Goal: Task Accomplishment & Management: Contribute content

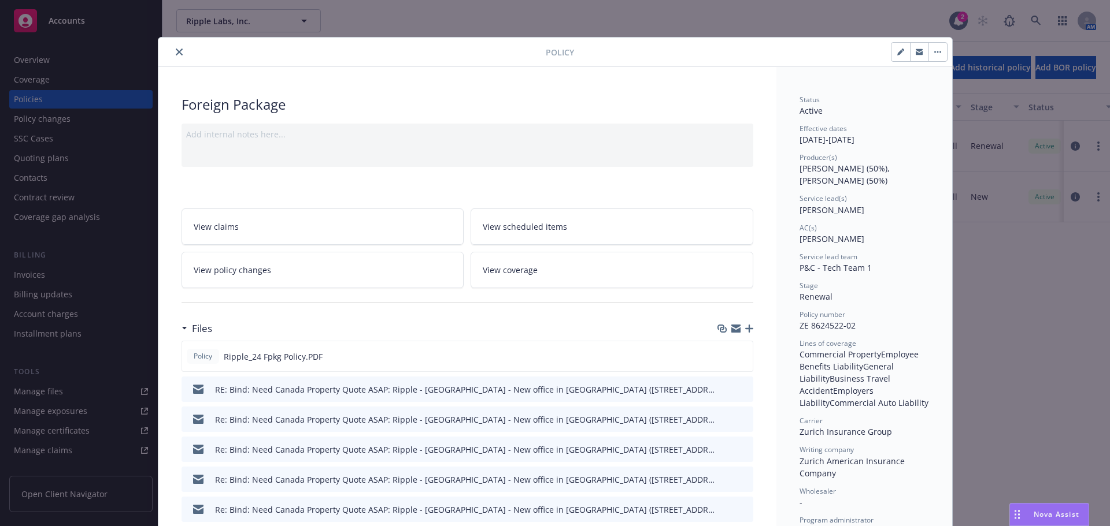
click at [617, 269] on link "View coverage" at bounding box center [611, 270] width 283 height 36
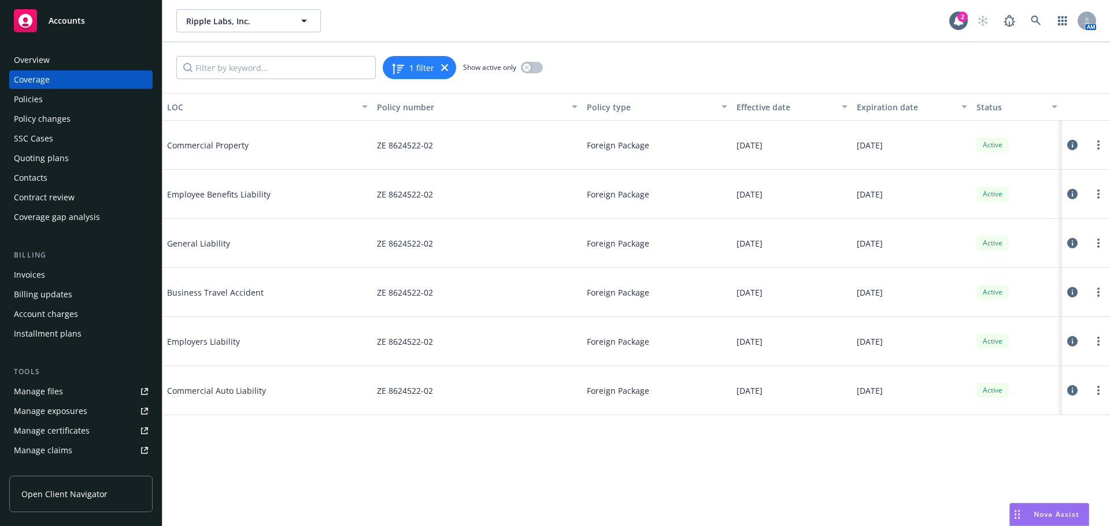
click at [1070, 144] on icon at bounding box center [1072, 145] width 10 height 10
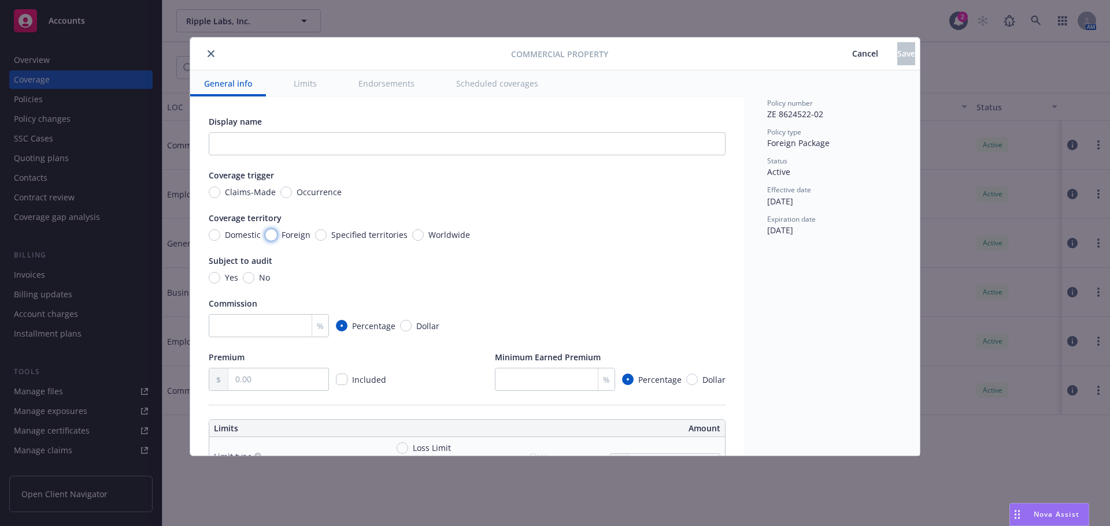
click at [272, 235] on input "Foreign" at bounding box center [271, 235] width 12 height 12
radio input "true"
click at [272, 370] on input "text" at bounding box center [278, 380] width 100 height 22
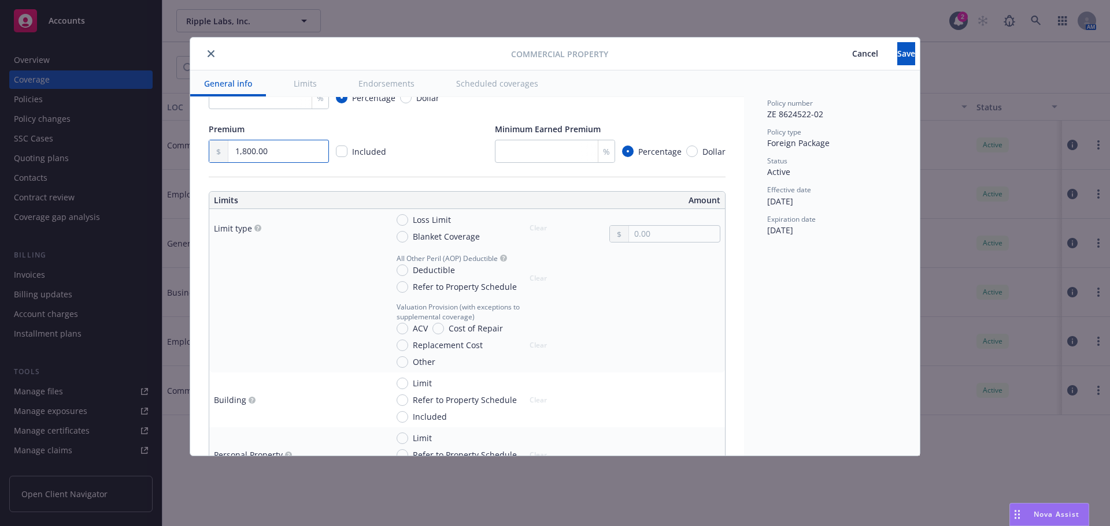
scroll to position [231, 0]
type input "1,800.00"
click at [404, 235] on input "Blanket Coverage" at bounding box center [402, 234] width 12 height 12
radio input "true"
click at [683, 232] on input "text" at bounding box center [674, 231] width 91 height 16
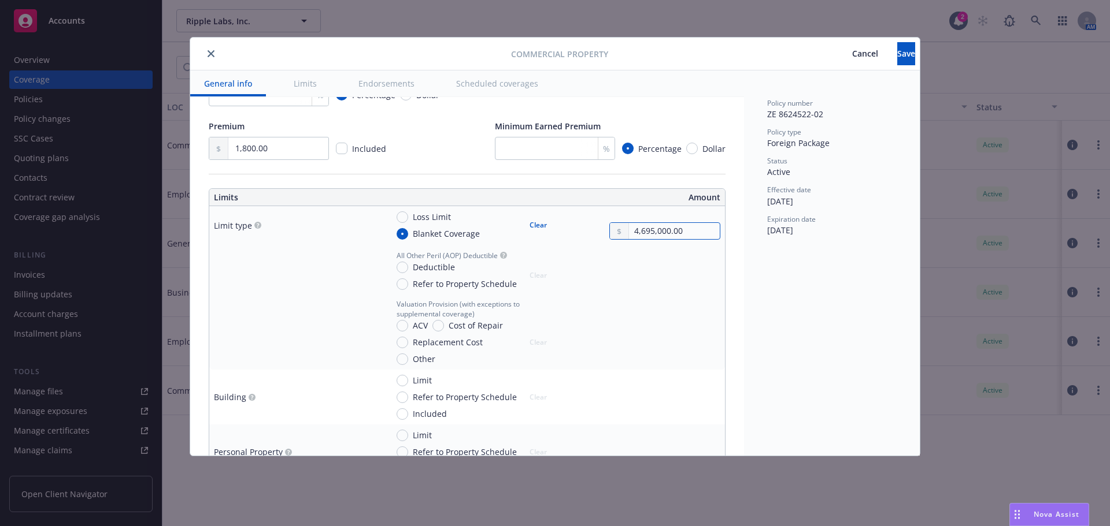
type input "4,695,000.00"
click at [403, 269] on input "Deductible" at bounding box center [402, 268] width 12 height 12
radio input "true"
click at [640, 282] on input "text" at bounding box center [674, 281] width 91 height 16
type input "2,500.00"
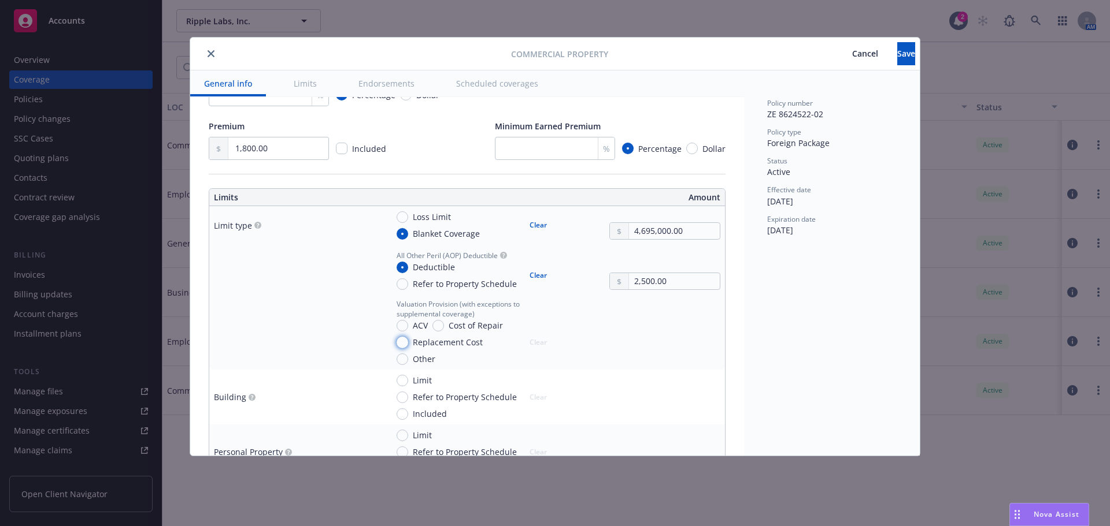
click at [406, 344] on input "Replacement Cost" at bounding box center [402, 343] width 12 height 12
radio input "true"
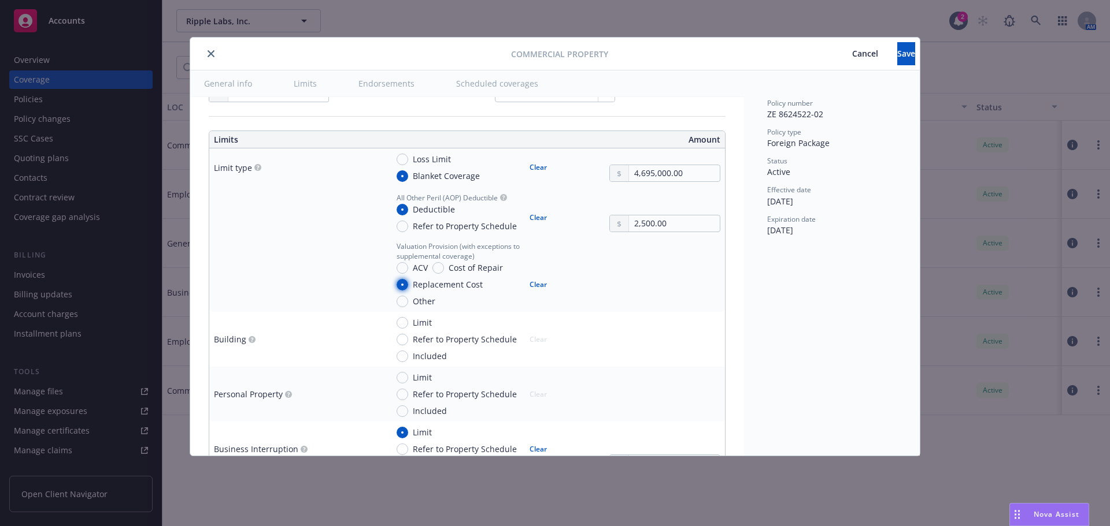
scroll to position [347, 0]
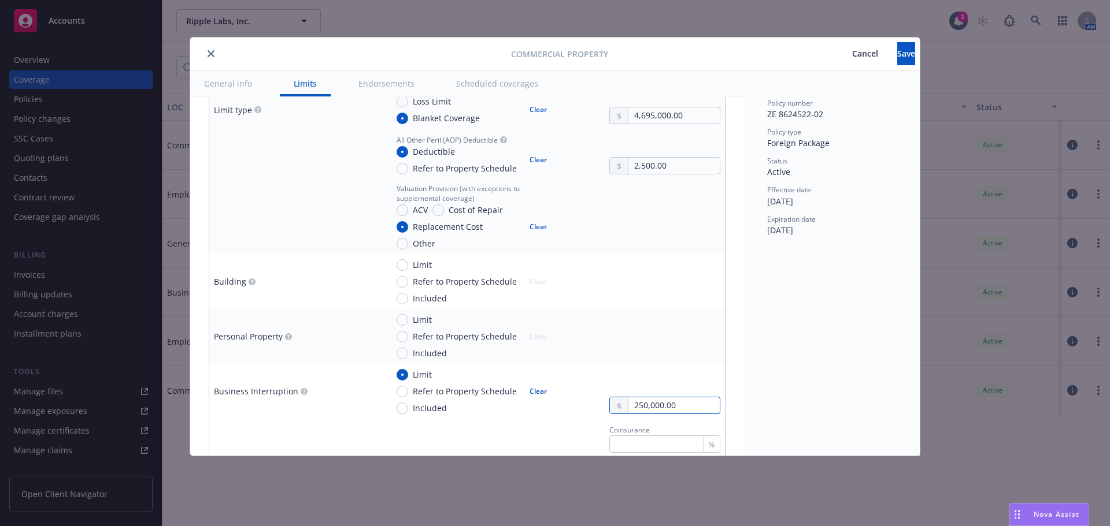
drag, startPoint x: 695, startPoint y: 406, endPoint x: 543, endPoint y: 407, distance: 152.0
click at [545, 407] on div "Limit Refer to Property Schedule Included Clear 250,000.00" at bounding box center [553, 392] width 333 height 46
click at [646, 411] on input "text" at bounding box center [674, 406] width 91 height 16
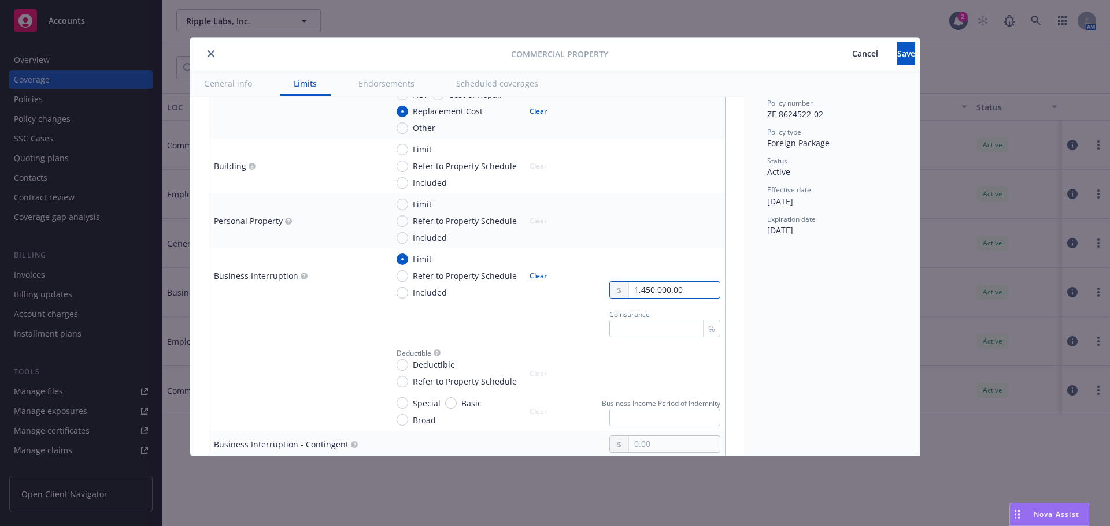
scroll to position [520, 0]
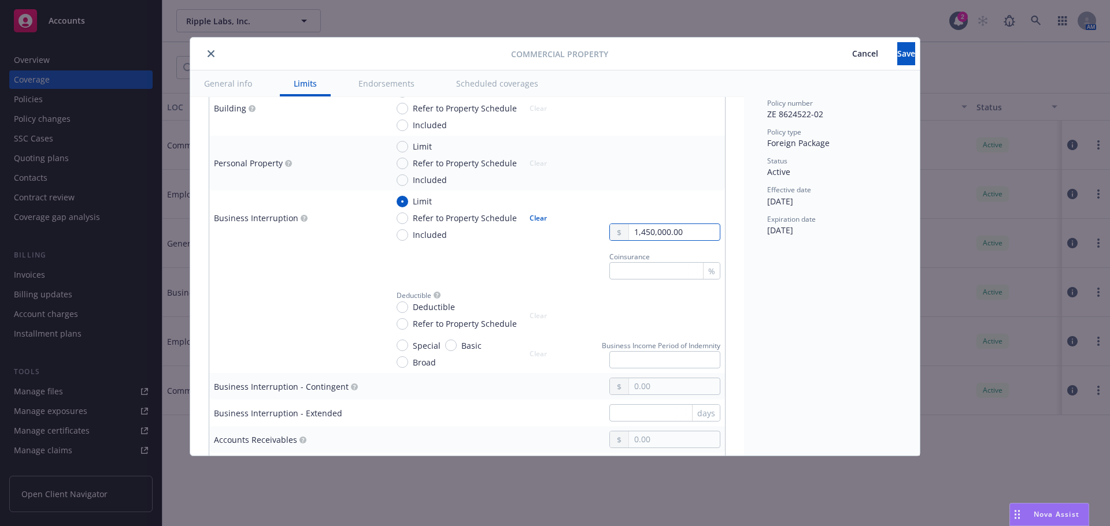
type input "1,450,000.00"
click at [402, 310] on input "Deductible" at bounding box center [402, 308] width 12 height 12
radio input "true"
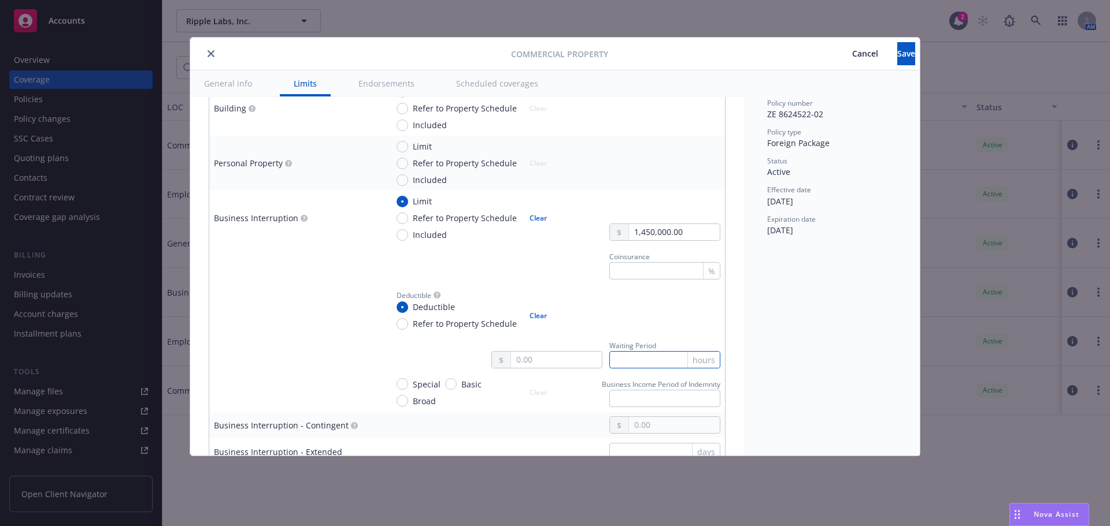
click at [639, 362] on input "text" at bounding box center [664, 359] width 111 height 17
type input "5"
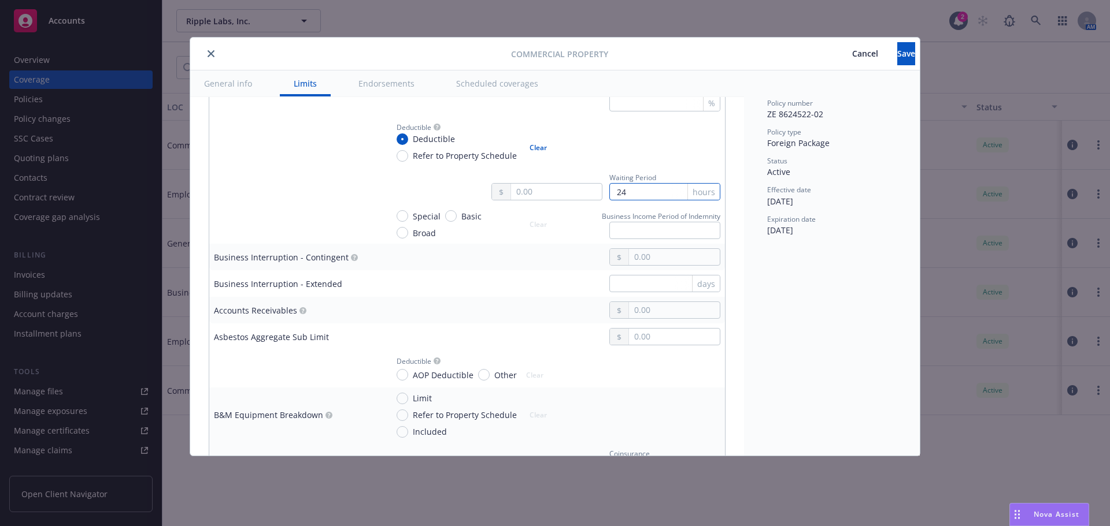
scroll to position [694, 0]
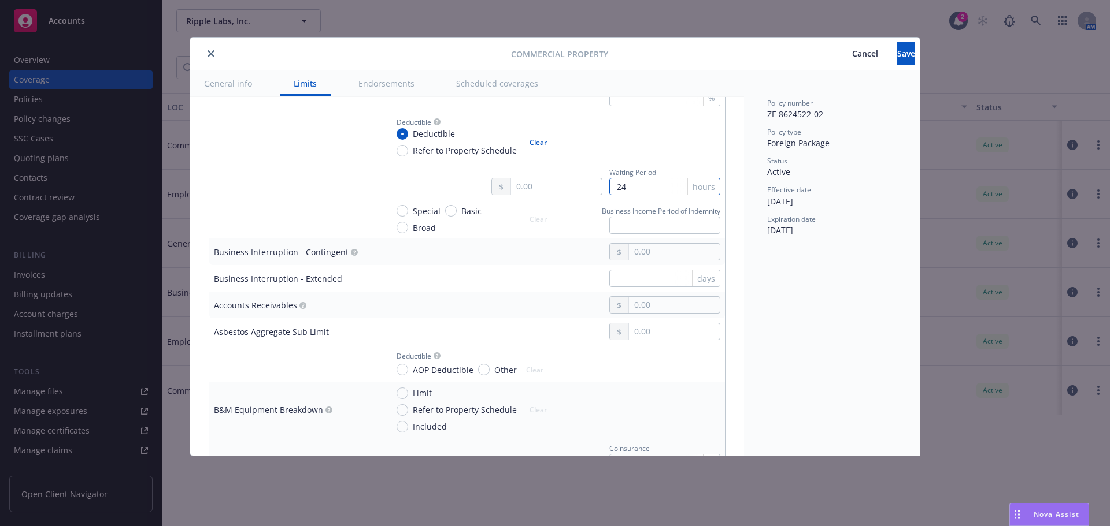
type input "24"
click at [667, 255] on input "text" at bounding box center [674, 252] width 91 height 16
type input "250,000.00"
click at [301, 361] on div at bounding box center [296, 364] width 164 height 12
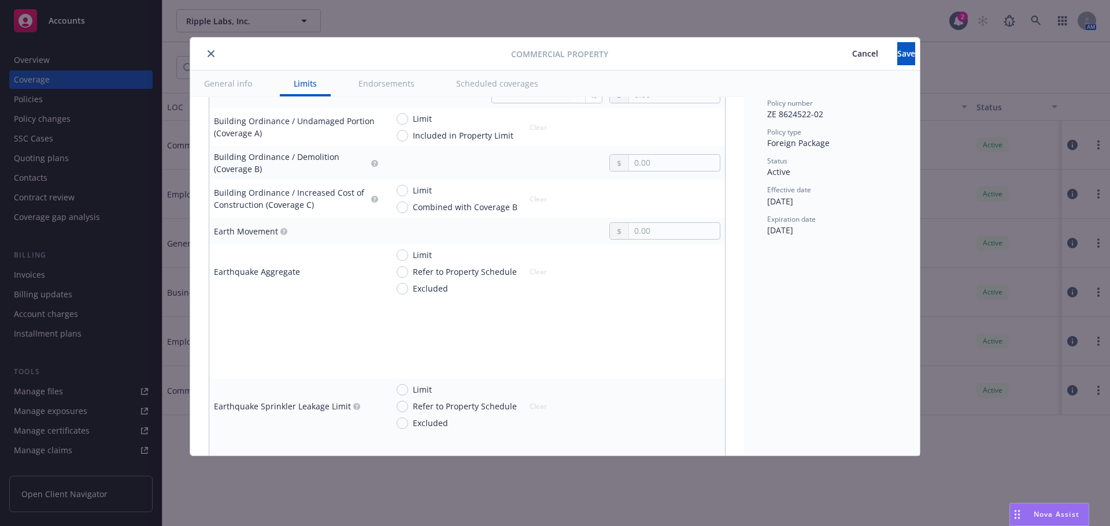
scroll to position [1271, 0]
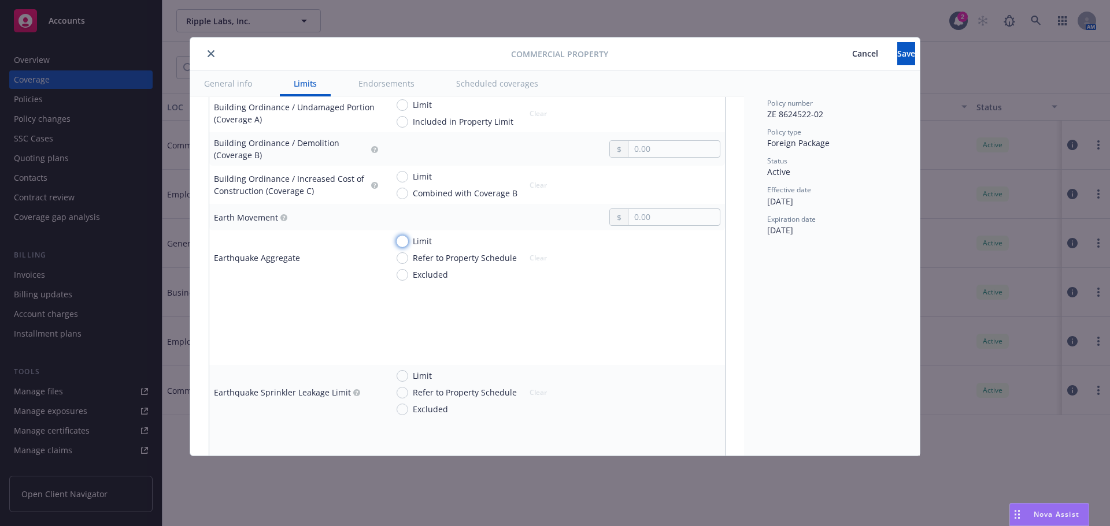
click at [404, 243] on input "Limit" at bounding box center [402, 242] width 12 height 12
radio input "true"
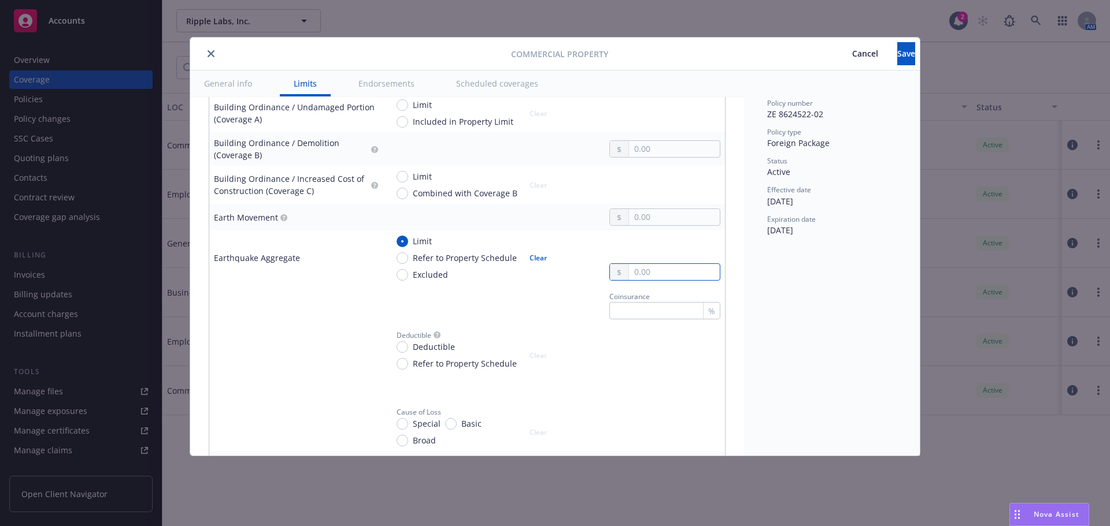
click at [648, 271] on input "text" at bounding box center [674, 272] width 91 height 16
click at [549, 285] on td "Coinsurance %" at bounding box center [554, 304] width 342 height 39
click at [407, 348] on input "Deductible" at bounding box center [402, 348] width 12 height 12
radio input "true"
click at [634, 359] on input "text" at bounding box center [674, 361] width 91 height 16
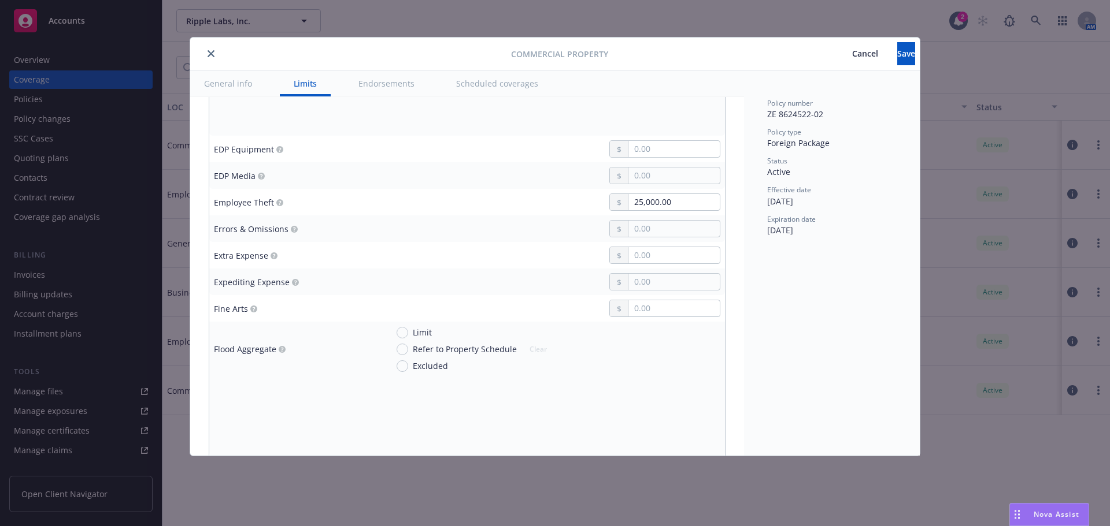
scroll to position [1792, 0]
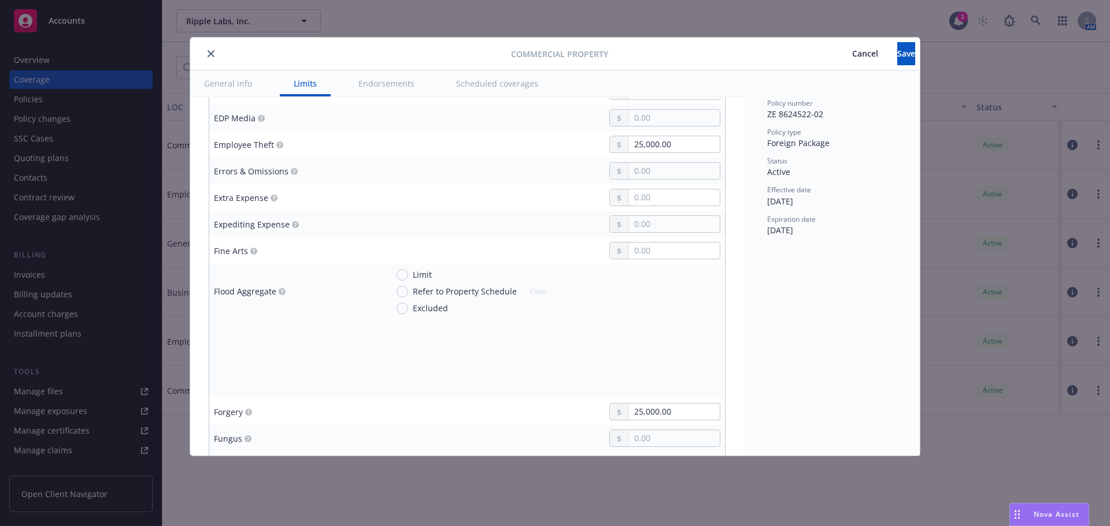
type input "50,000.00"
click at [405, 275] on input "Limit" at bounding box center [402, 275] width 12 height 12
radio input "true"
click at [404, 377] on input "Deductible" at bounding box center [402, 381] width 12 height 12
radio input "true"
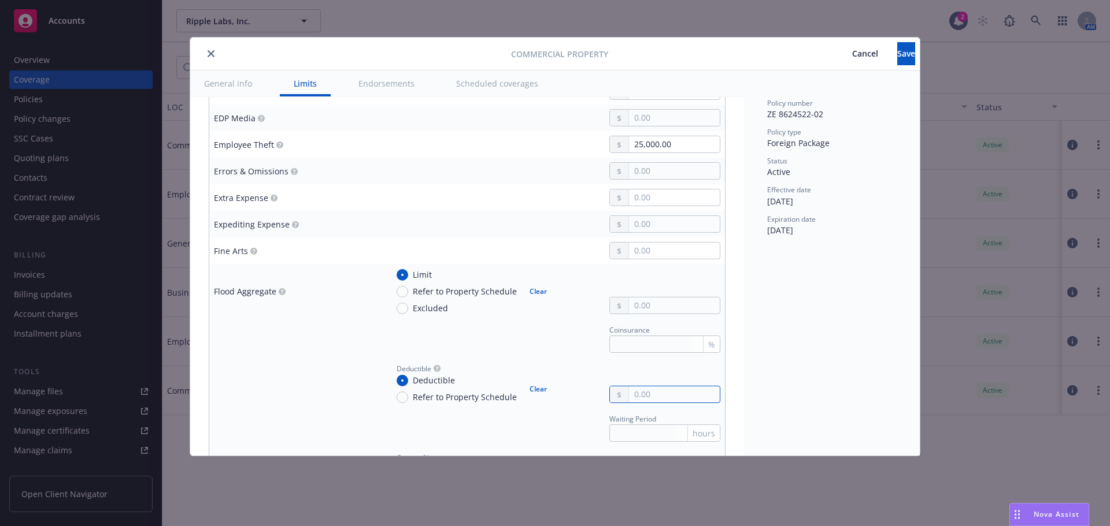
click at [685, 393] on input "text" at bounding box center [674, 395] width 91 height 16
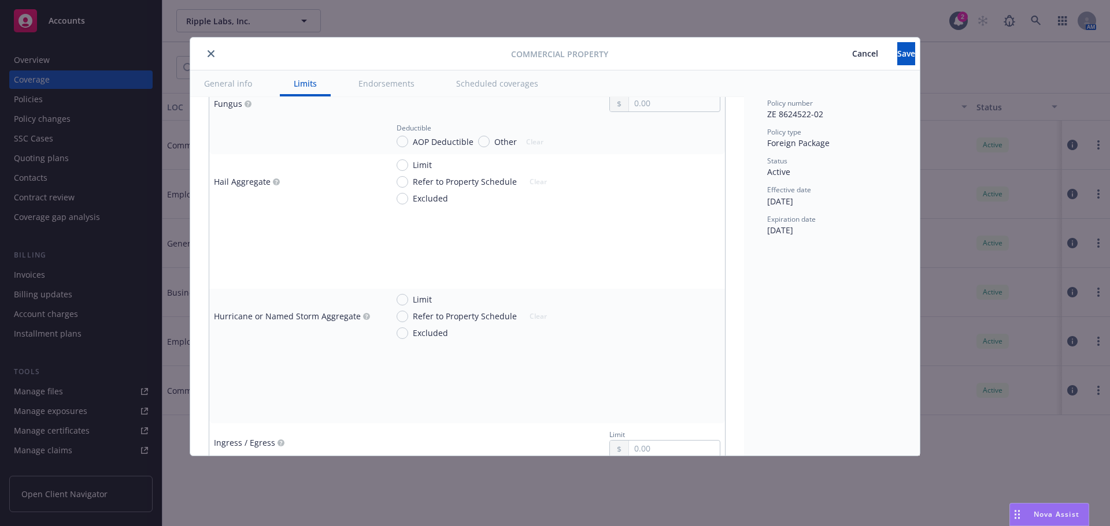
scroll to position [2196, 0]
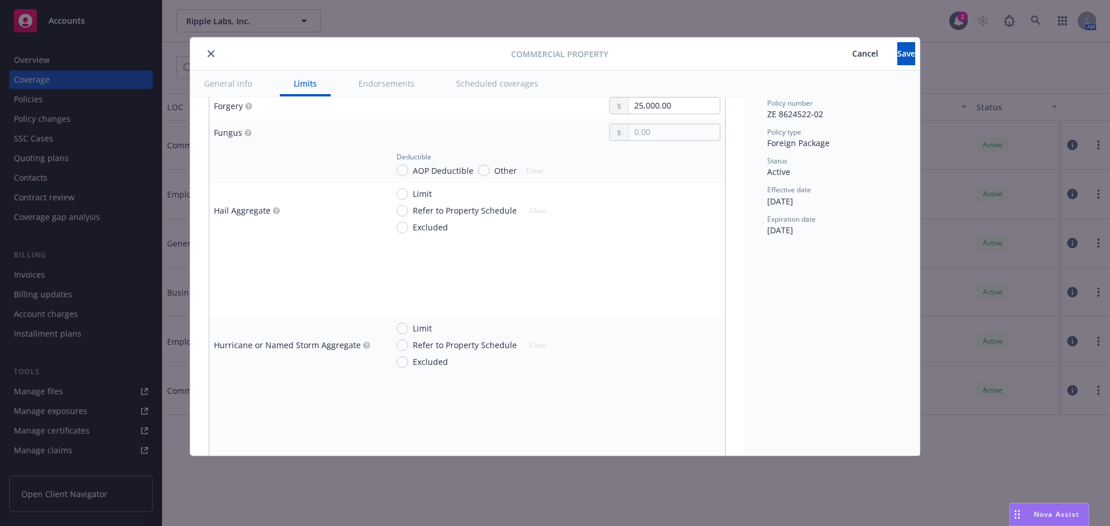
type input "50,000.00"
click at [403, 194] on input "Limit" at bounding box center [402, 194] width 12 height 12
radio input "true"
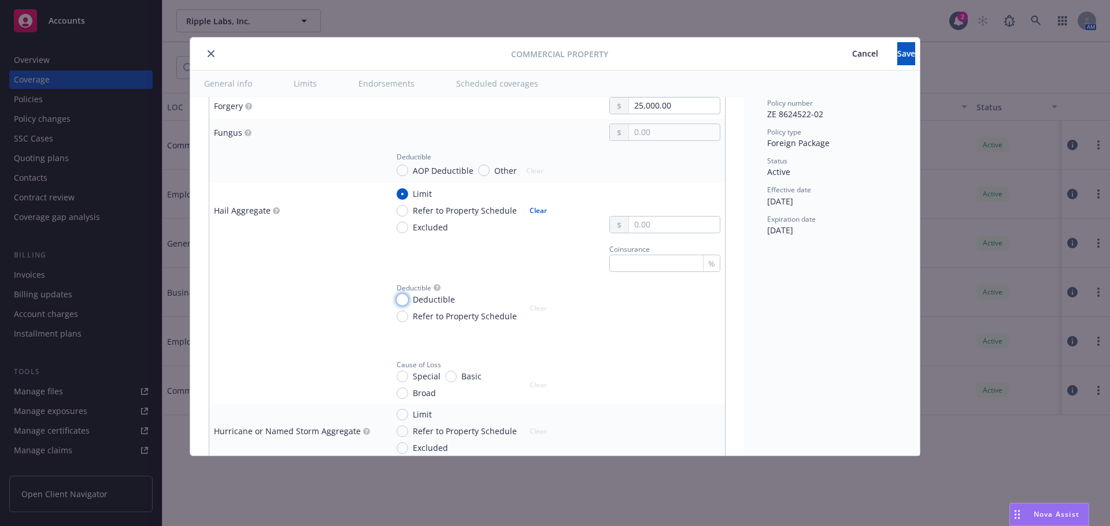
click at [405, 303] on input "Deductible" at bounding box center [402, 300] width 12 height 12
radio input "true"
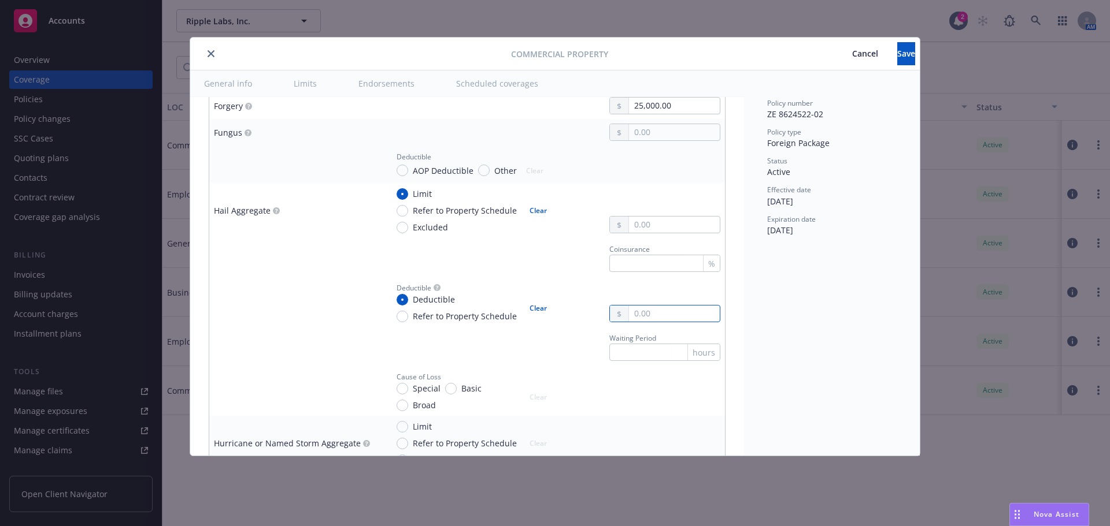
click at [655, 320] on input "text" at bounding box center [674, 314] width 91 height 16
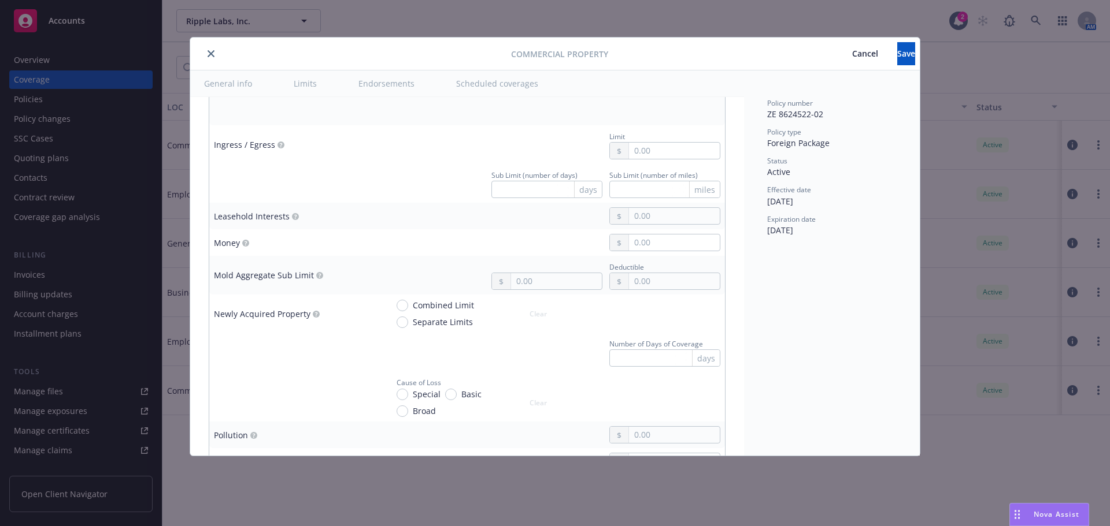
scroll to position [2716, 0]
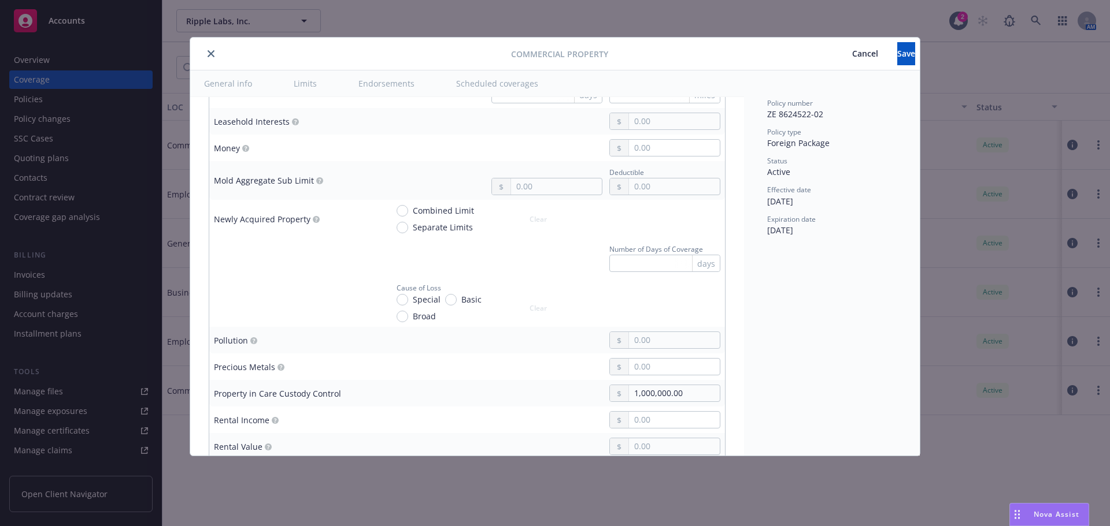
type input "50,000.00"
click at [401, 213] on input "Combined Limit" at bounding box center [402, 211] width 12 height 12
radio input "true"
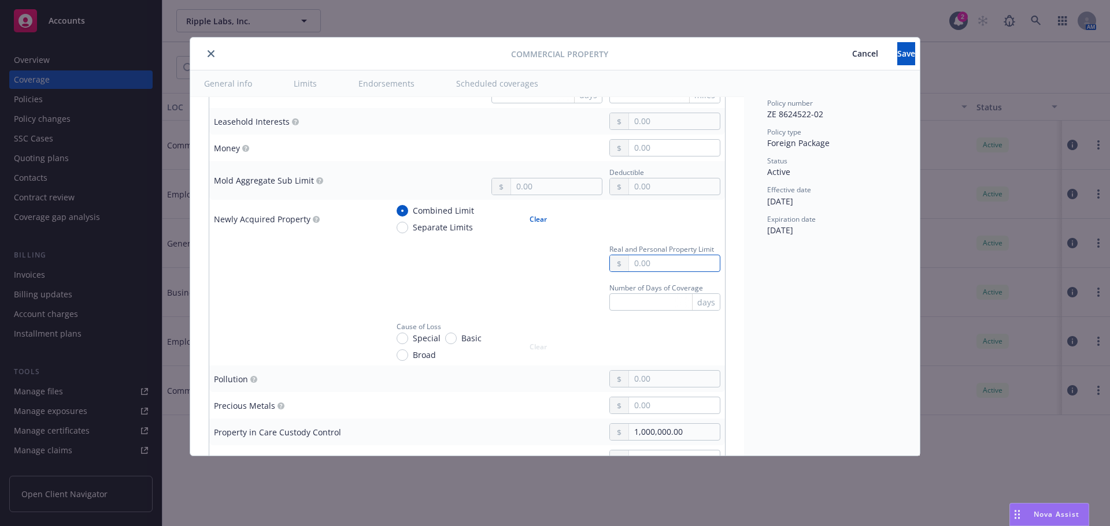
click at [681, 265] on input "text" at bounding box center [674, 263] width 91 height 16
type input "250,000.00"
click at [556, 278] on td "Number of Days of Coverage days" at bounding box center [554, 296] width 342 height 39
click at [639, 296] on input "text" at bounding box center [664, 302] width 111 height 17
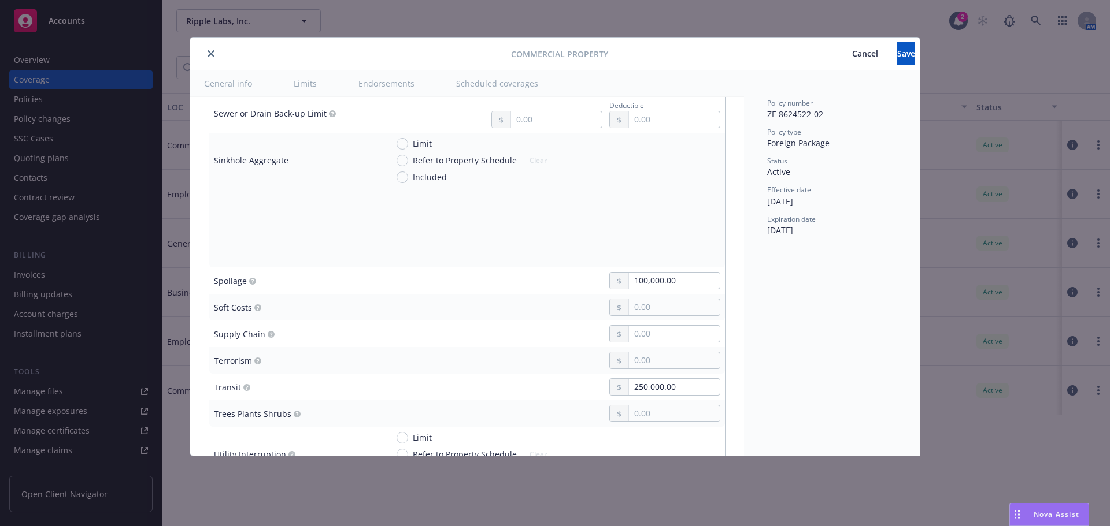
scroll to position [3179, 0]
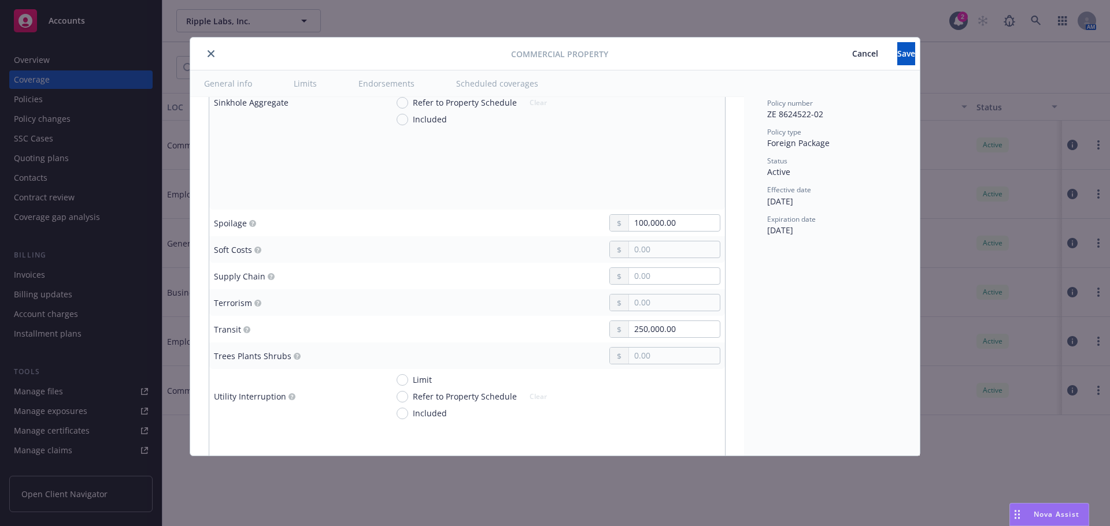
type input "180"
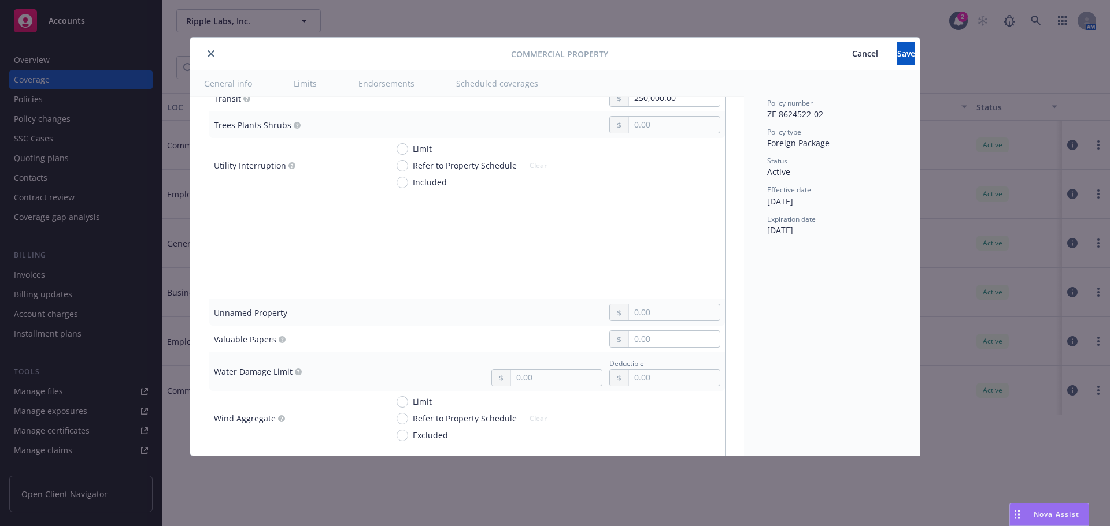
scroll to position [3468, 0]
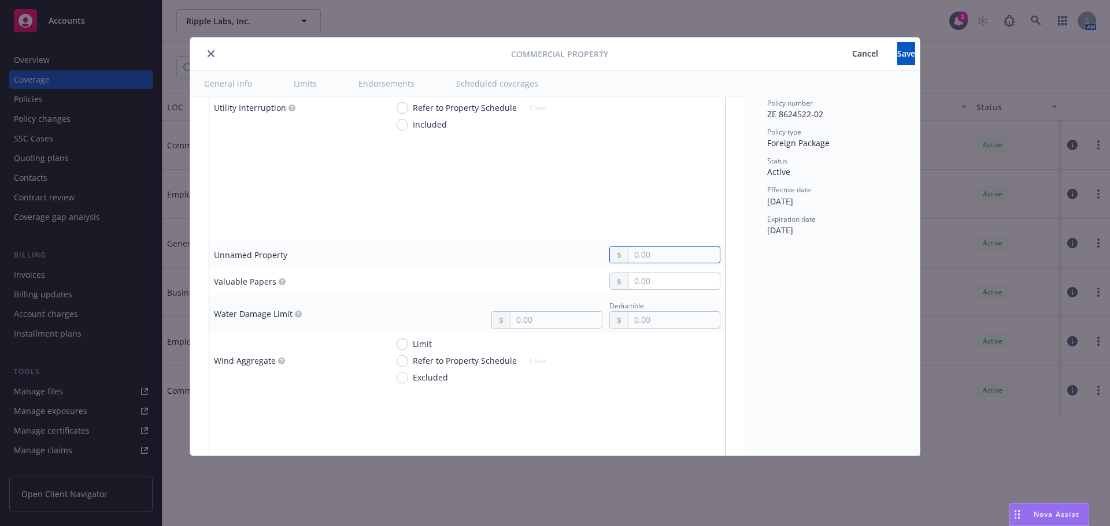
click at [647, 256] on input "text" at bounding box center [674, 255] width 91 height 16
click at [516, 280] on div at bounding box center [553, 281] width 333 height 17
click at [646, 256] on input "text" at bounding box center [674, 255] width 91 height 16
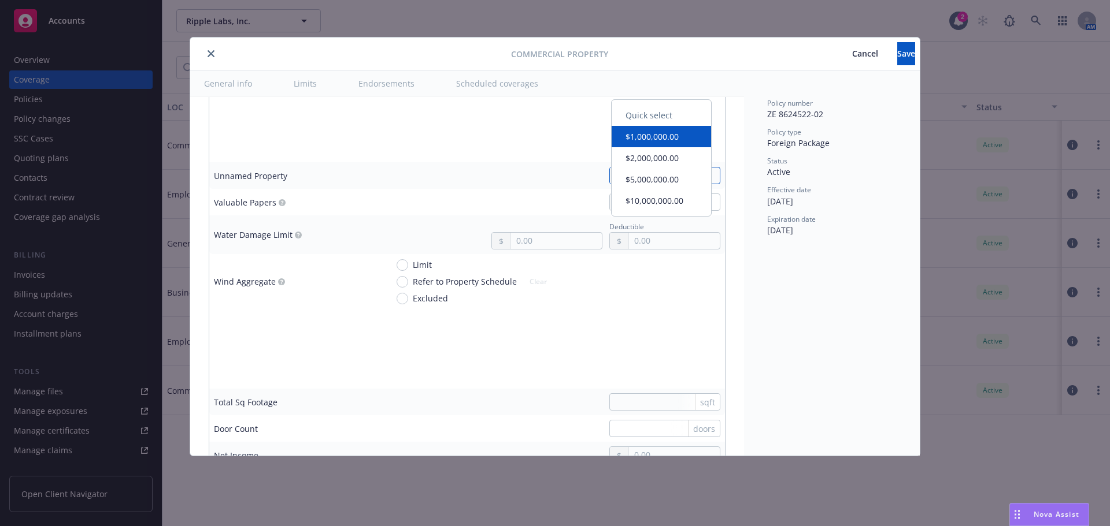
scroll to position [3641, 0]
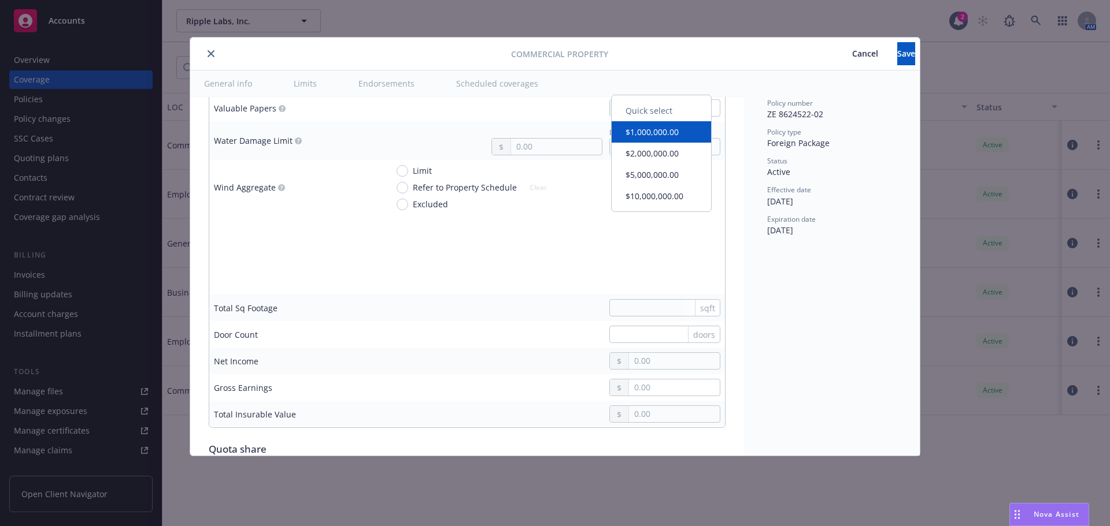
type input "250,000.00"
click at [480, 260] on div at bounding box center [553, 254] width 333 height 17
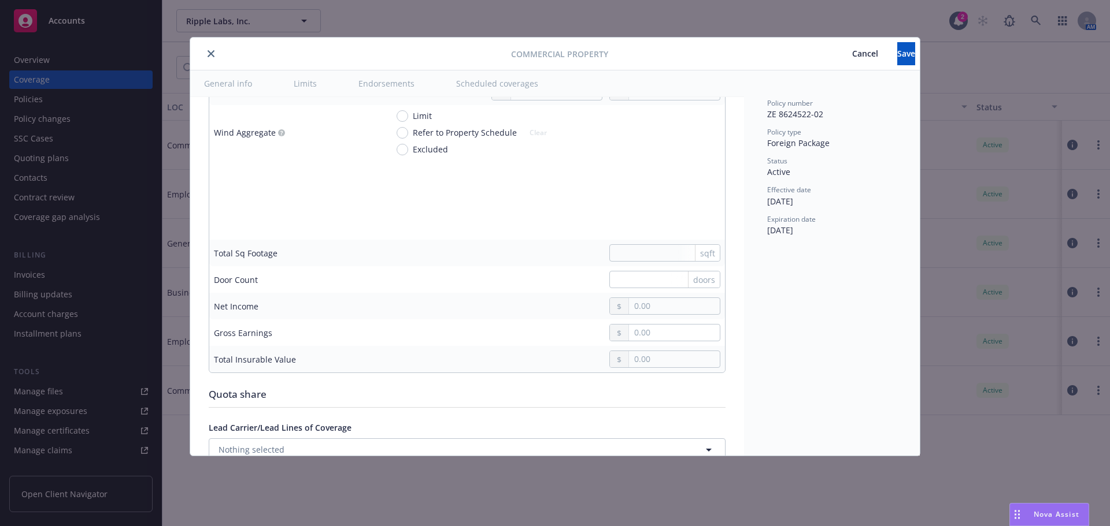
scroll to position [3699, 0]
click at [643, 358] on input "text" at bounding box center [674, 356] width 91 height 16
click at [642, 355] on input "text" at bounding box center [674, 356] width 91 height 16
type input "6,145,000.00"
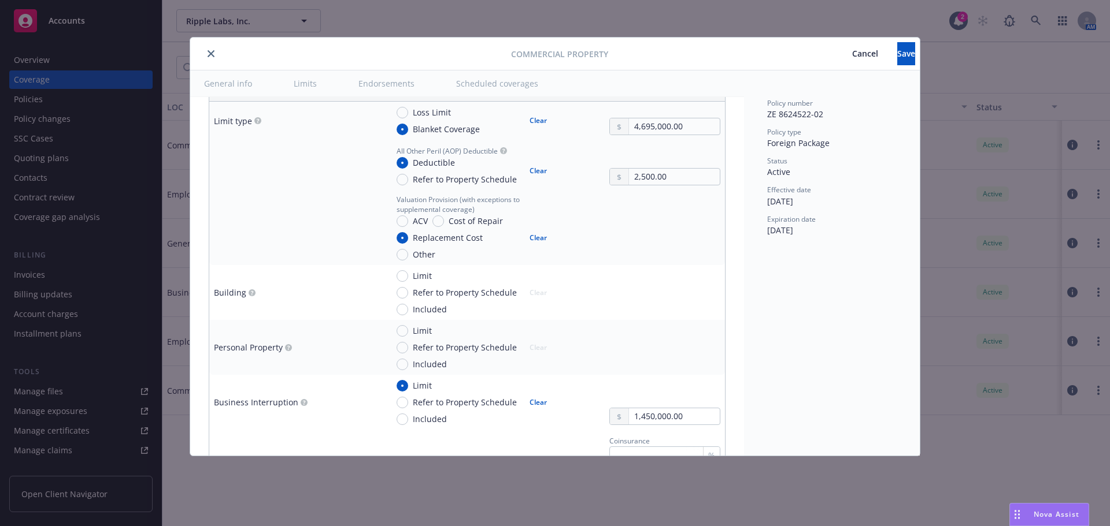
scroll to position [343, 0]
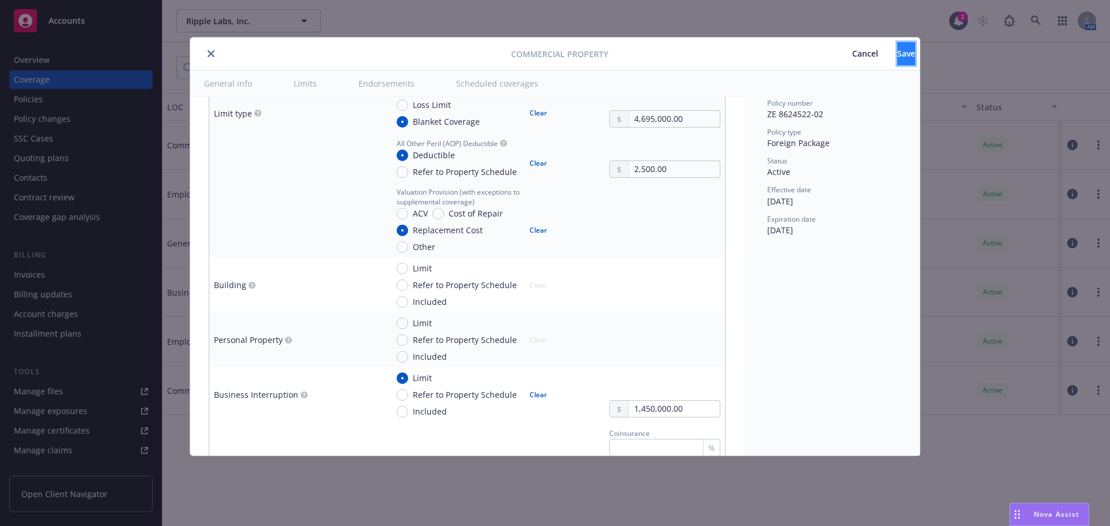
click at [897, 55] on span "Save" at bounding box center [906, 53] width 18 height 11
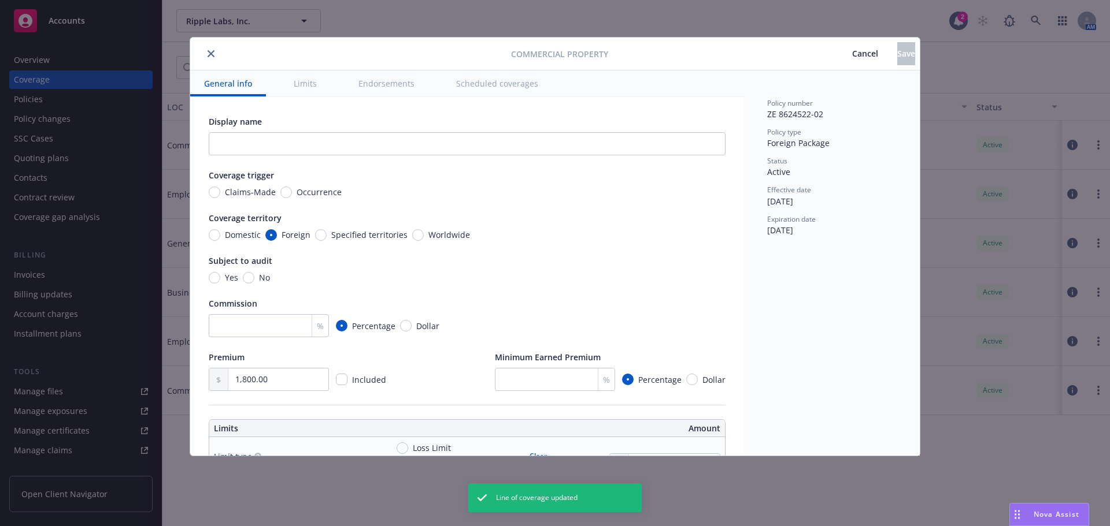
click at [208, 53] on icon "close" at bounding box center [210, 53] width 7 height 7
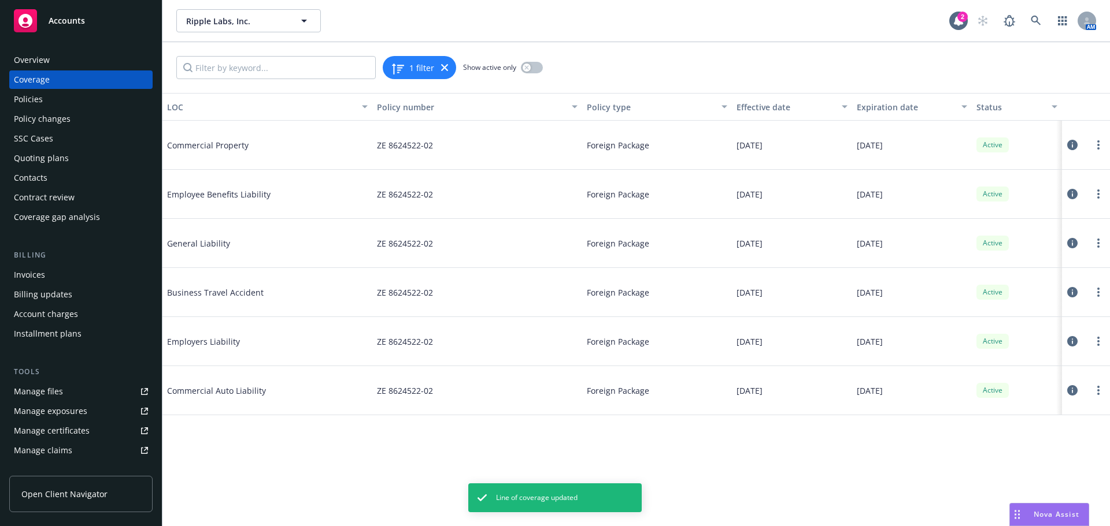
click at [1071, 244] on icon at bounding box center [1072, 243] width 10 height 10
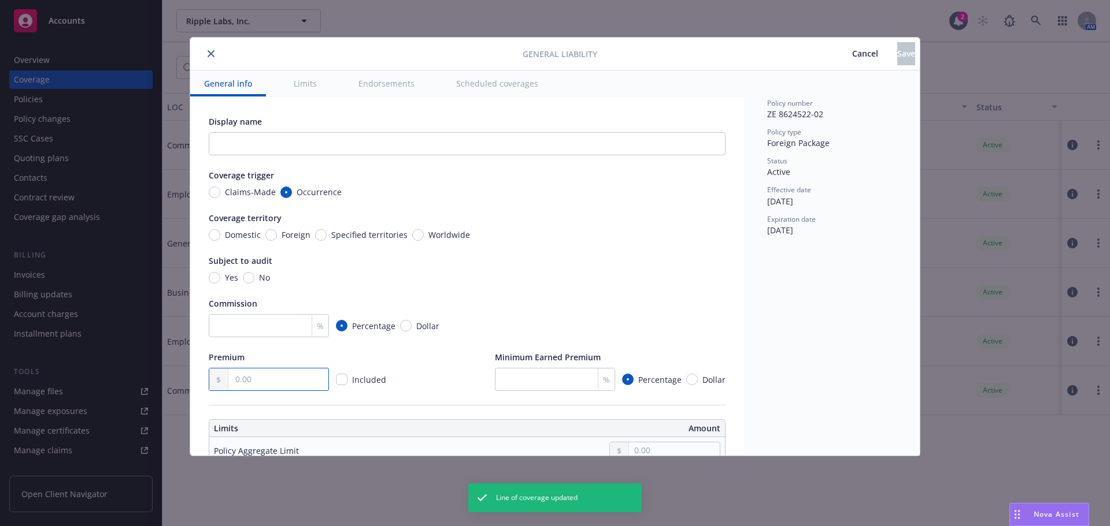
click at [254, 372] on input "text" at bounding box center [278, 380] width 100 height 22
type input "1,000.00"
click at [275, 235] on input "Foreign" at bounding box center [271, 235] width 12 height 12
radio input "true"
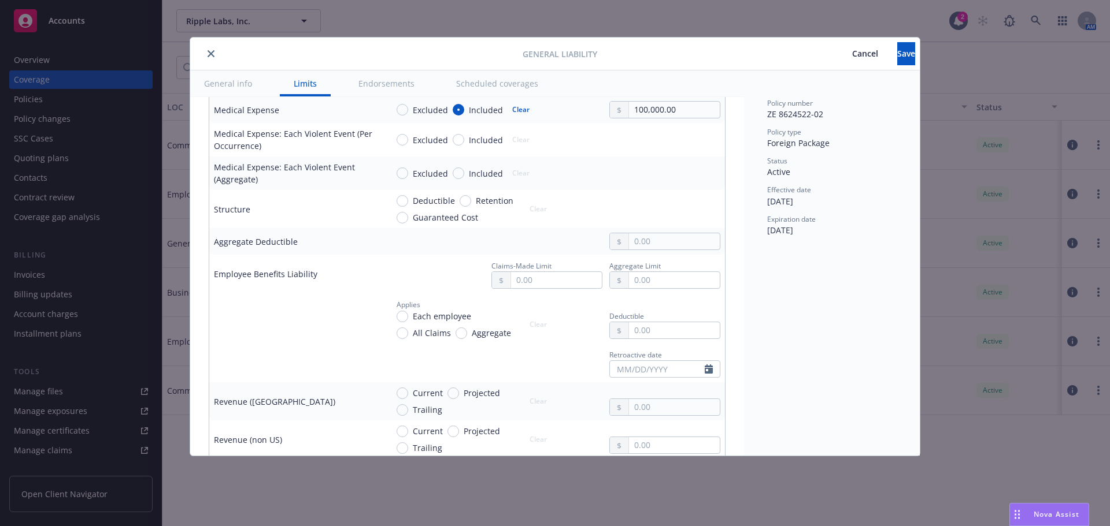
scroll to position [520, 0]
click at [530, 277] on input "text" at bounding box center [556, 280] width 91 height 16
click at [569, 332] on button "$1,000,000.00" at bounding box center [543, 330] width 99 height 21
type input "1,000,000.00"
click at [640, 282] on input "text" at bounding box center [674, 280] width 91 height 16
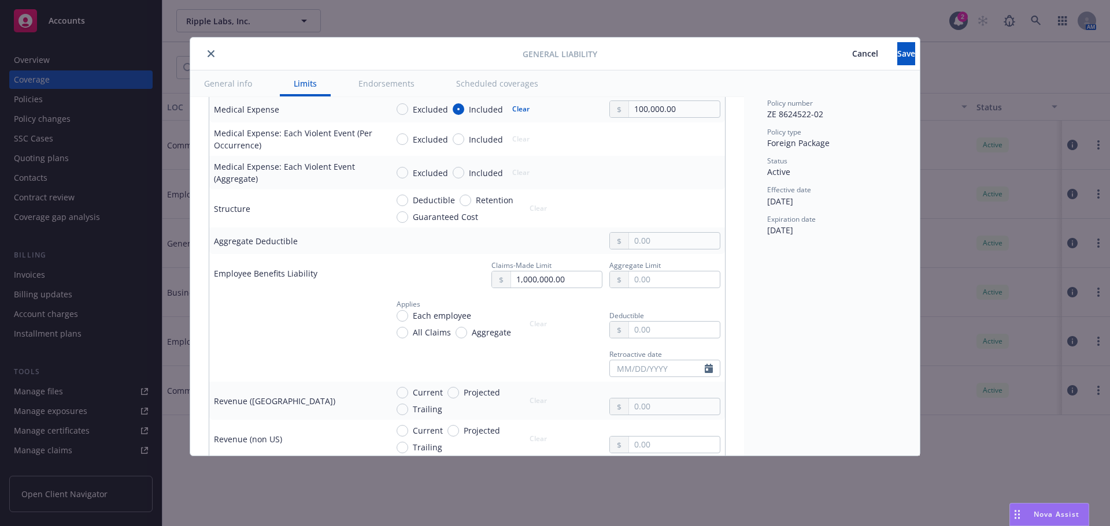
type input "2,000,000.00"
click at [644, 348] on button "$2,000,000.00" at bounding box center [660, 350] width 99 height 21
click at [405, 317] on input "Each employee" at bounding box center [402, 316] width 12 height 12
radio input "true"
click at [645, 333] on input "text" at bounding box center [674, 330] width 91 height 16
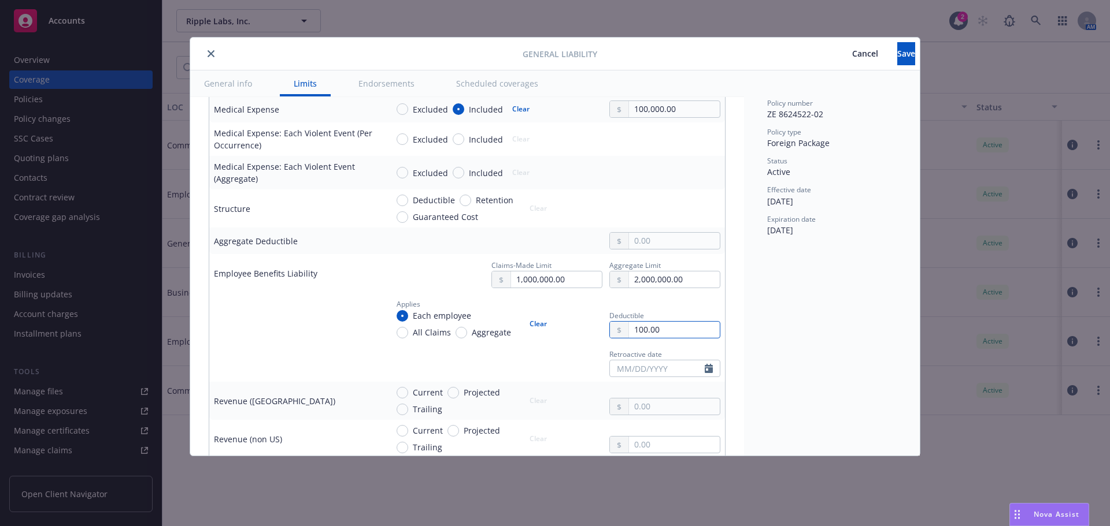
scroll to position [636, 0]
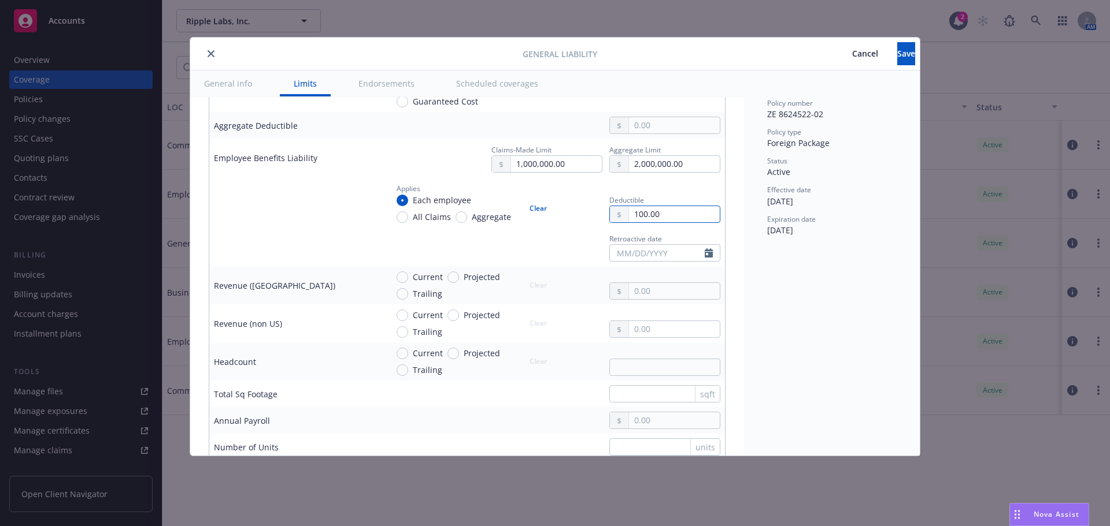
type input "100.00"
select select "8"
click at [642, 252] on input "text" at bounding box center [657, 253] width 95 height 16
type input "03/01/2019"
click at [335, 216] on td at bounding box center [295, 202] width 173 height 50
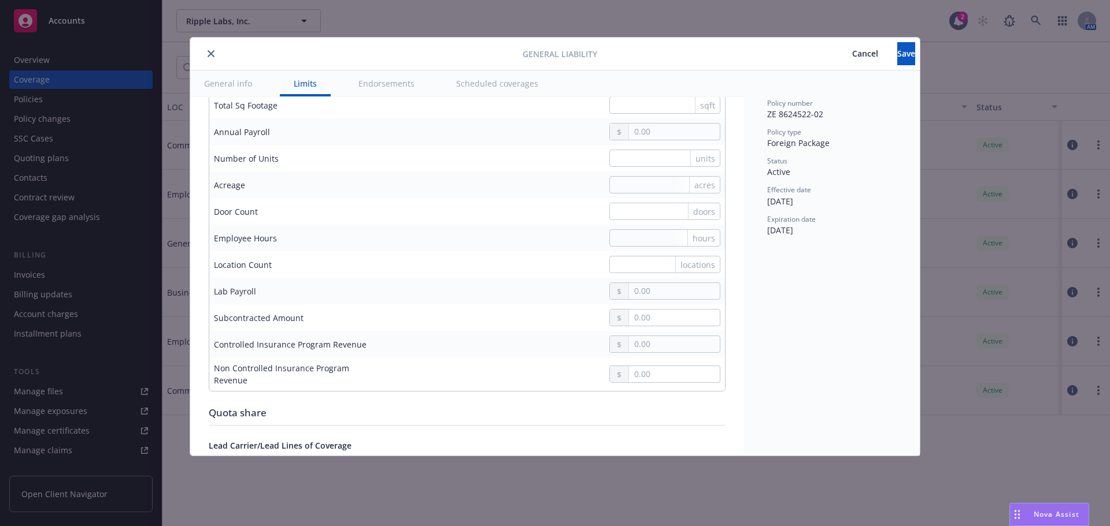
scroll to position [1098, 0]
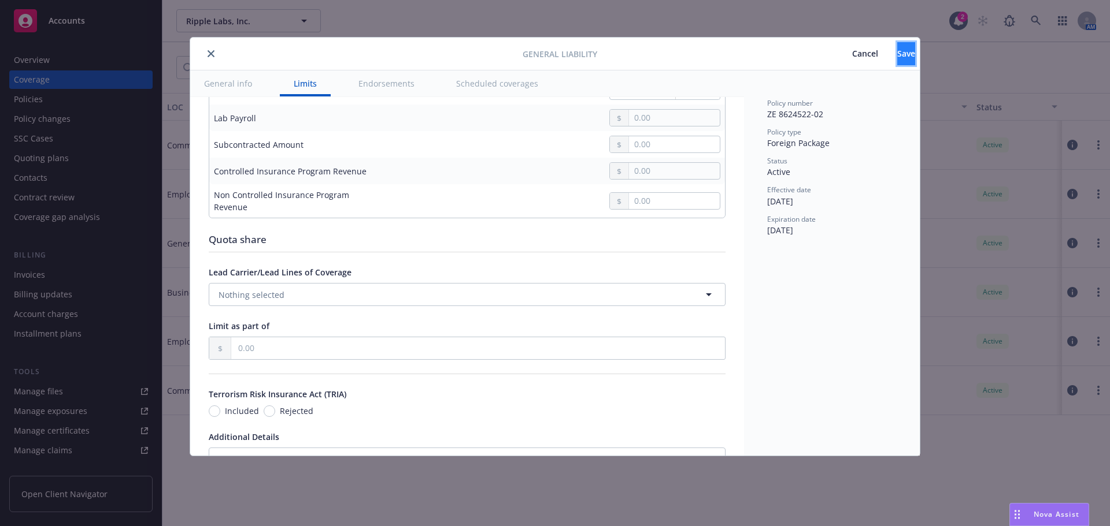
click at [897, 61] on button "Save" at bounding box center [906, 53] width 18 height 23
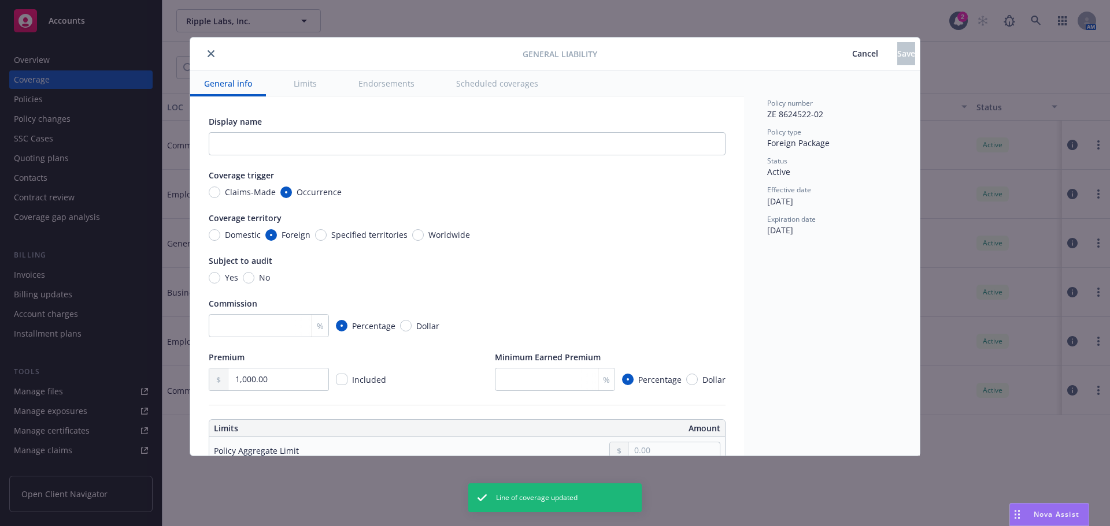
radio input "true"
type input "1,000.00"
type input "1,000,000.00"
type input "2,000,000.00"
radio input "true"
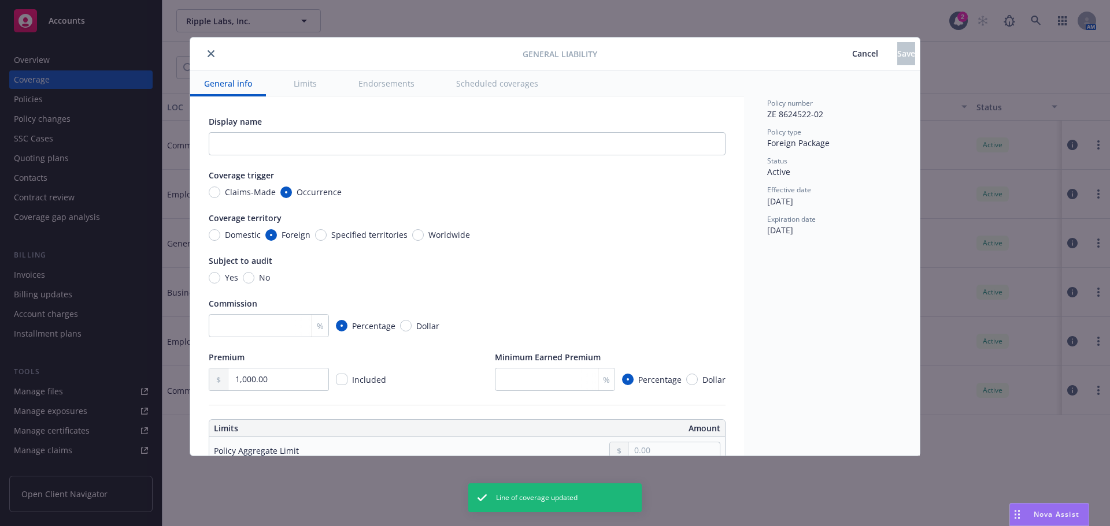
type input "100.00"
type input "03/01/2019"
click at [207, 54] on icon "close" at bounding box center [210, 53] width 7 height 7
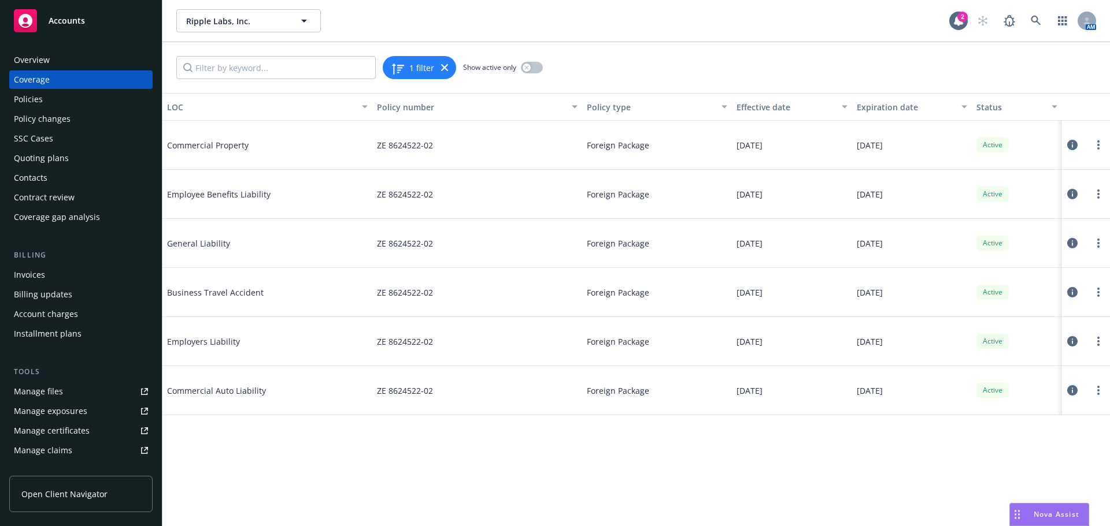
click at [1076, 390] on icon at bounding box center [1072, 390] width 10 height 10
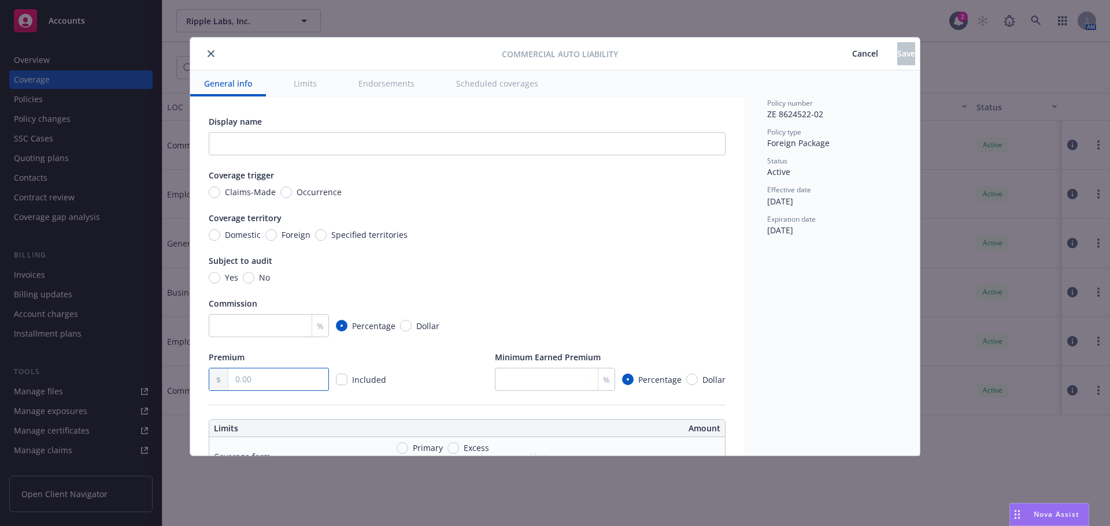
click at [273, 378] on input "text" at bounding box center [278, 380] width 100 height 22
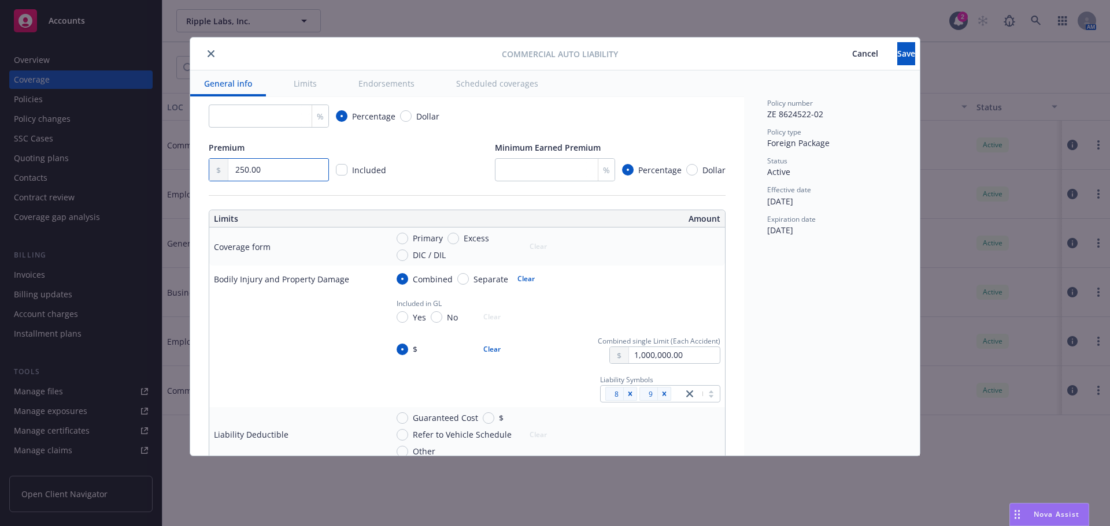
scroll to position [231, 0]
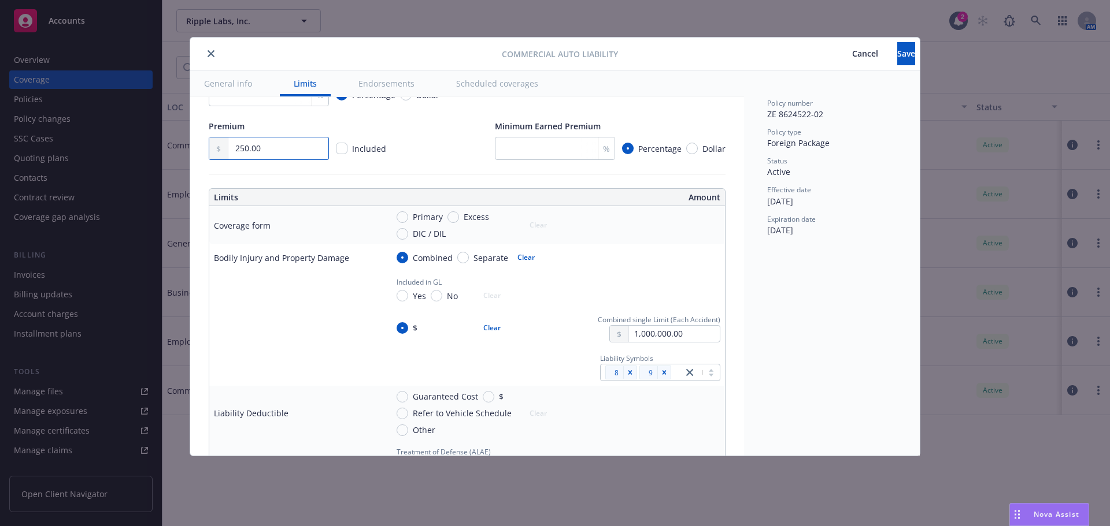
type input "250.00"
click at [402, 236] on input "DIC / DIL" at bounding box center [402, 234] width 12 height 12
radio input "true"
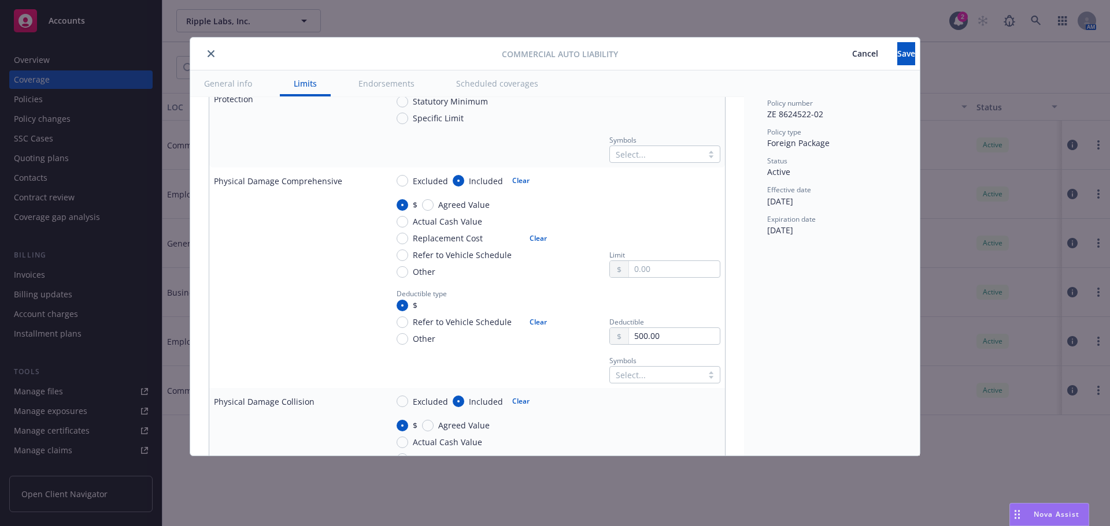
scroll to position [1040, 0]
click at [674, 270] on input "text" at bounding box center [674, 269] width 91 height 16
type input "100,000.00"
click at [533, 273] on div "$ Agreed Value Actual Cash Value Replacement Cost Refer to Vehicle Schedule Oth…" at bounding box center [474, 237] width 157 height 79
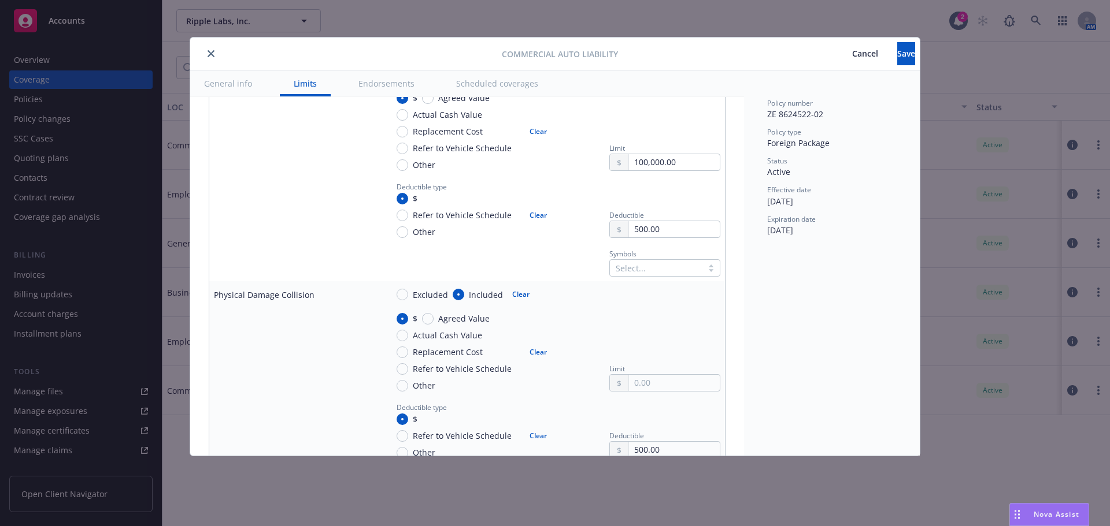
scroll to position [1156, 0]
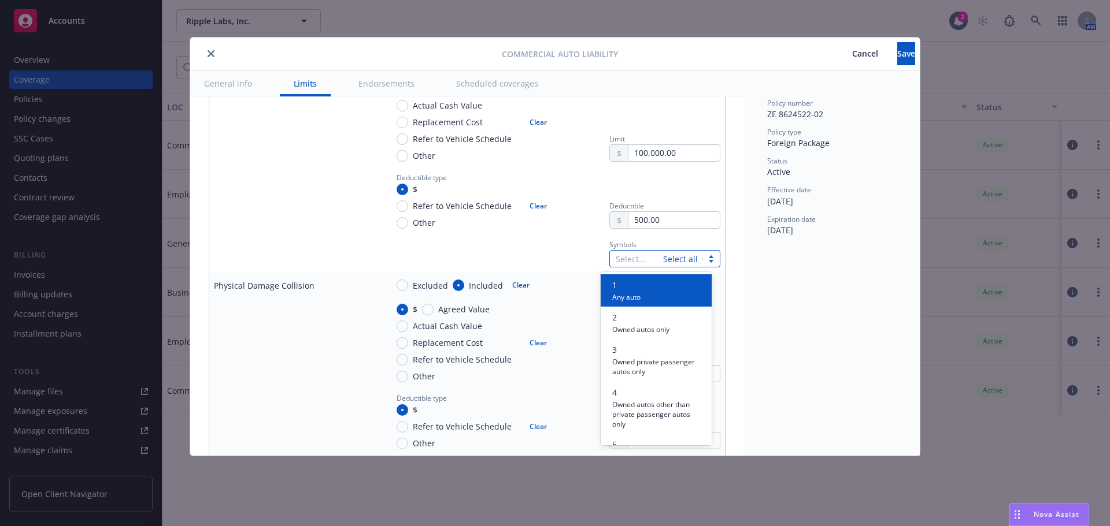
click at [615, 260] on div at bounding box center [636, 259] width 42 height 14
type input "8"
click at [628, 289] on span "8" at bounding box center [638, 285] width 53 height 12
click at [342, 235] on td at bounding box center [295, 252] width 173 height 39
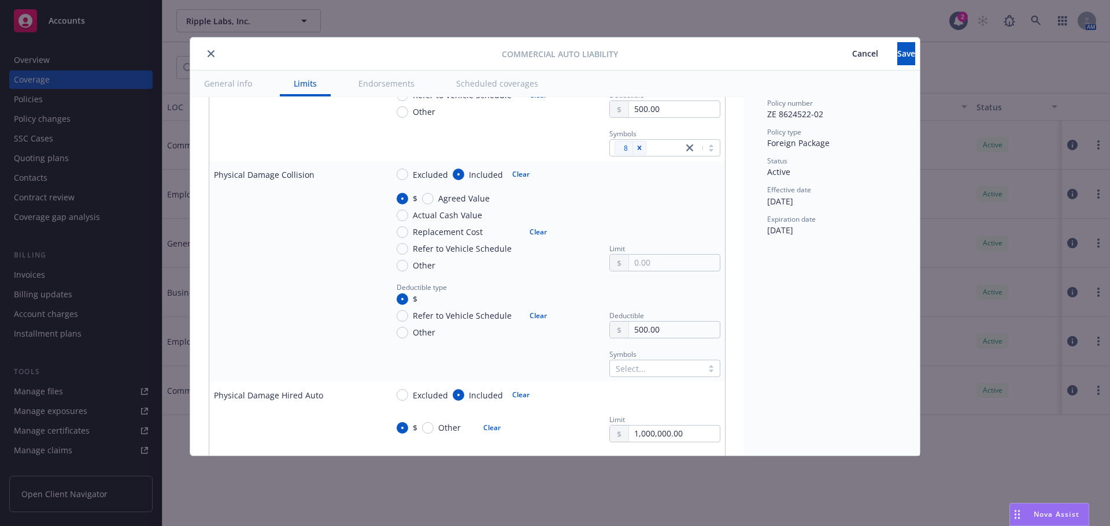
scroll to position [1271, 0]
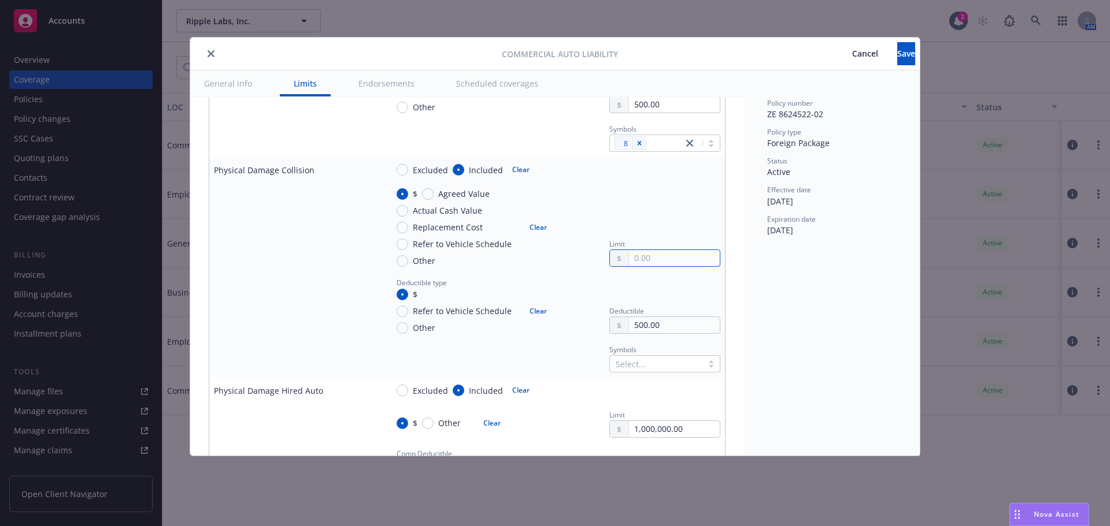
click at [639, 256] on input "text" at bounding box center [674, 258] width 91 height 16
type input "100,000.00"
click at [295, 253] on td at bounding box center [295, 227] width 173 height 88
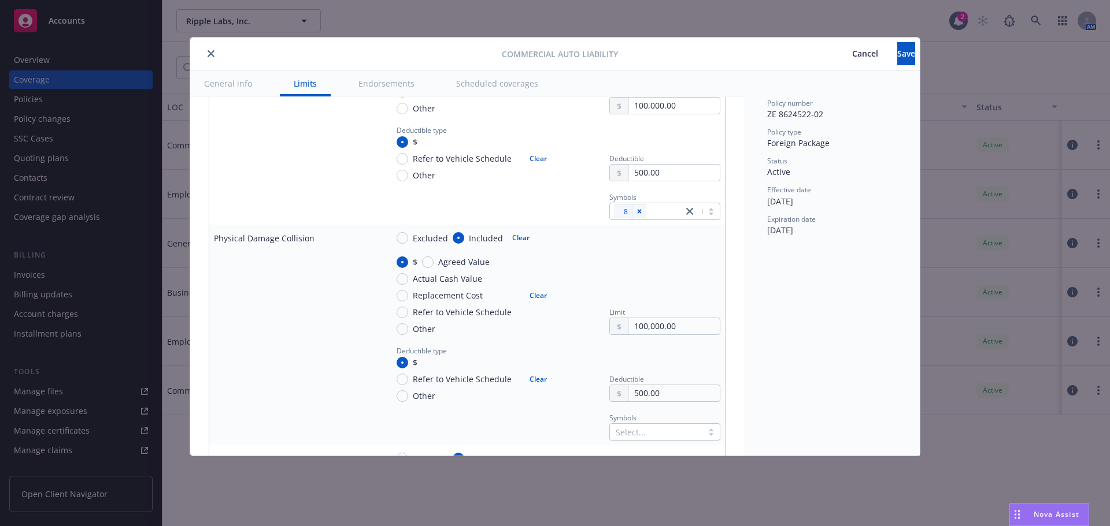
scroll to position [1156, 0]
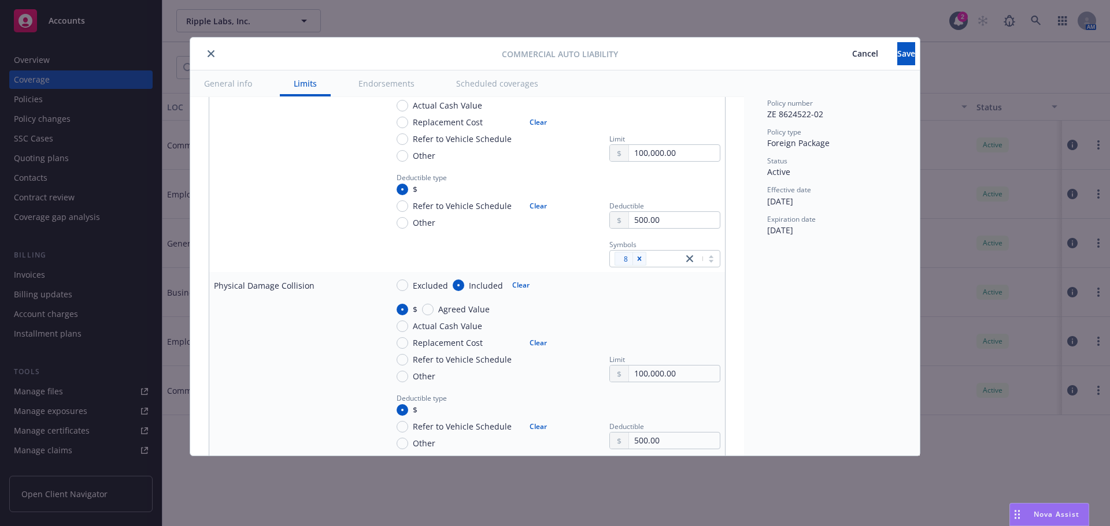
click at [518, 287] on button "Clear" at bounding box center [520, 285] width 31 height 16
radio input "false"
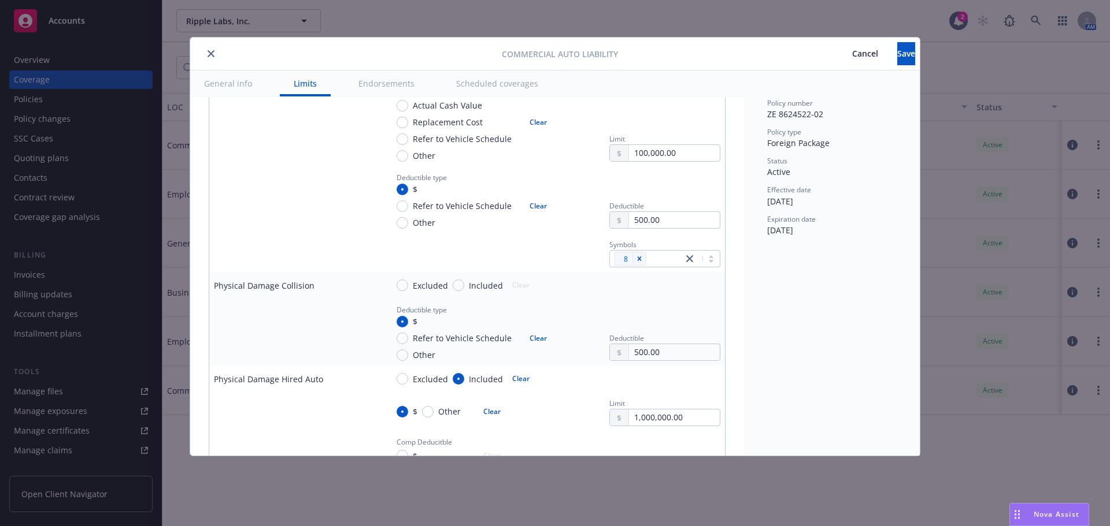
click at [537, 342] on button "Clear" at bounding box center [537, 339] width 31 height 16
radio input "false"
drag, startPoint x: 532, startPoint y: 209, endPoint x: 543, endPoint y: 185, distance: 26.4
click at [533, 209] on button "Clear" at bounding box center [537, 206] width 31 height 16
radio input "false"
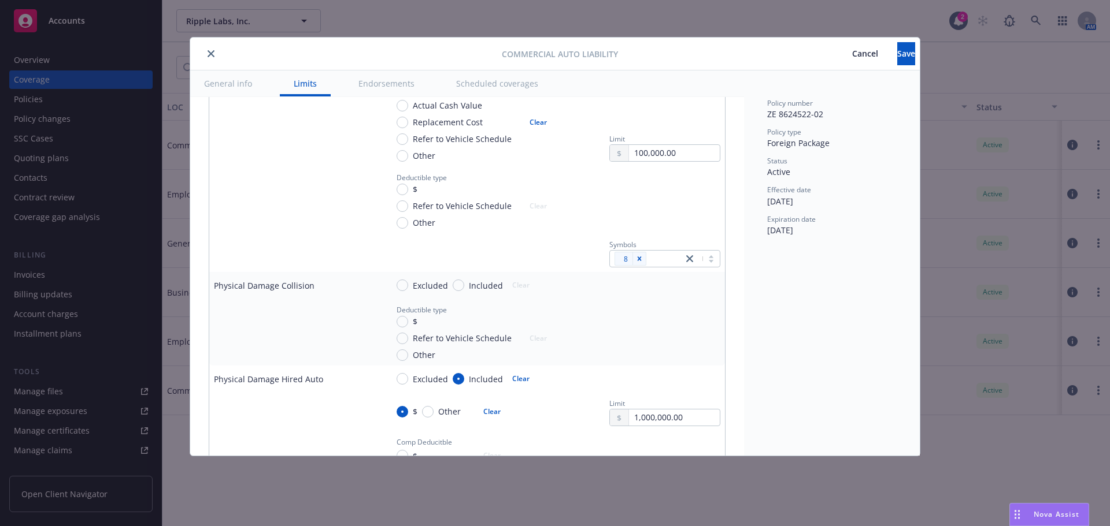
click at [535, 121] on button "Clear" at bounding box center [537, 122] width 31 height 16
radio input "false"
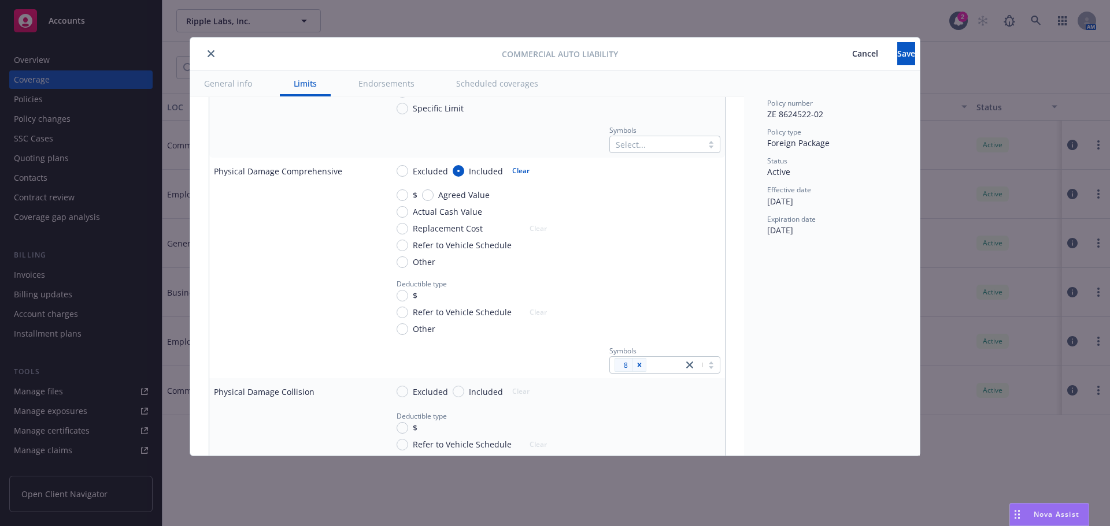
scroll to position [1040, 0]
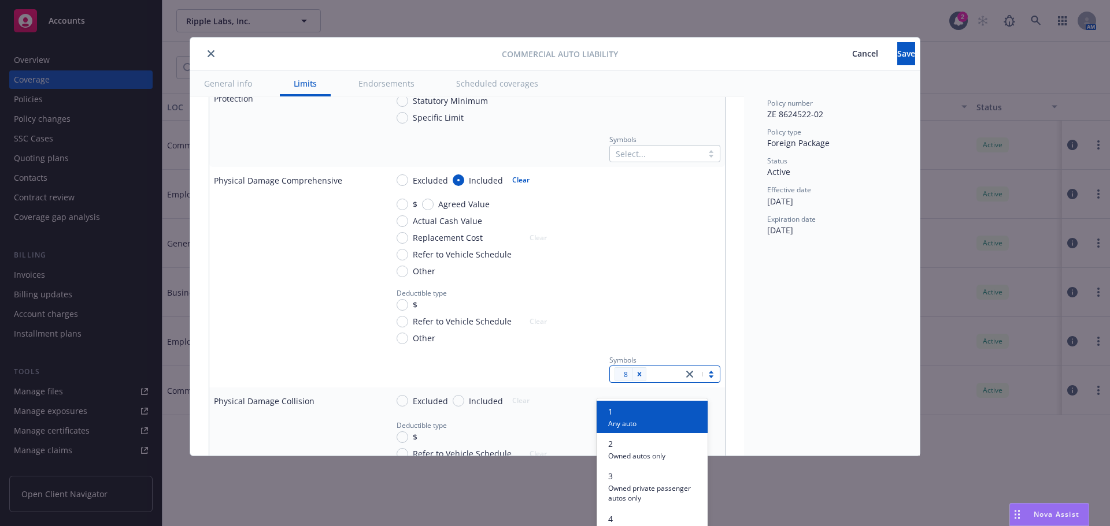
click at [686, 374] on icon "close" at bounding box center [689, 374] width 7 height 7
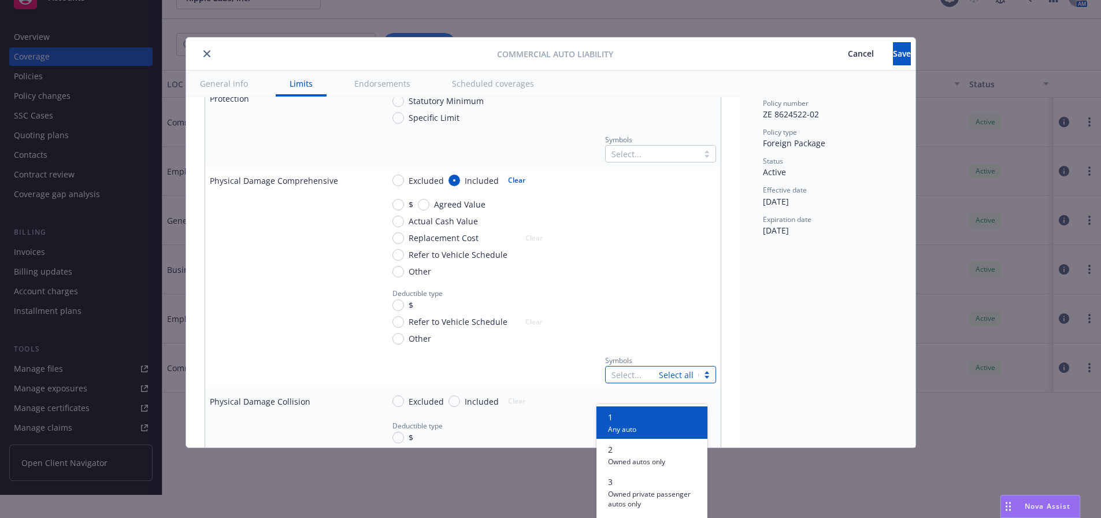
scroll to position [39, 0]
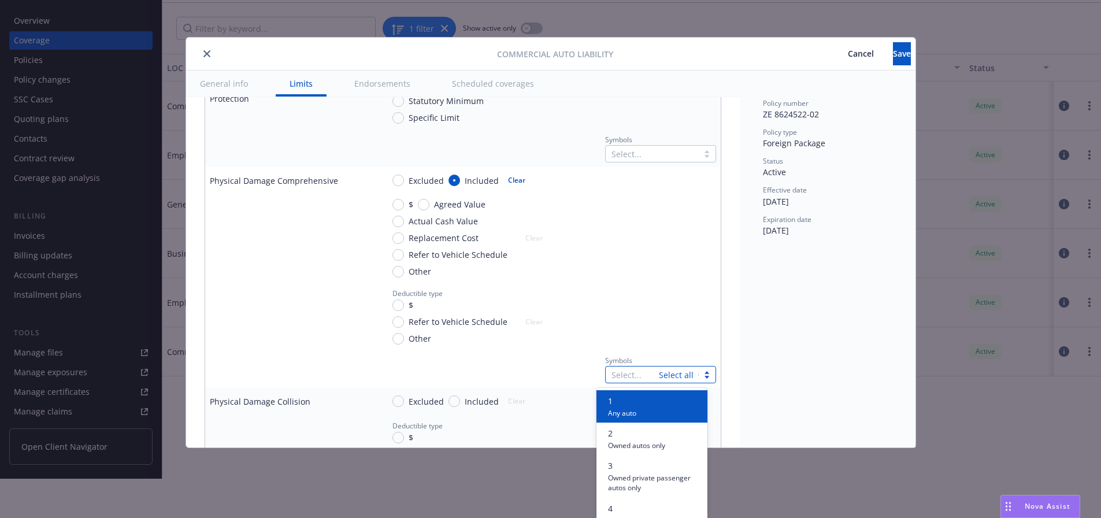
click at [514, 180] on button "Clear" at bounding box center [516, 180] width 31 height 16
radio input "false"
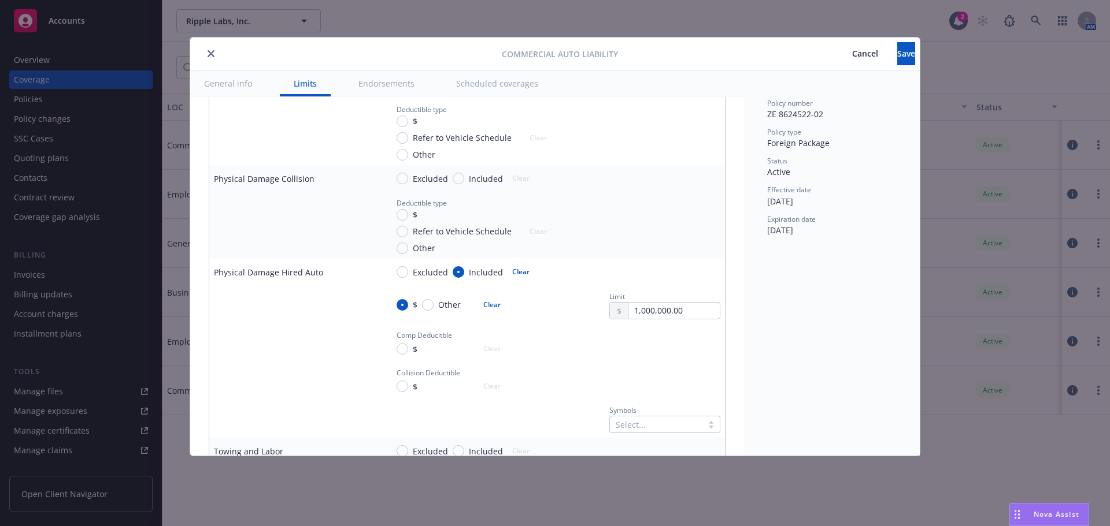
scroll to position [1156, 0]
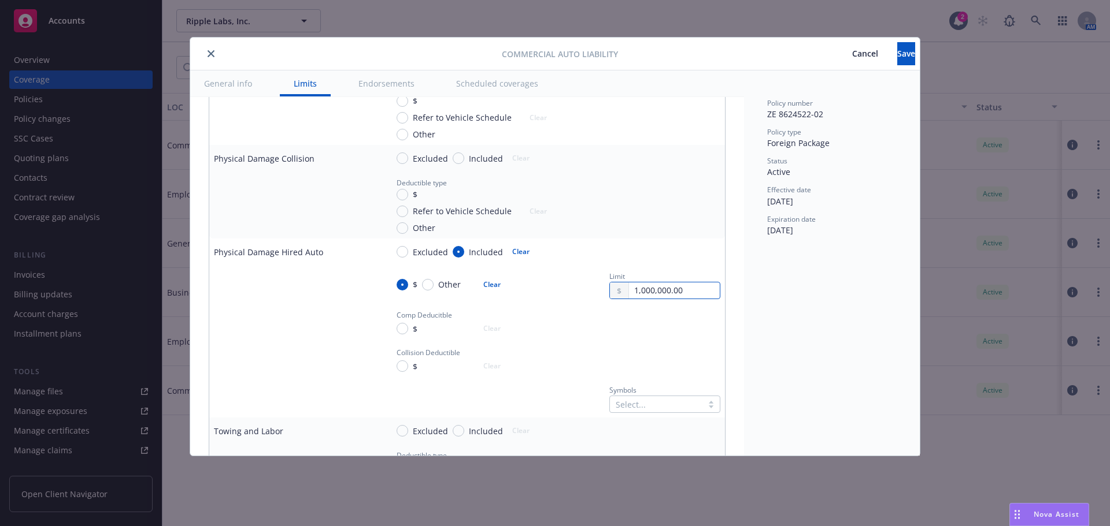
click at [684, 293] on input "1,000,000.00" at bounding box center [674, 291] width 91 height 16
drag, startPoint x: 687, startPoint y: 293, endPoint x: 621, endPoint y: 283, distance: 66.7
click at [629, 283] on input "1,000,000.00" at bounding box center [674, 291] width 91 height 16
type input "100,000.00"
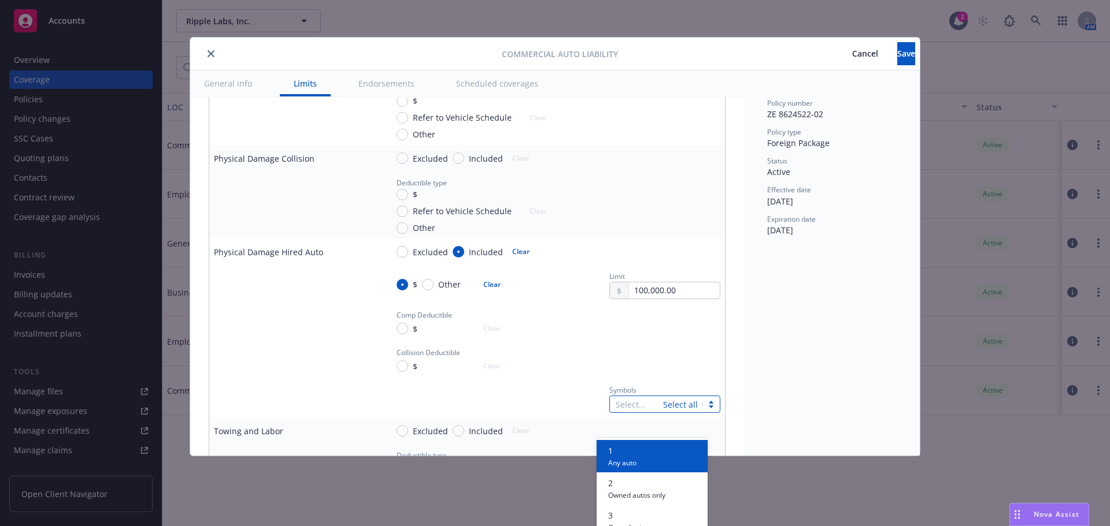
click at [622, 405] on div at bounding box center [636, 405] width 42 height 14
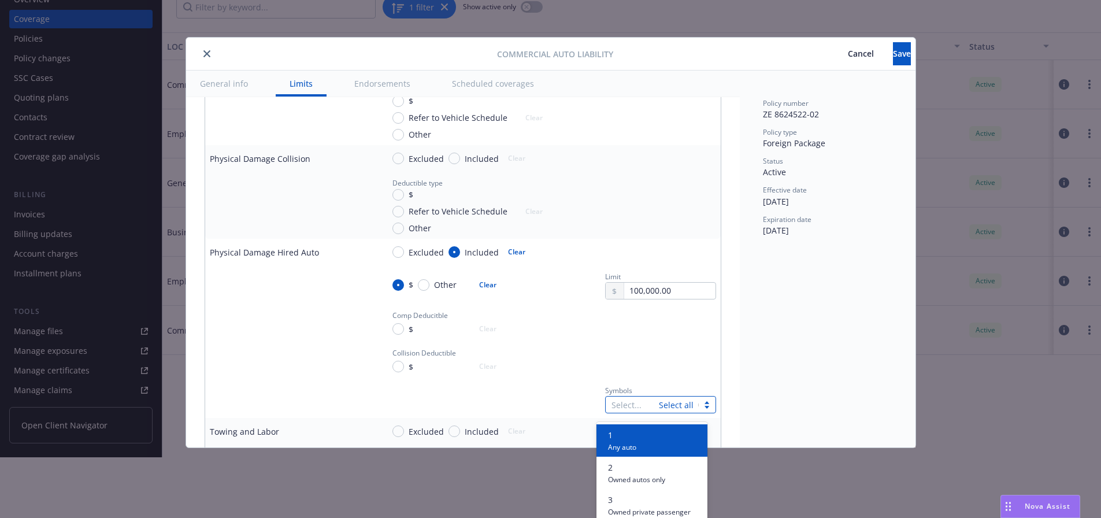
scroll to position [65, 0]
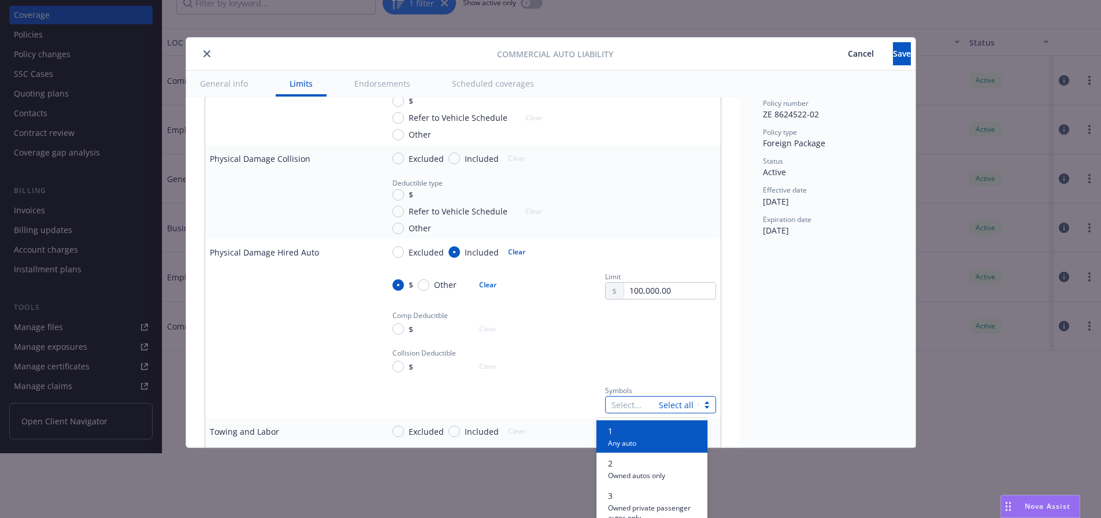
type input "8"
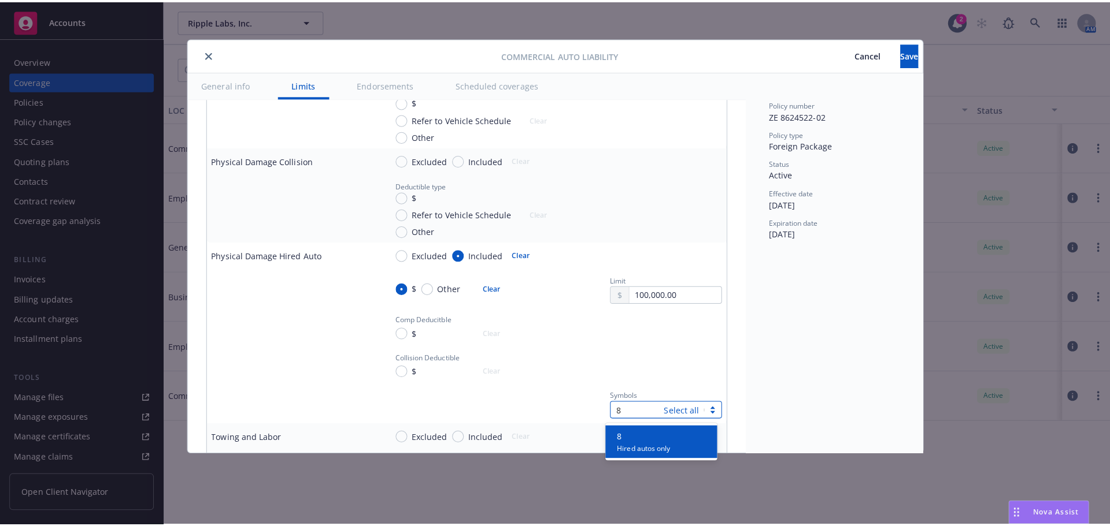
scroll to position [0, 0]
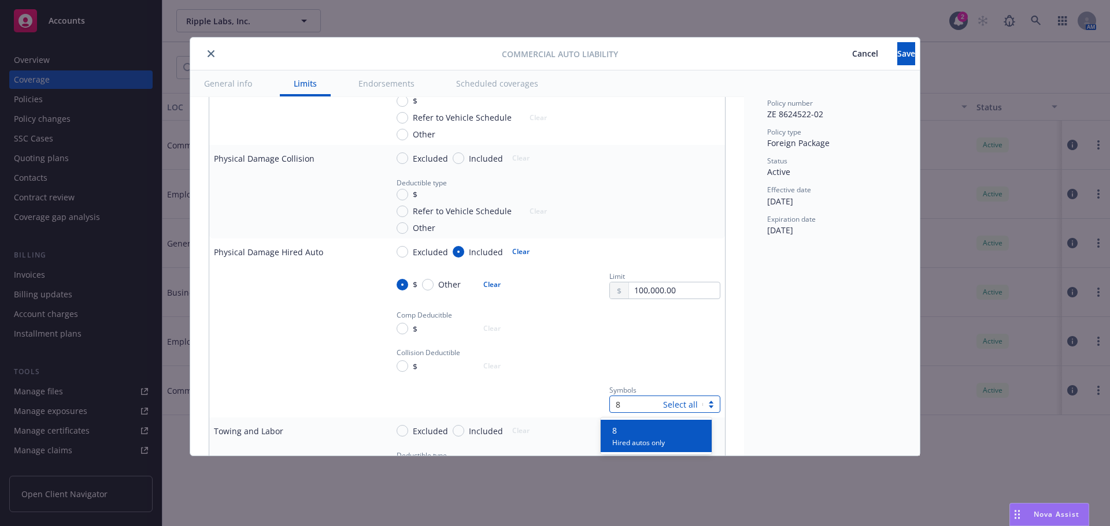
click at [626, 432] on span "8" at bounding box center [638, 431] width 53 height 12
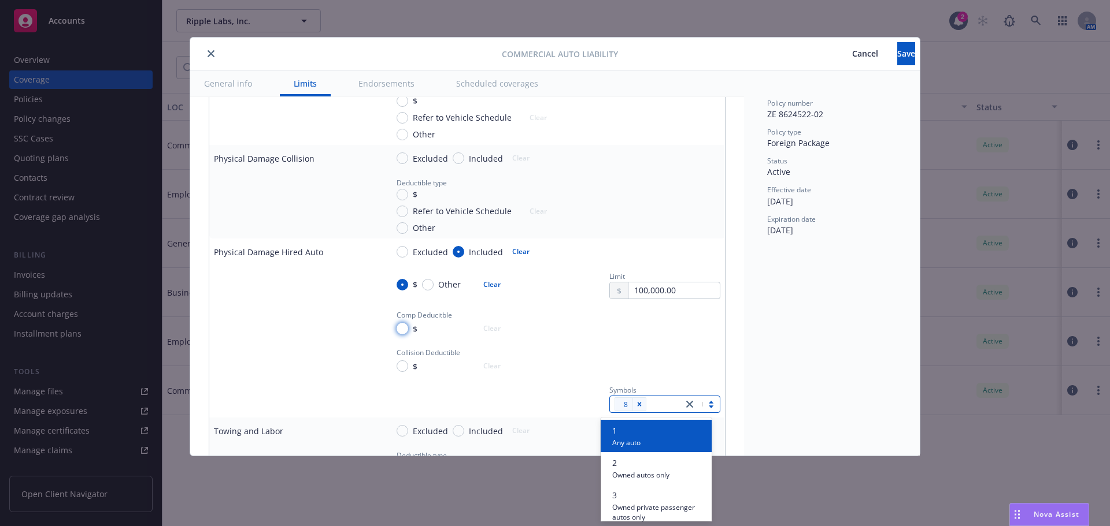
click at [398, 328] on input "$" at bounding box center [402, 329] width 12 height 12
radio input "true"
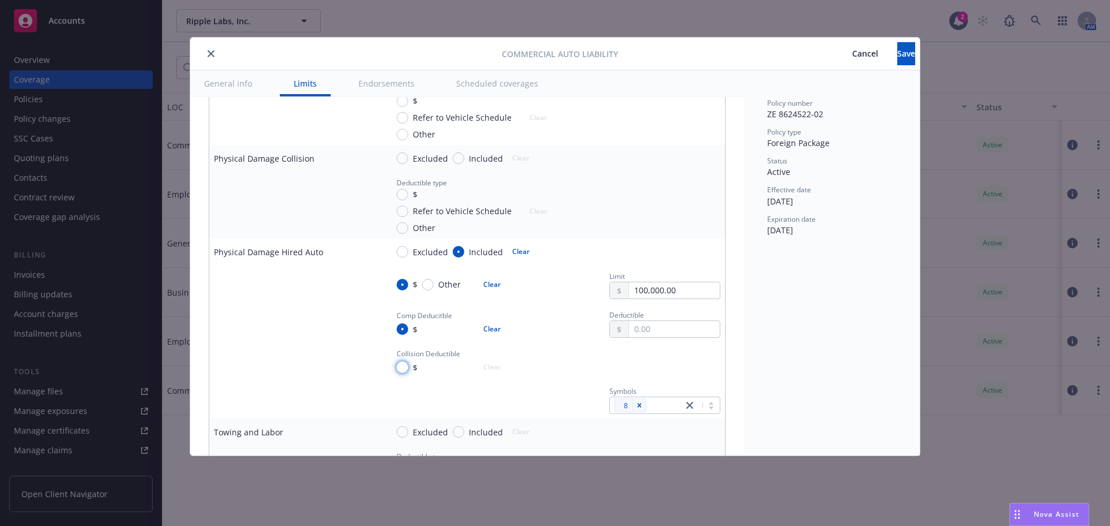
click at [401, 365] on input "$" at bounding box center [402, 368] width 12 height 12
radio input "true"
click at [649, 336] on input "text" at bounding box center [674, 329] width 91 height 16
type input "500.00"
click at [629, 365] on input "text" at bounding box center [674, 368] width 91 height 16
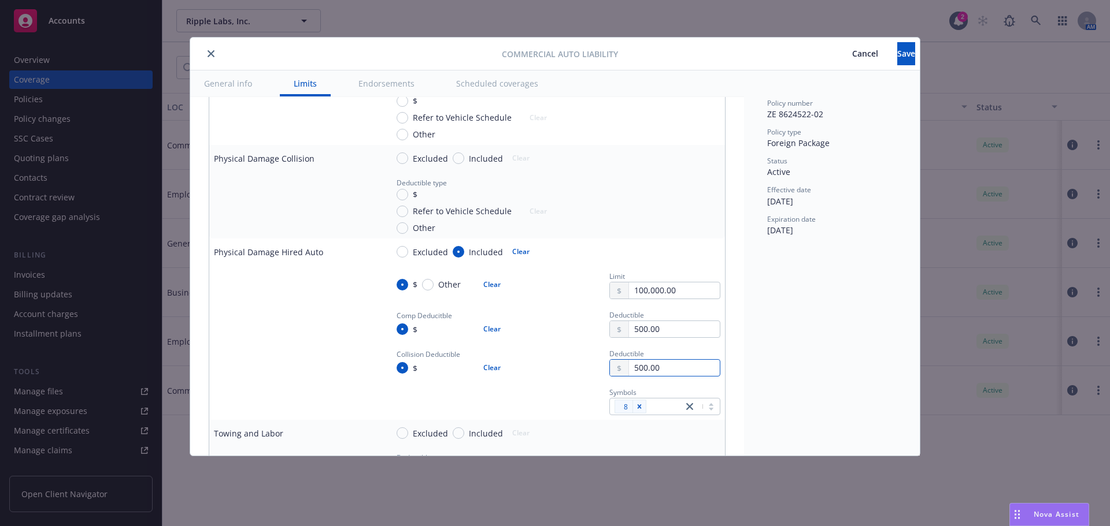
type input "500.00"
click at [303, 339] on td at bounding box center [295, 323] width 173 height 39
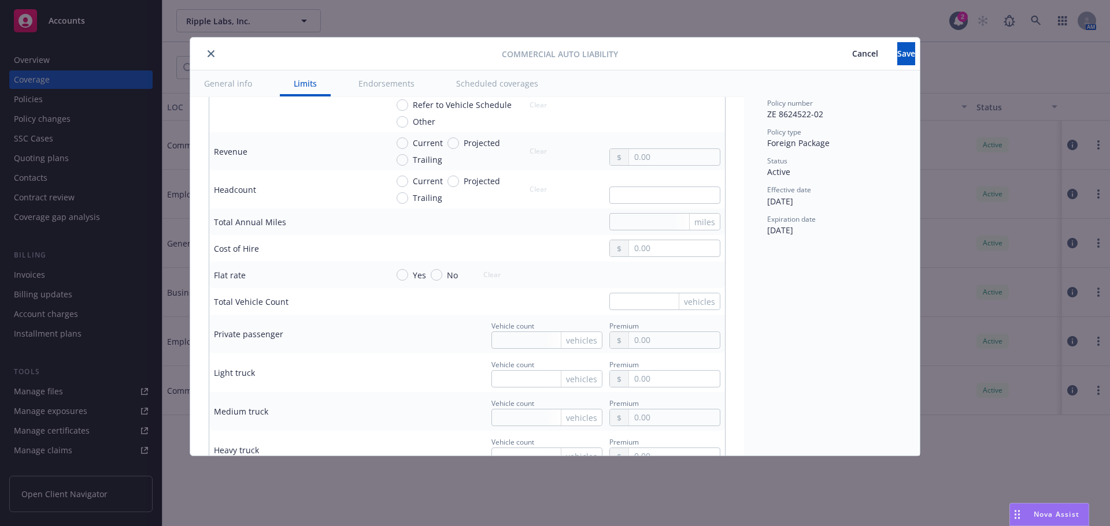
scroll to position [1618, 0]
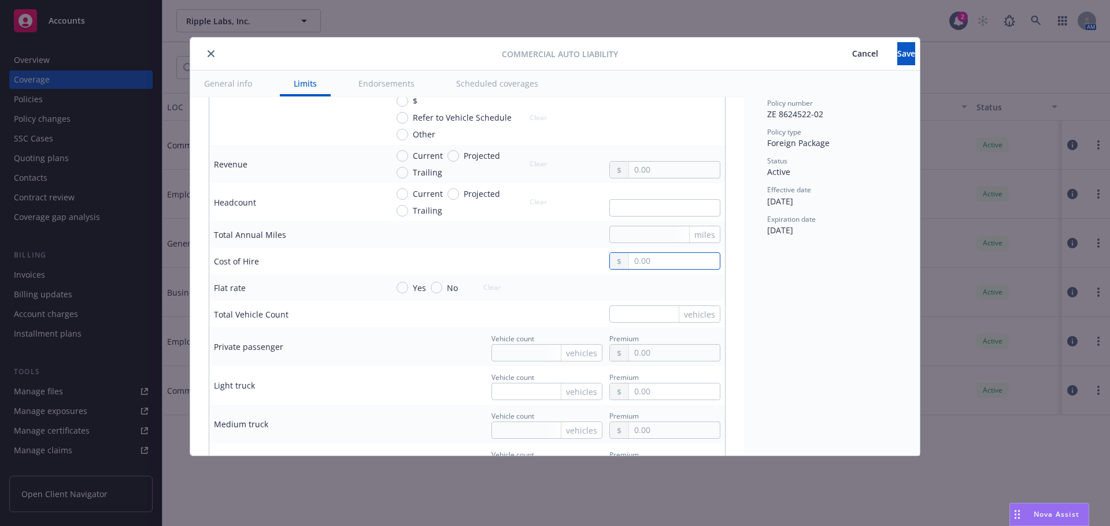
click at [668, 264] on input "text" at bounding box center [674, 261] width 91 height 16
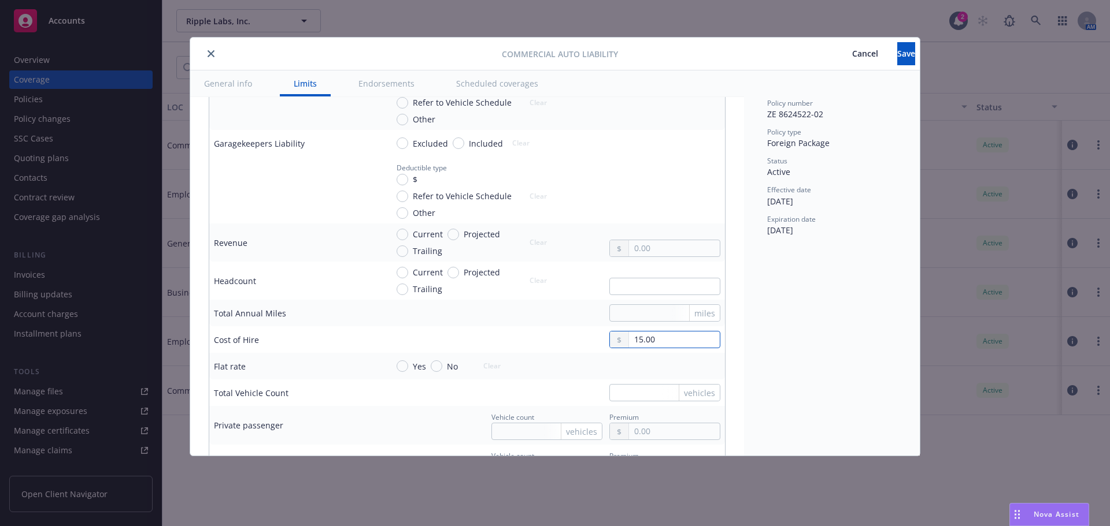
scroll to position [1560, 0]
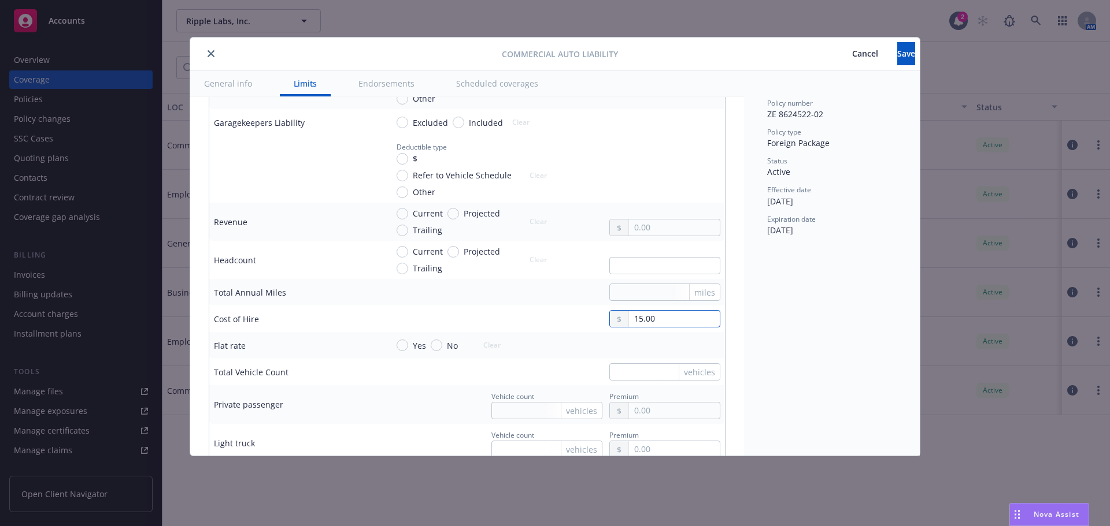
drag, startPoint x: 680, startPoint y: 320, endPoint x: 560, endPoint y: 319, distance: 119.6
click at [568, 319] on div "15.00" at bounding box center [553, 318] width 333 height 17
type input "2,385.00"
click at [897, 60] on button "Save" at bounding box center [906, 53] width 18 height 23
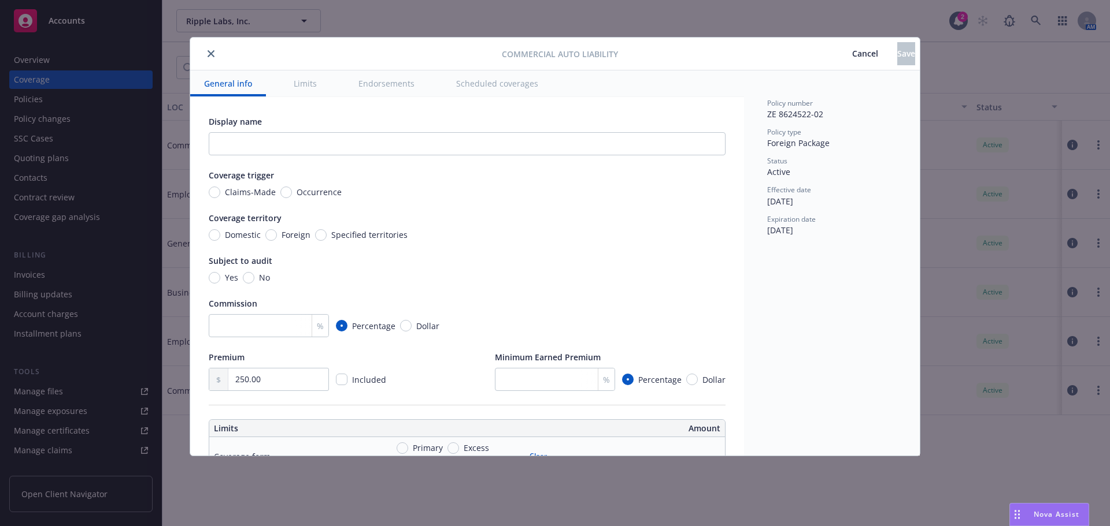
click at [210, 53] on icon "close" at bounding box center [210, 53] width 7 height 7
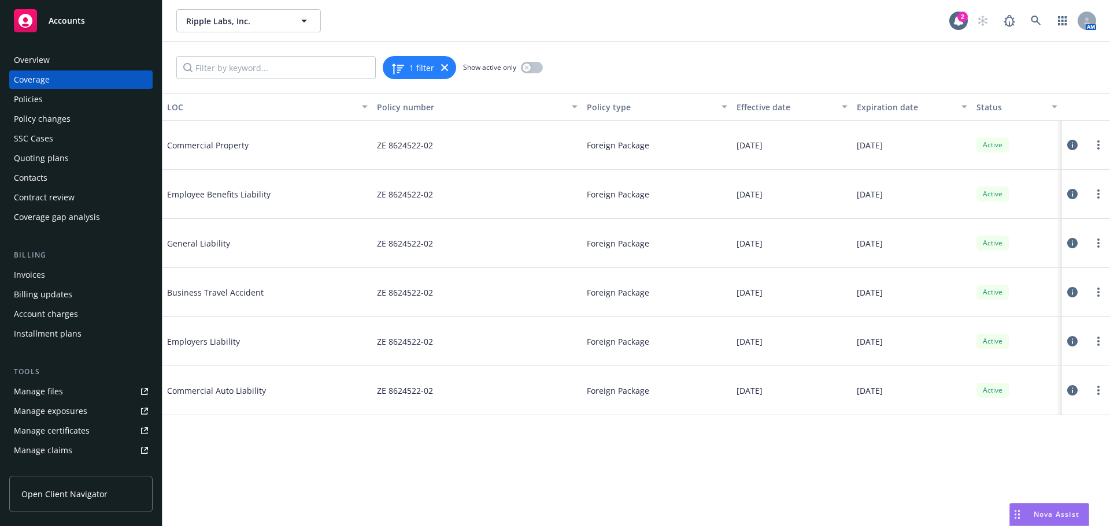
click at [1074, 343] on icon at bounding box center [1072, 341] width 10 height 10
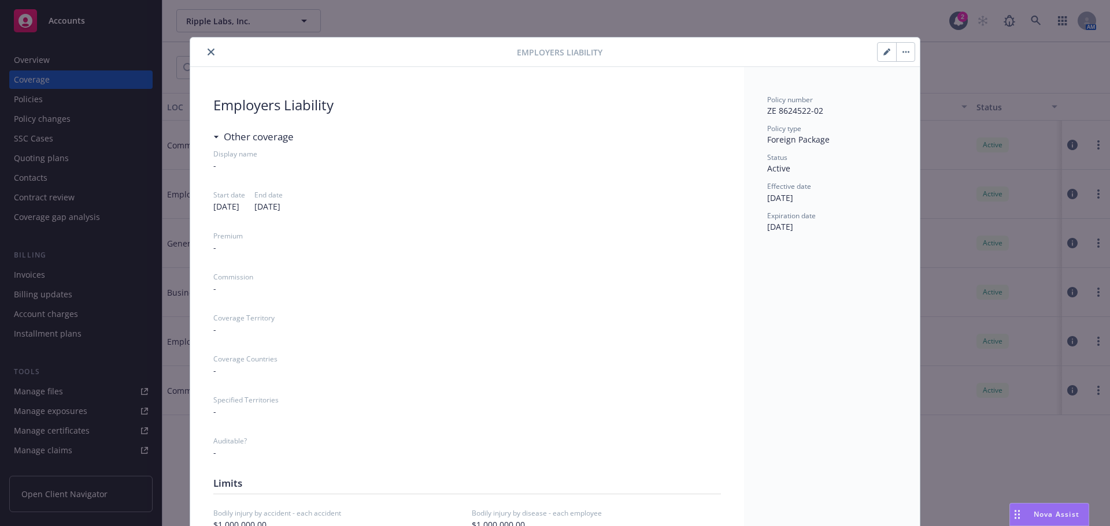
click at [210, 53] on icon "close" at bounding box center [210, 52] width 7 height 7
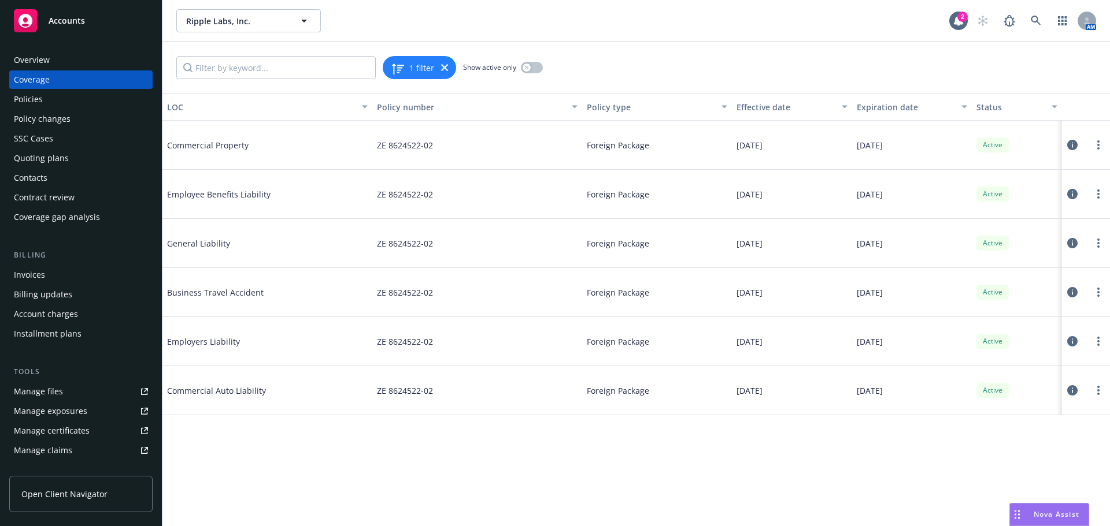
click at [1070, 339] on icon at bounding box center [1072, 341] width 10 height 10
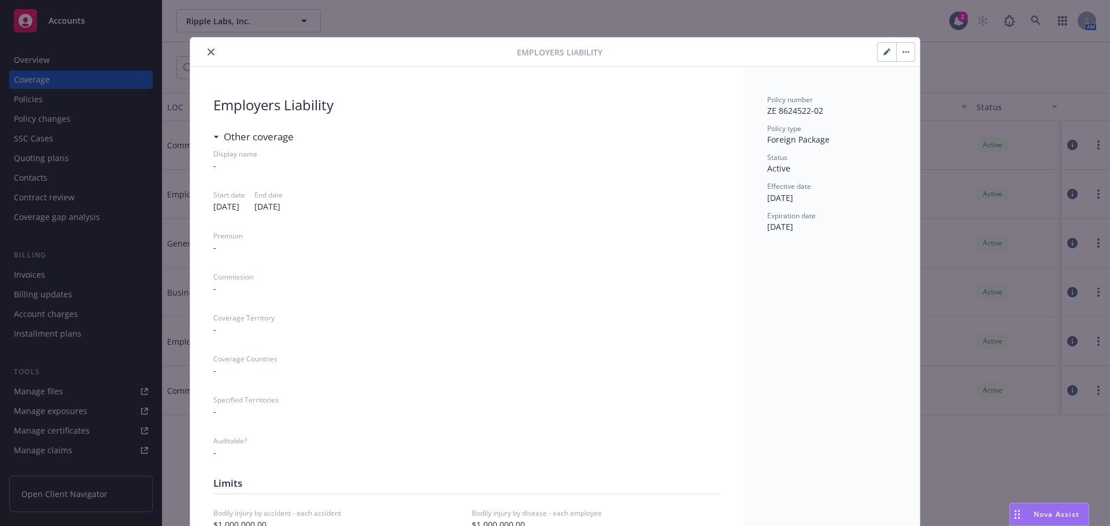
click at [884, 47] on button "button" at bounding box center [886, 52] width 18 height 18
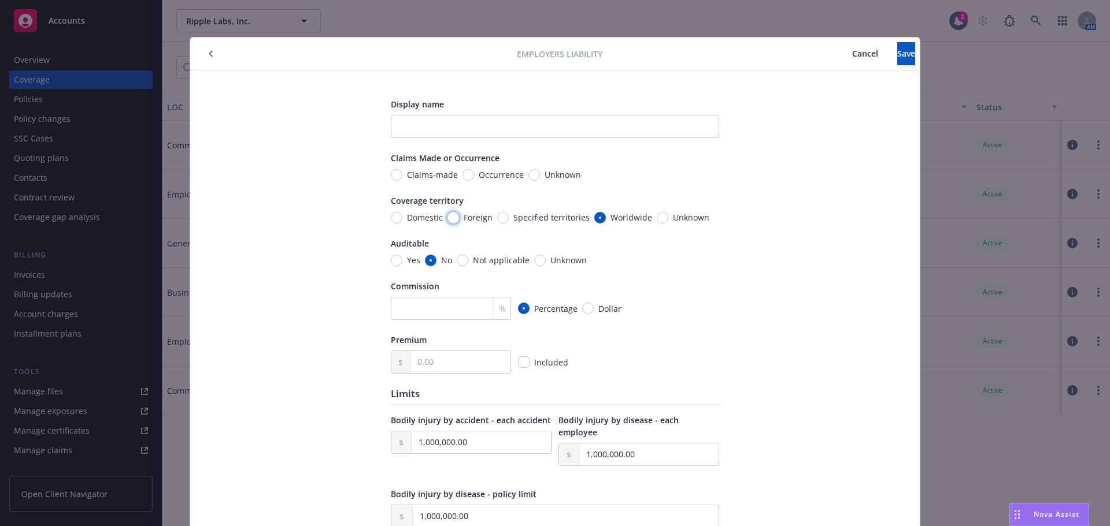
click at [456, 221] on input "Foreign" at bounding box center [453, 218] width 12 height 12
radio input "true"
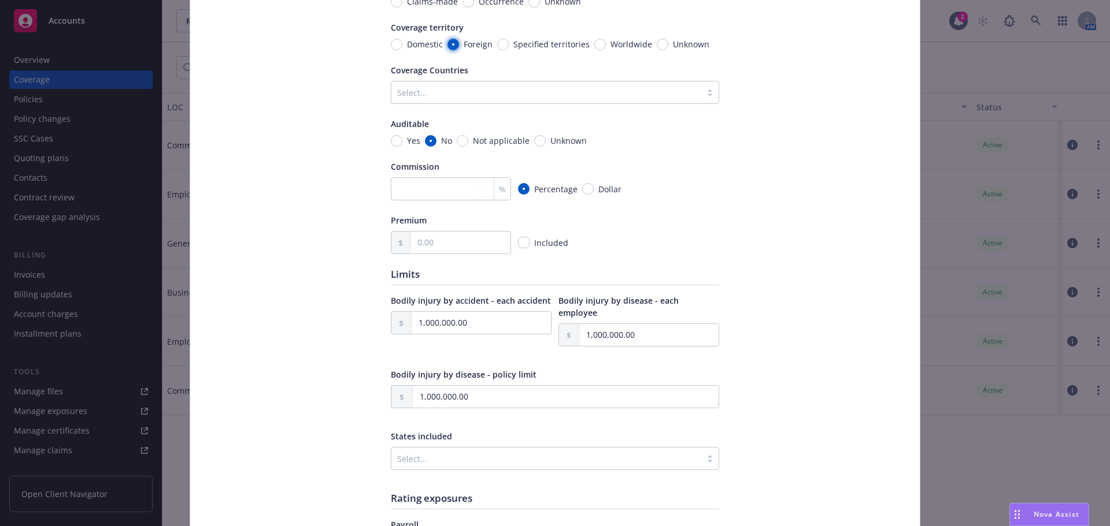
scroll to position [116, 0]
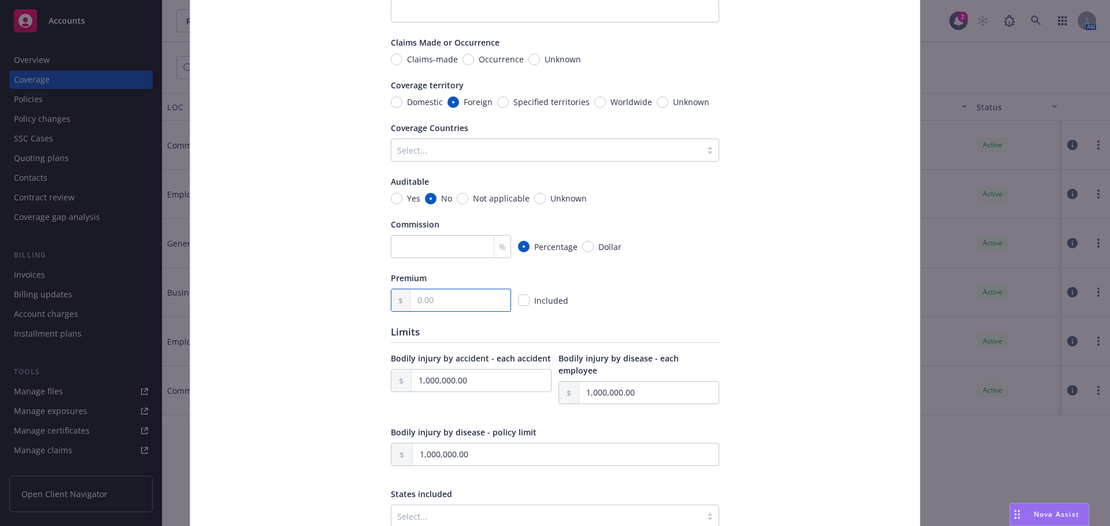
click at [457, 299] on input "text" at bounding box center [460, 301] width 100 height 22
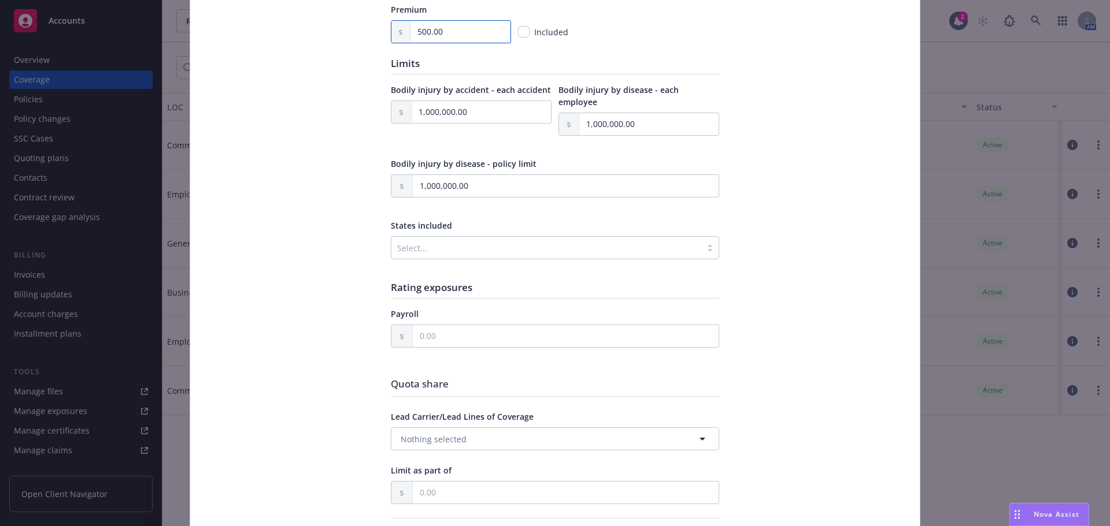
scroll to position [405, 0]
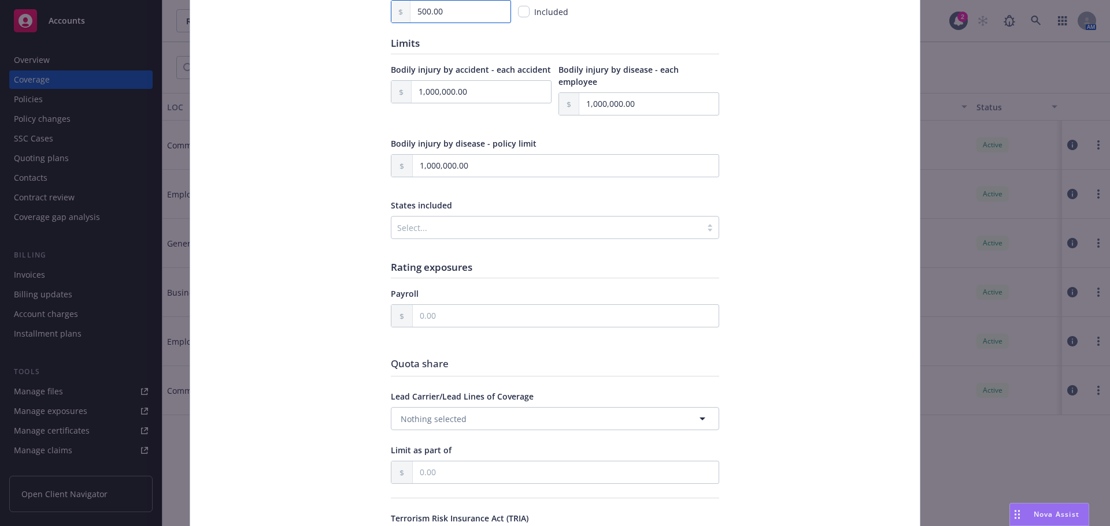
type input "500.00"
click at [455, 315] on input "text" at bounding box center [566, 316] width 306 height 22
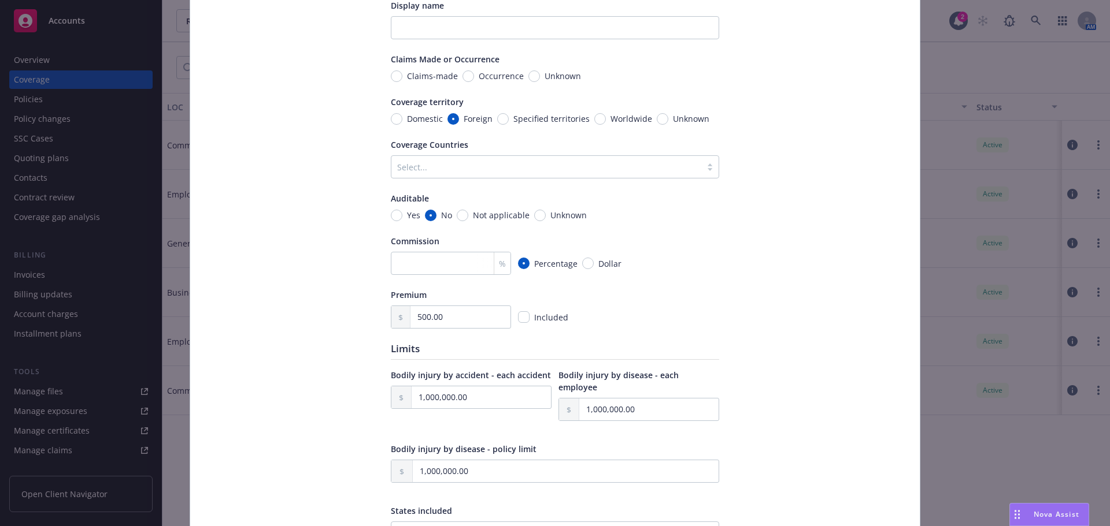
scroll to position [0, 0]
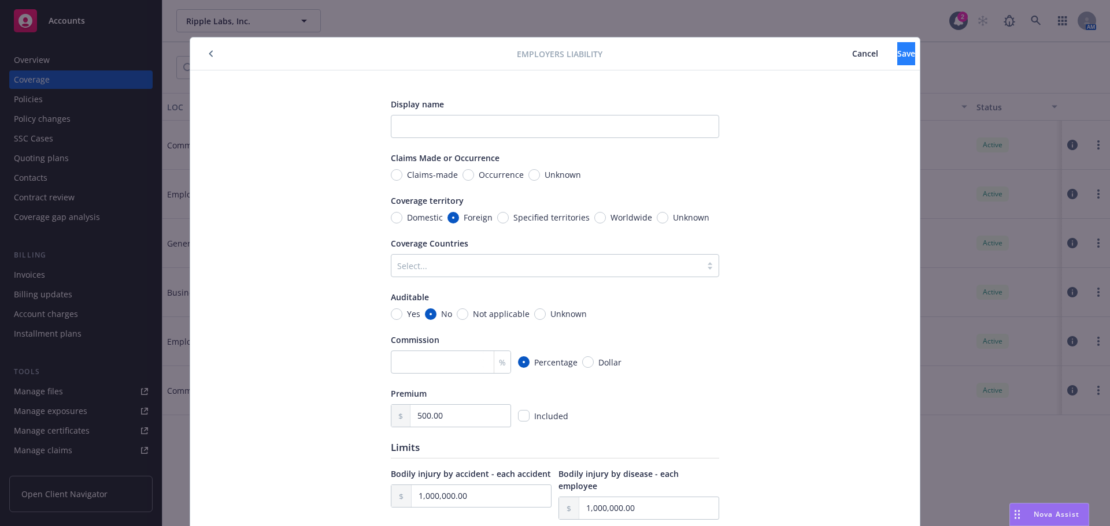
type input "32,242,700.00"
click at [897, 61] on button "Save" at bounding box center [906, 53] width 18 height 23
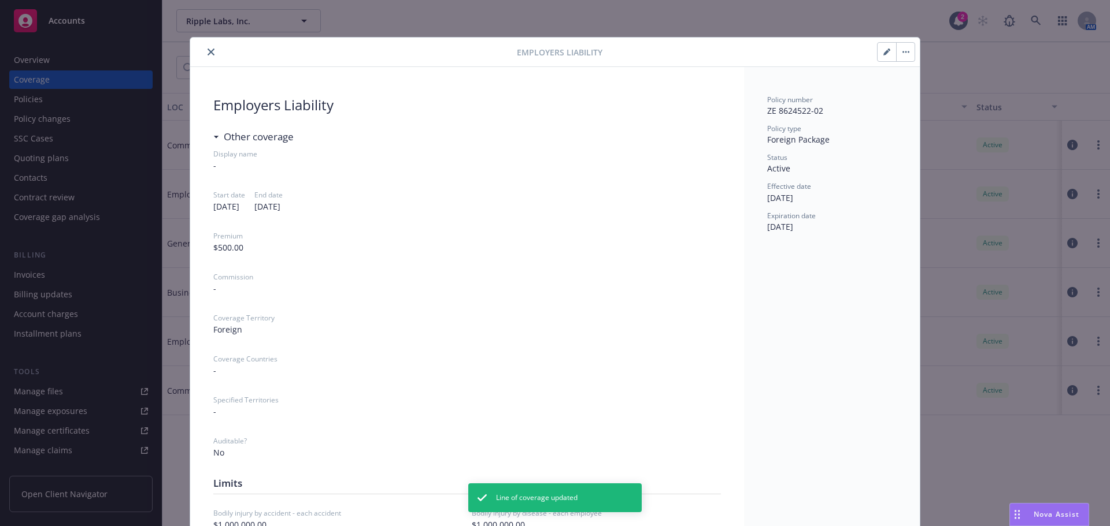
click at [210, 49] on button "close" at bounding box center [211, 52] width 14 height 14
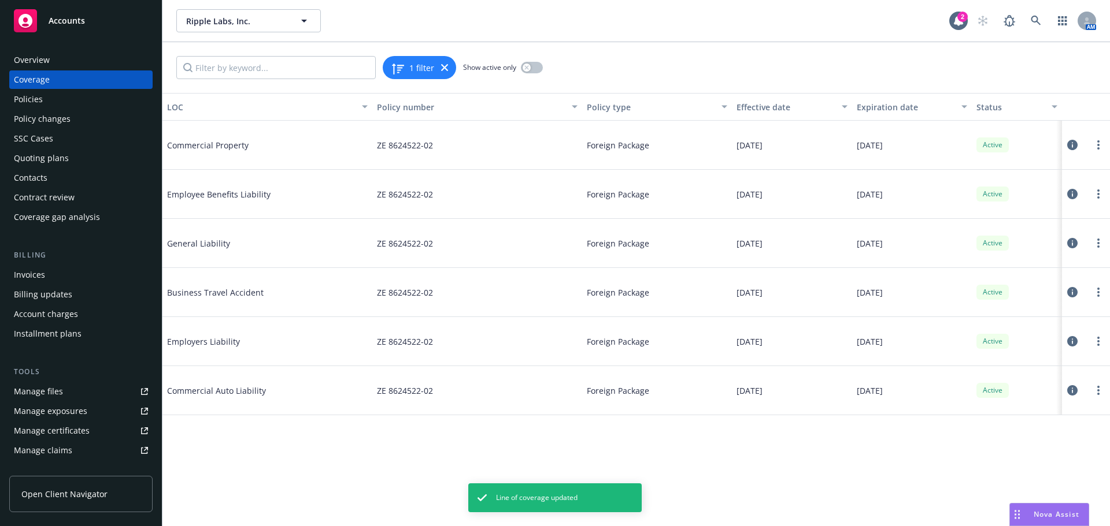
click at [1070, 292] on icon at bounding box center [1072, 292] width 10 height 10
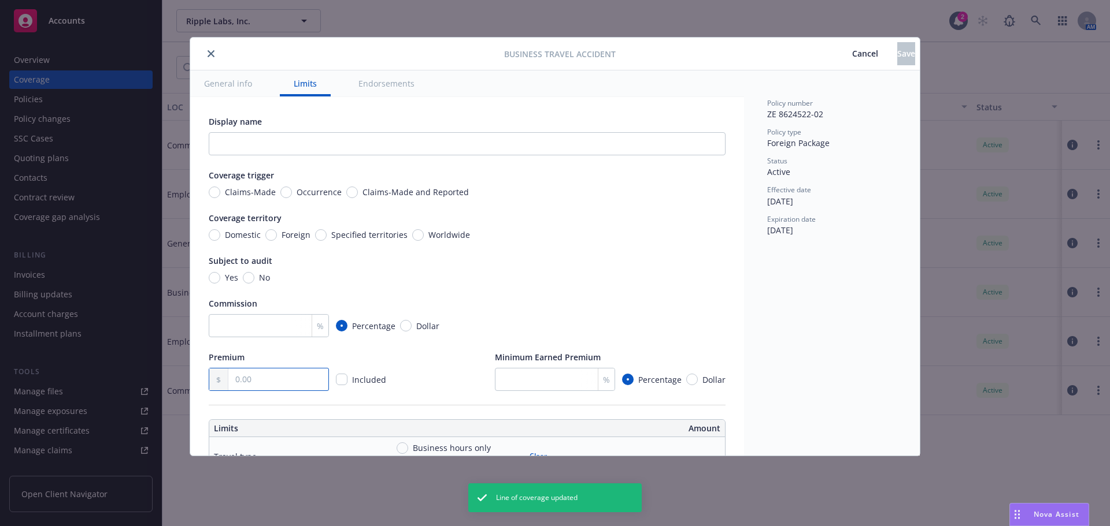
click at [266, 380] on input "text" at bounding box center [278, 380] width 100 height 22
type input "250.00"
click at [897, 58] on span "Save" at bounding box center [906, 53] width 18 height 11
type input "250.00"
drag, startPoint x: 210, startPoint y: 58, endPoint x: 223, endPoint y: 71, distance: 18.0
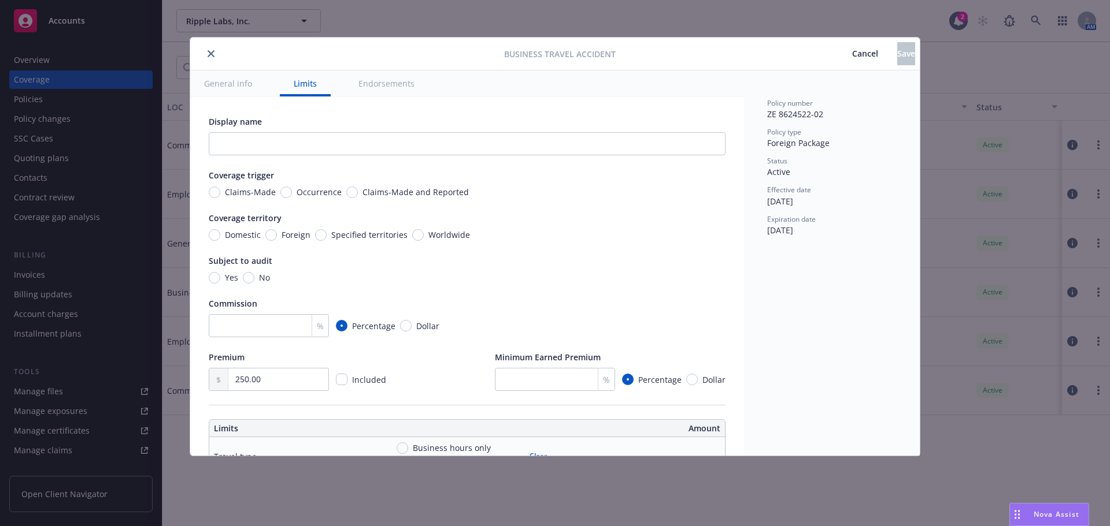
click at [211, 58] on button "close" at bounding box center [211, 54] width 14 height 14
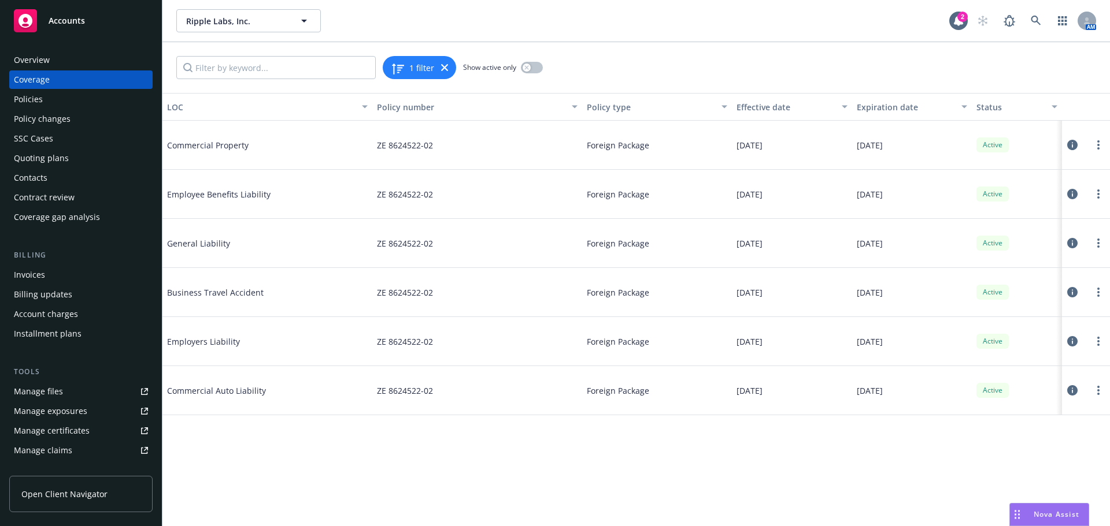
click at [1070, 291] on icon at bounding box center [1072, 292] width 10 height 10
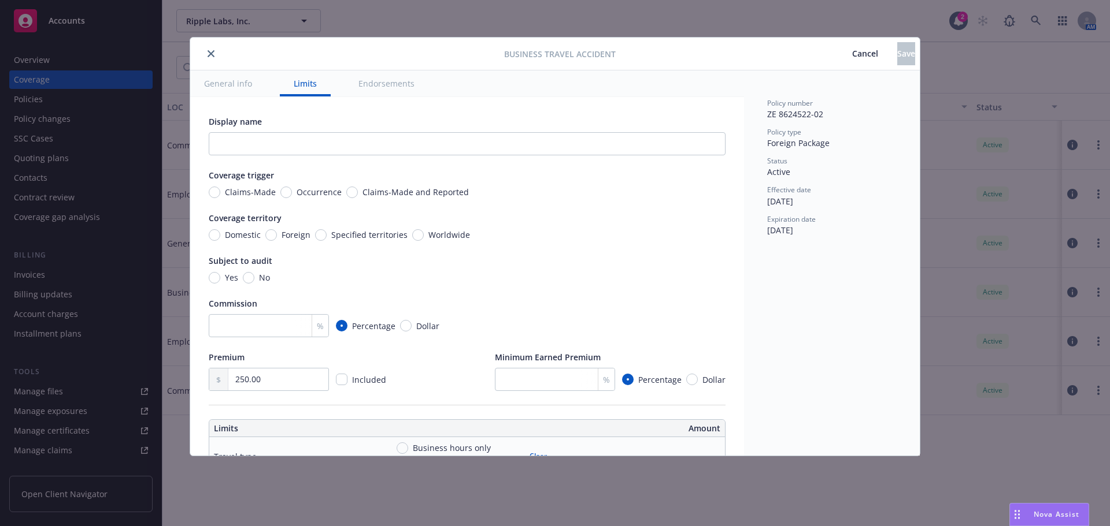
click at [209, 53] on icon "close" at bounding box center [210, 53] width 7 height 7
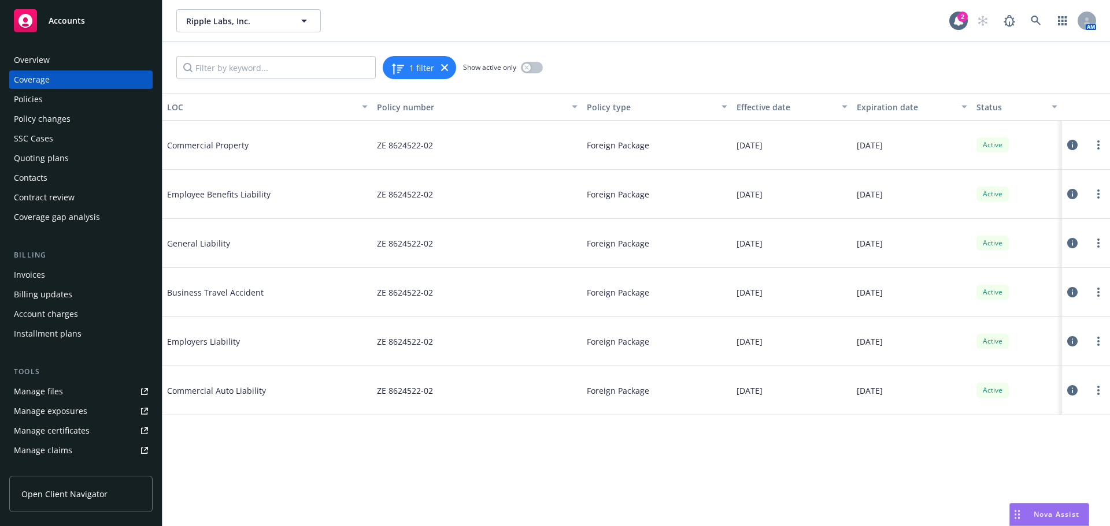
click at [27, 107] on div "Policies" at bounding box center [28, 99] width 29 height 18
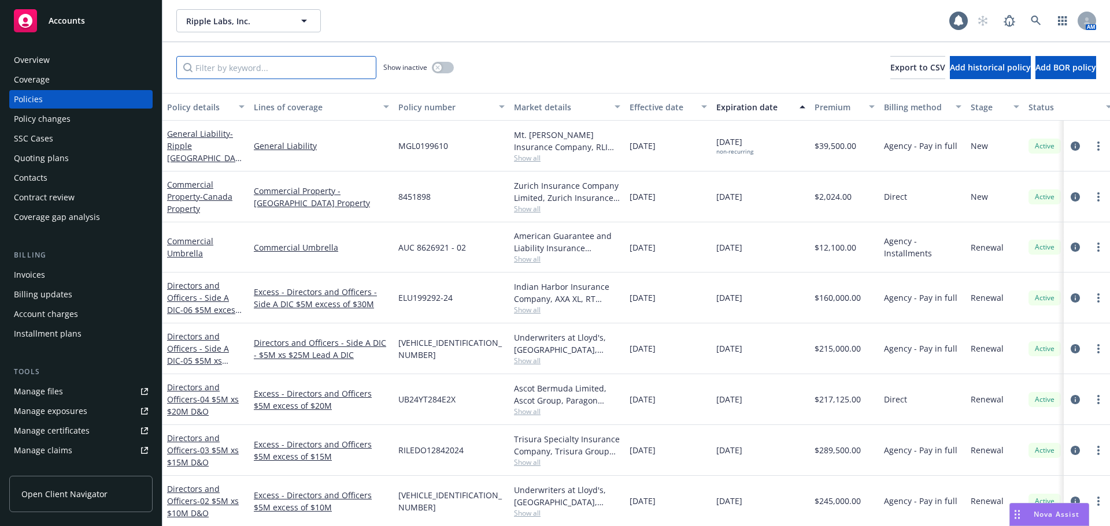
click at [287, 71] on input "Filter by keyword..." at bounding box center [276, 67] width 200 height 23
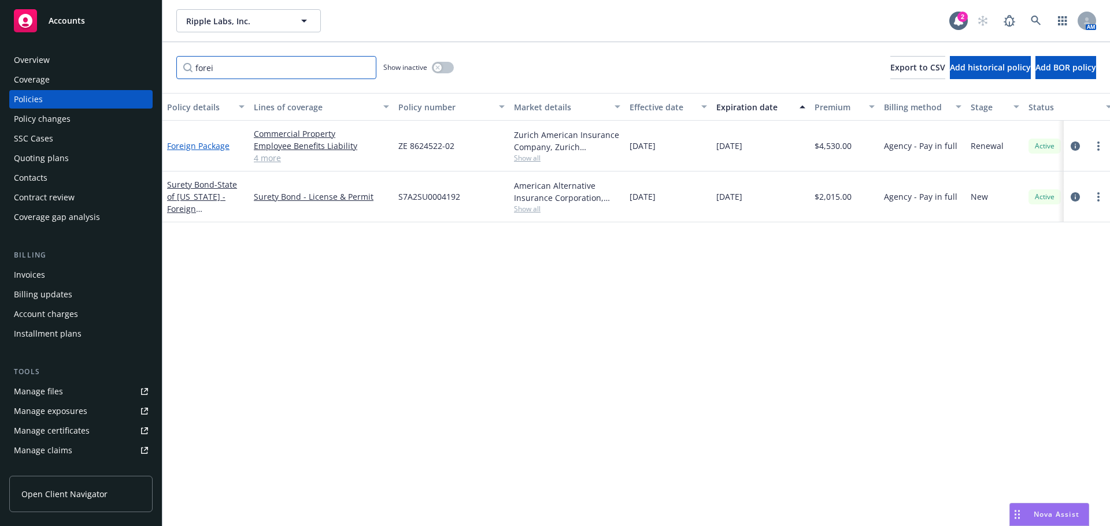
type input "forei"
click at [202, 145] on link "Foreign Package" at bounding box center [198, 145] width 62 height 11
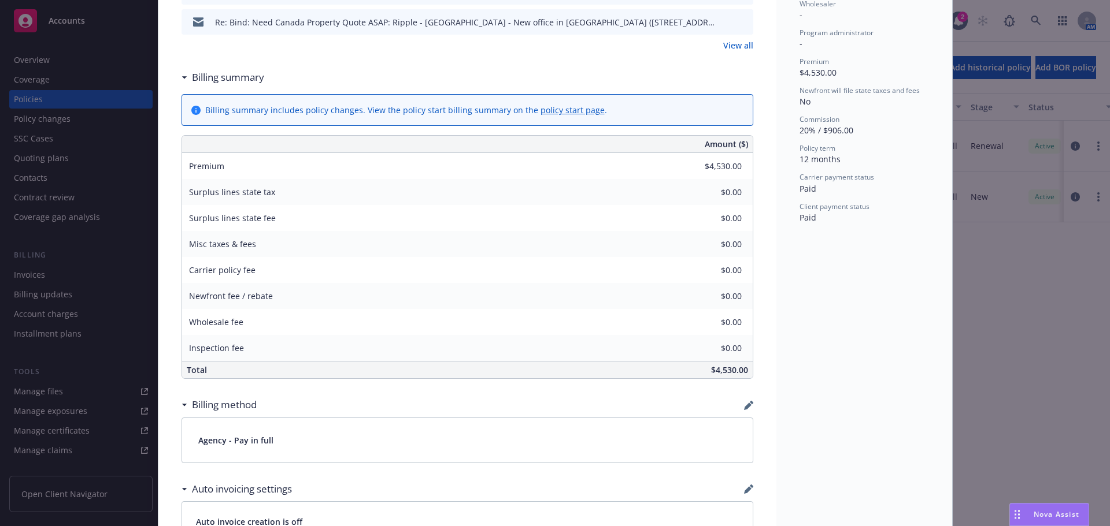
scroll to position [347, 0]
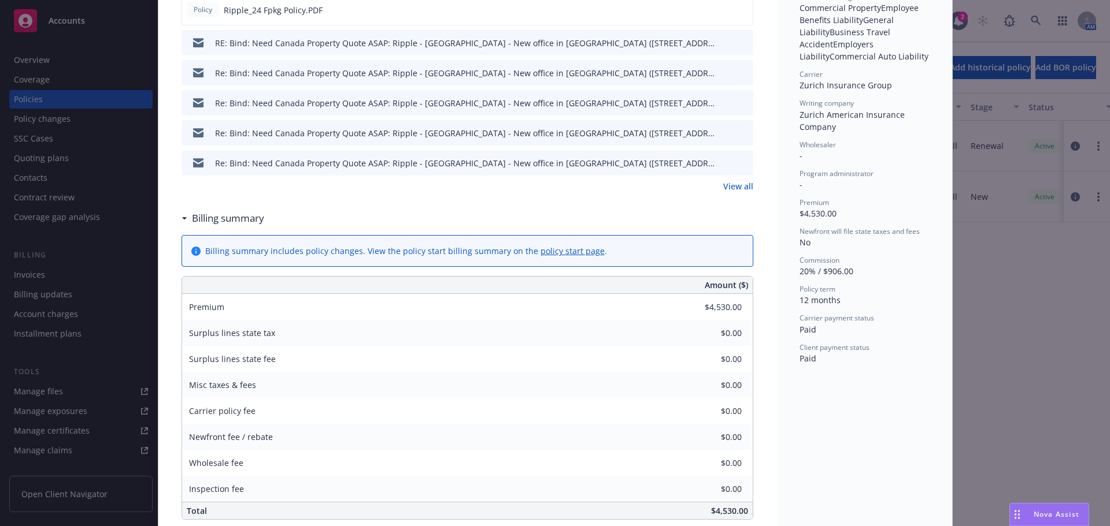
click at [729, 186] on link "View all" at bounding box center [738, 186] width 30 height 12
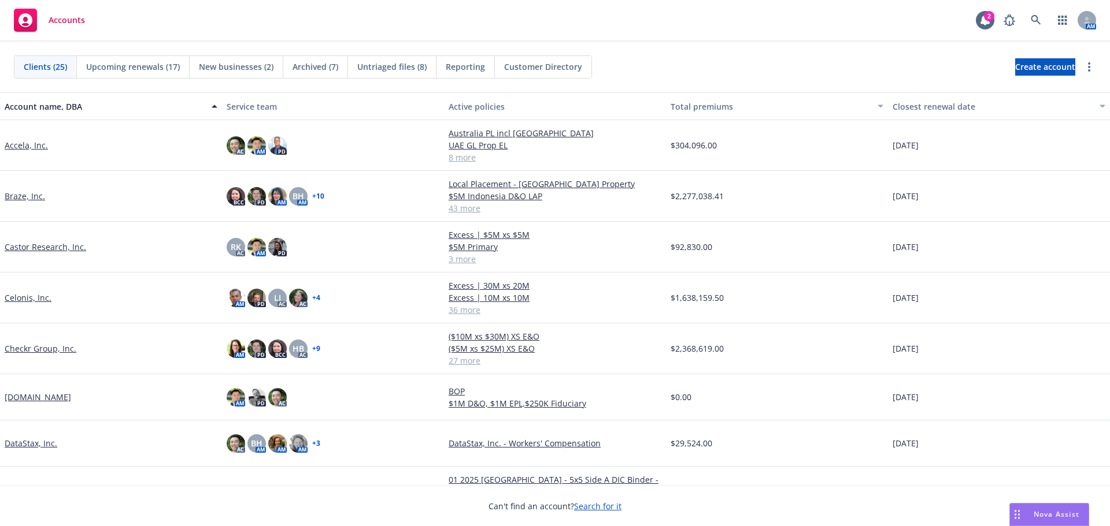
scroll to position [58, 0]
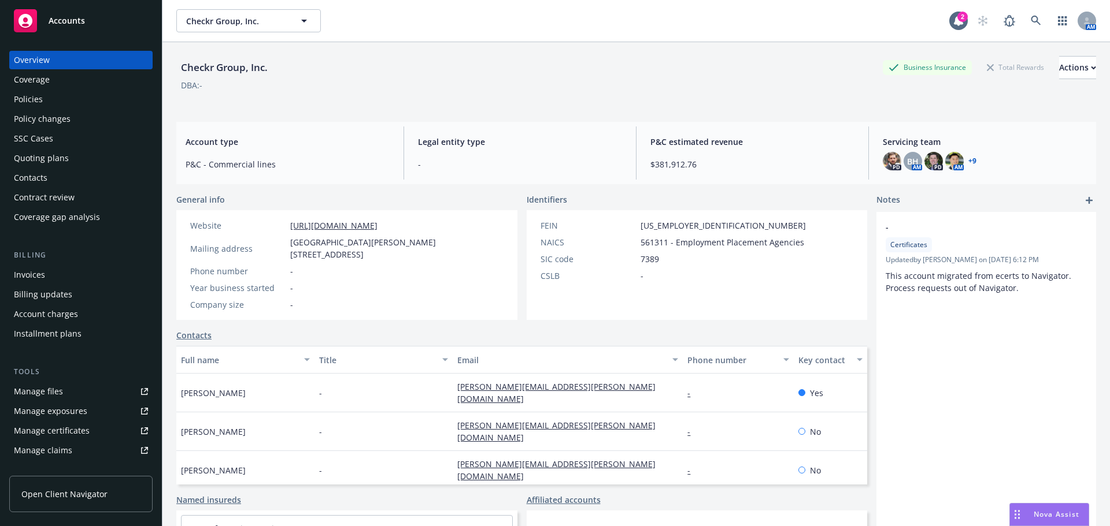
click at [61, 94] on div "Policies" at bounding box center [81, 99] width 134 height 18
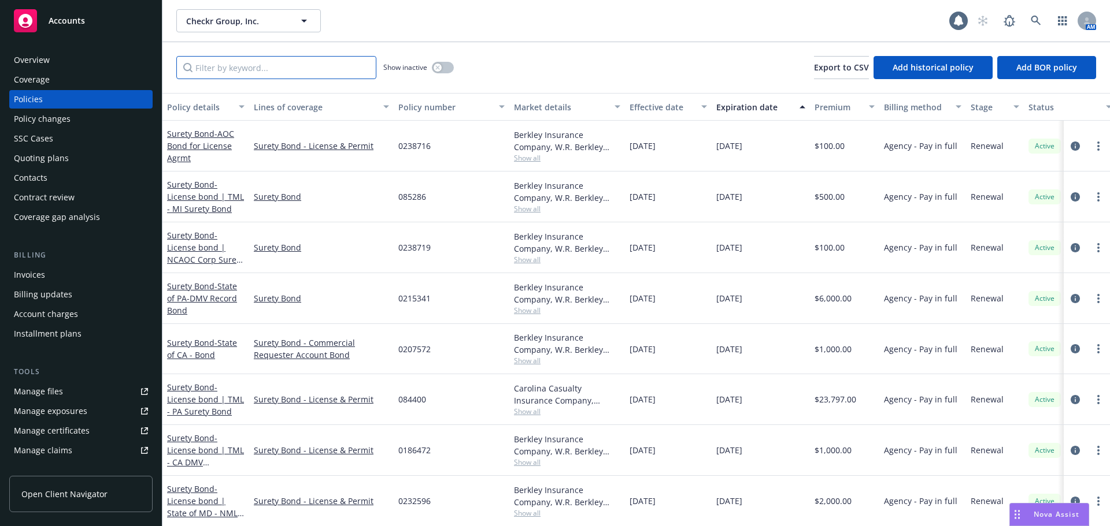
click at [272, 73] on input "Filter by keyword..." at bounding box center [276, 67] width 200 height 23
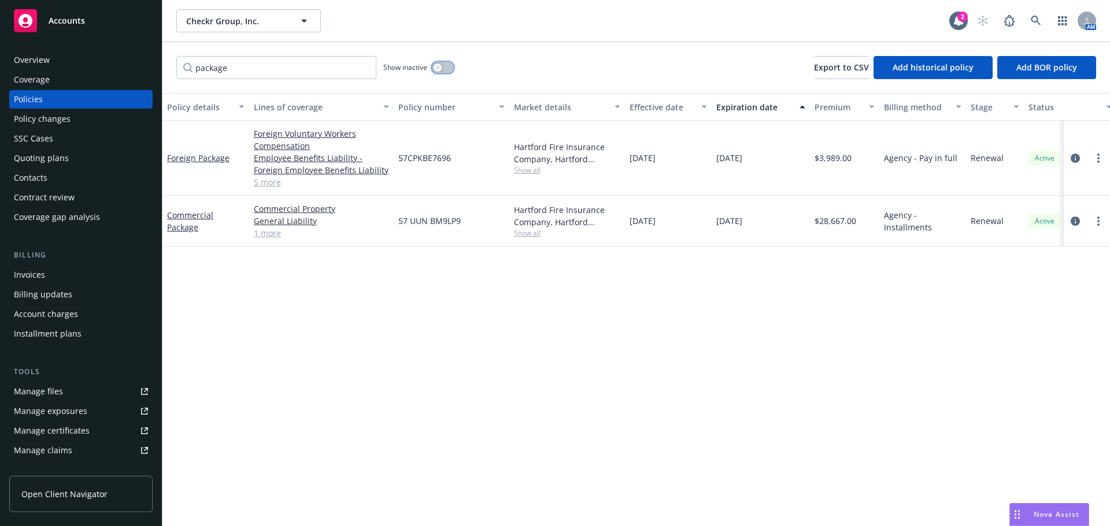
click at [437, 65] on div "button" at bounding box center [437, 68] width 8 height 8
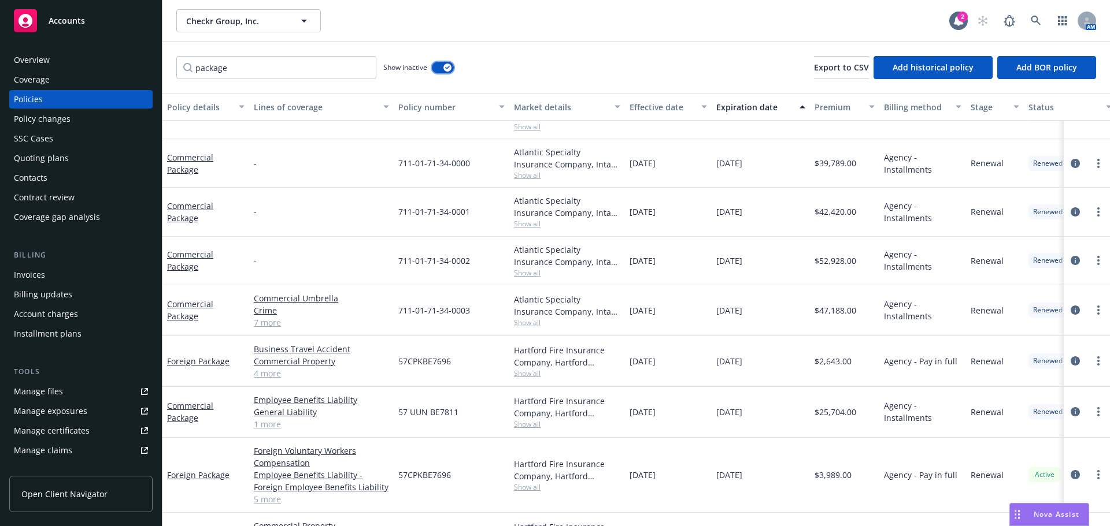
scroll to position [215, 0]
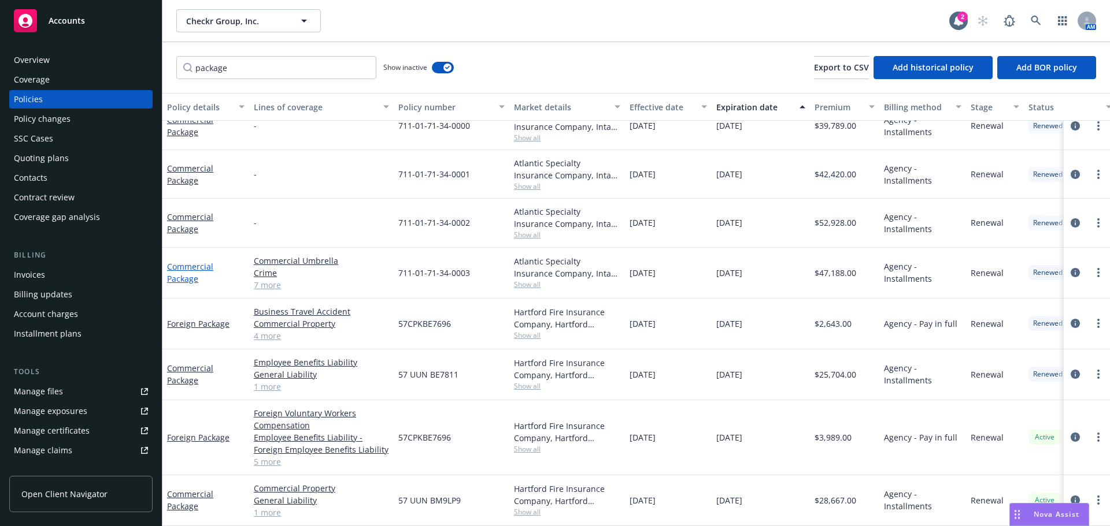
click at [188, 261] on link "Commercial Package" at bounding box center [190, 272] width 46 height 23
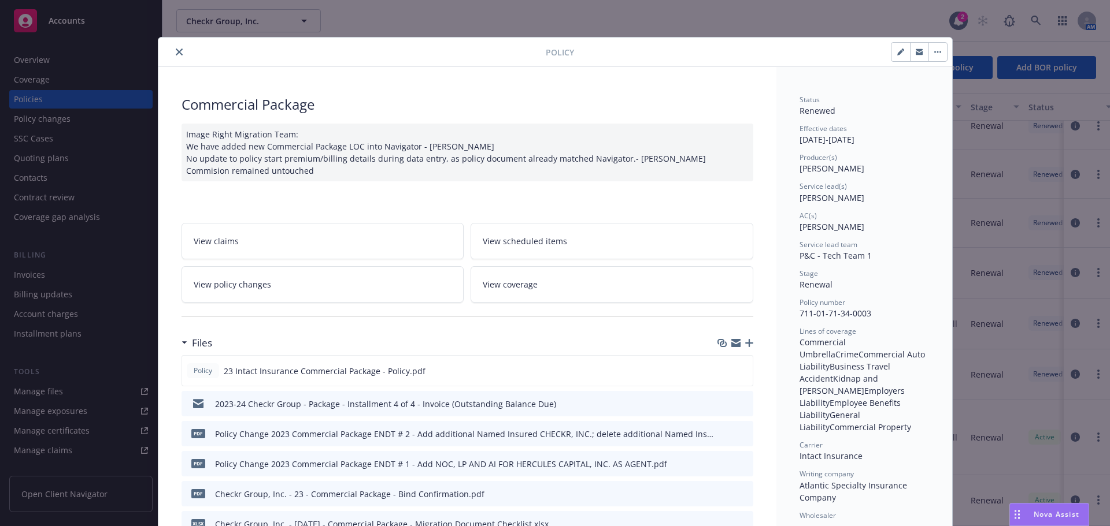
click at [180, 57] on div at bounding box center [354, 52] width 383 height 14
click at [176, 52] on icon "close" at bounding box center [179, 52] width 7 height 7
click at [174, 53] on div "package Show inactive Export to CSV Add historical policy Add BOR policy" at bounding box center [635, 67] width 947 height 51
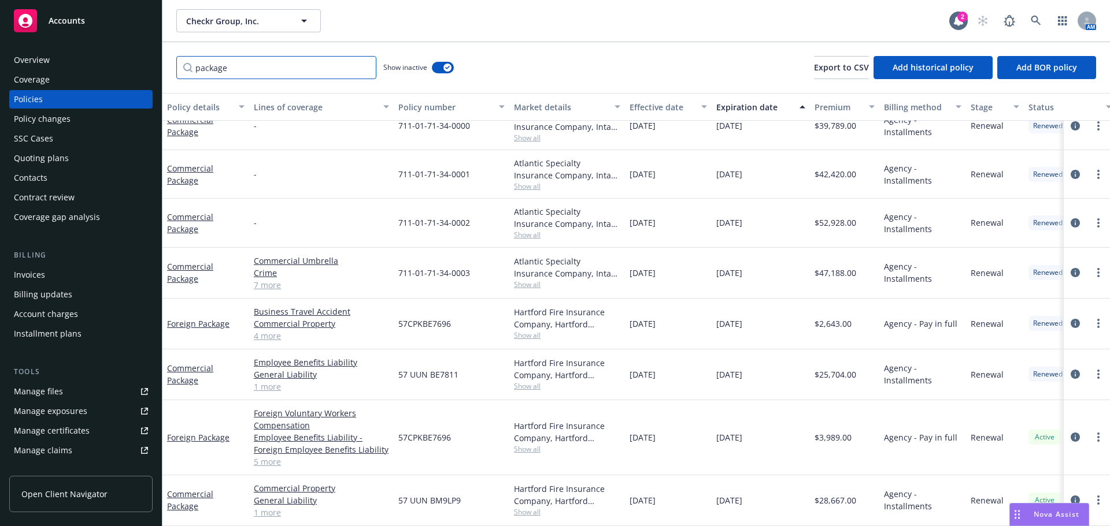
drag, startPoint x: 207, startPoint y: 67, endPoint x: 158, endPoint y: 65, distance: 48.6
click at [160, 65] on div "Accounts Overview Coverage Policies Policy changes SSC Cases Quoting plans Cont…" at bounding box center [555, 263] width 1110 height 526
type input "umbrella"
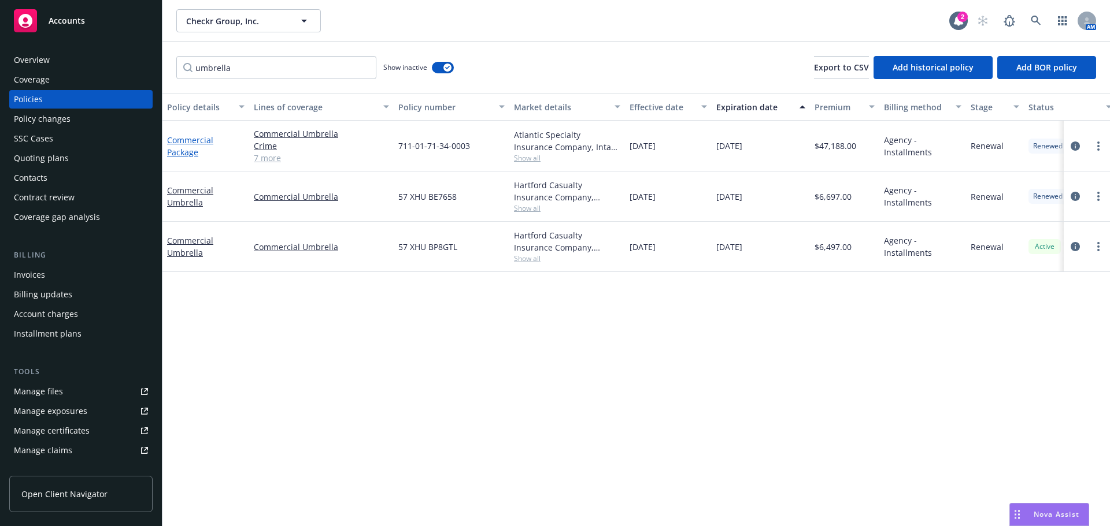
click at [189, 140] on link "Commercial Package" at bounding box center [190, 146] width 46 height 23
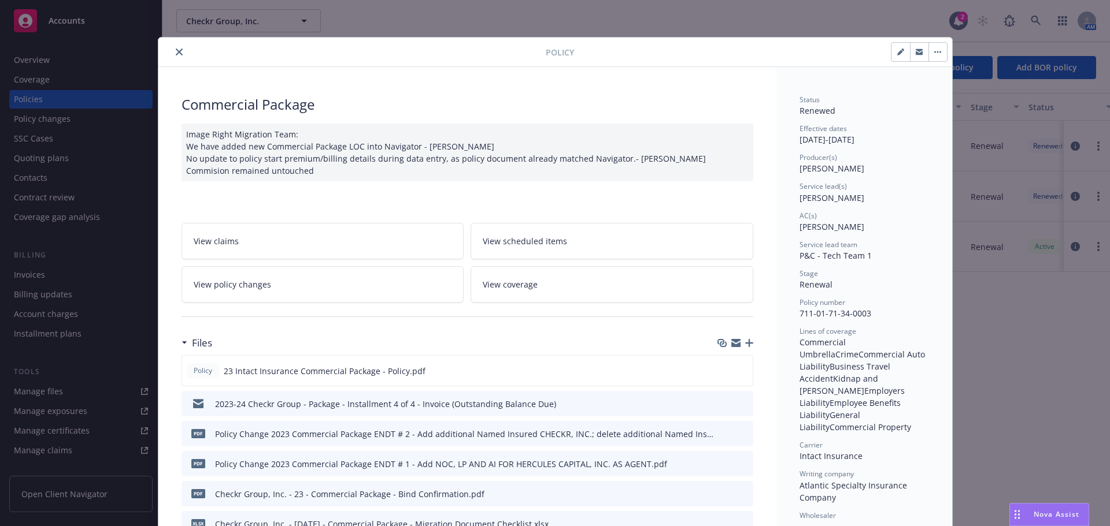
scroll to position [35, 0]
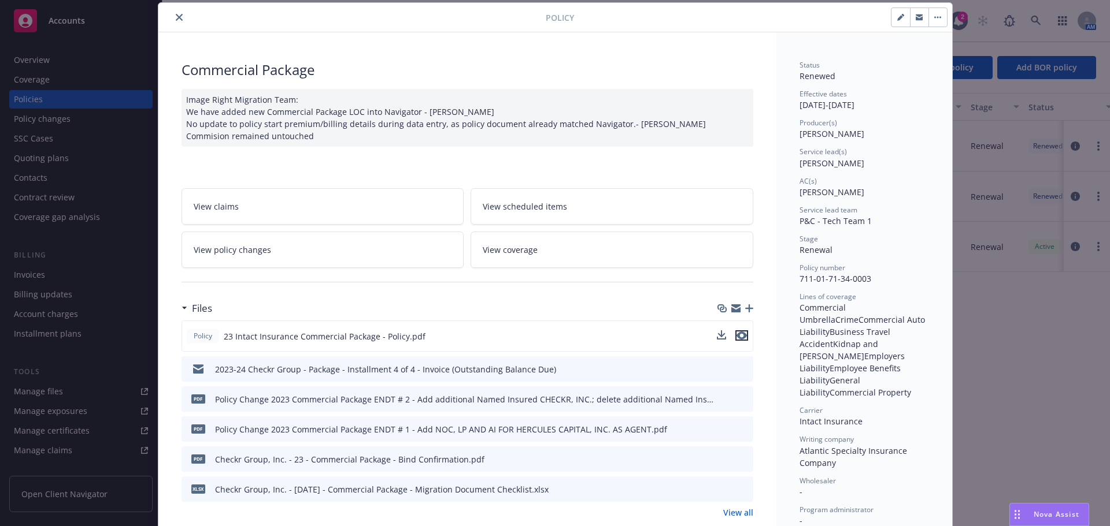
click at [736, 335] on icon "preview file" at bounding box center [741, 336] width 10 height 8
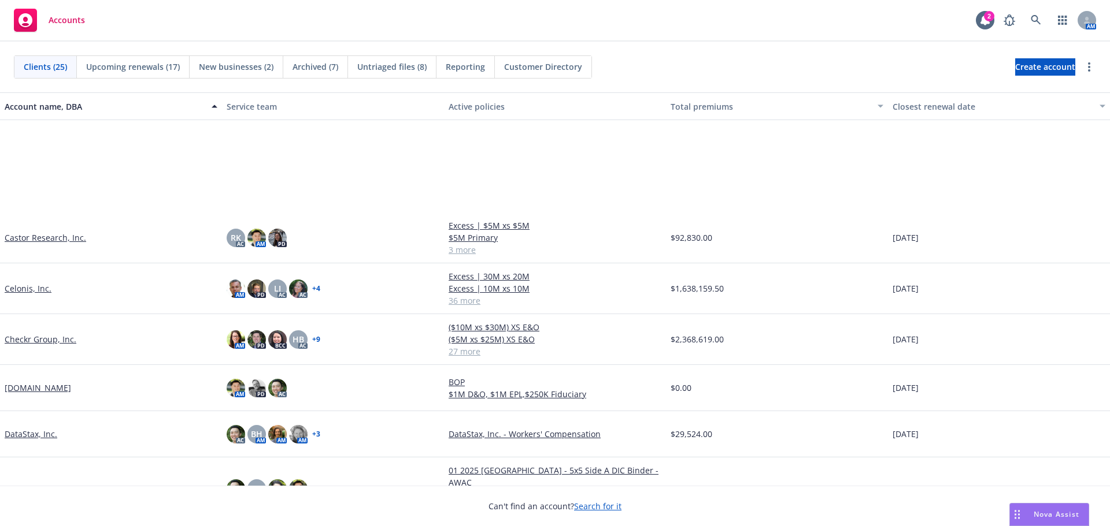
scroll to position [347, 0]
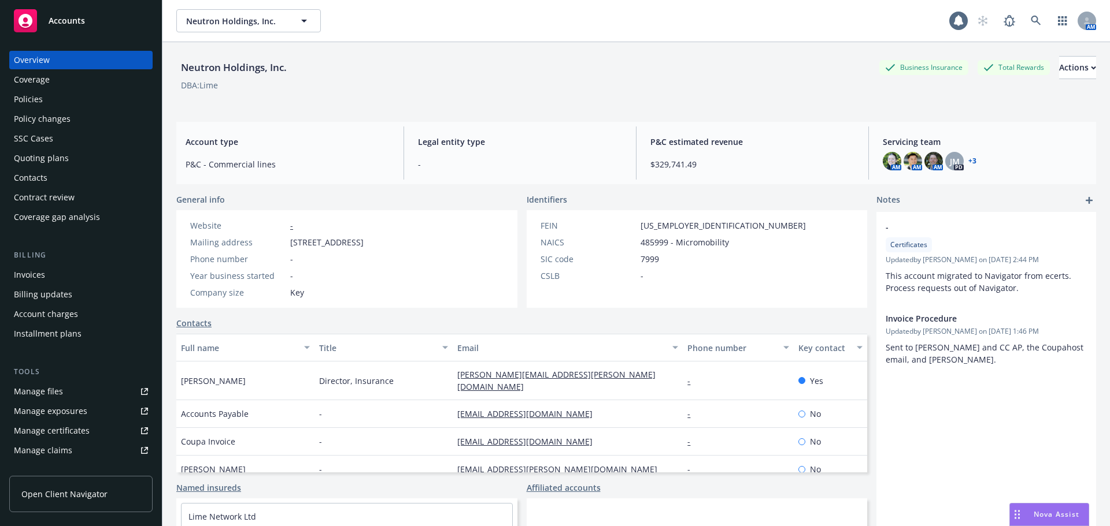
drag, startPoint x: 50, startPoint y: 99, endPoint x: 64, endPoint y: 84, distance: 20.4
click at [50, 99] on div "Policies" at bounding box center [81, 99] width 134 height 18
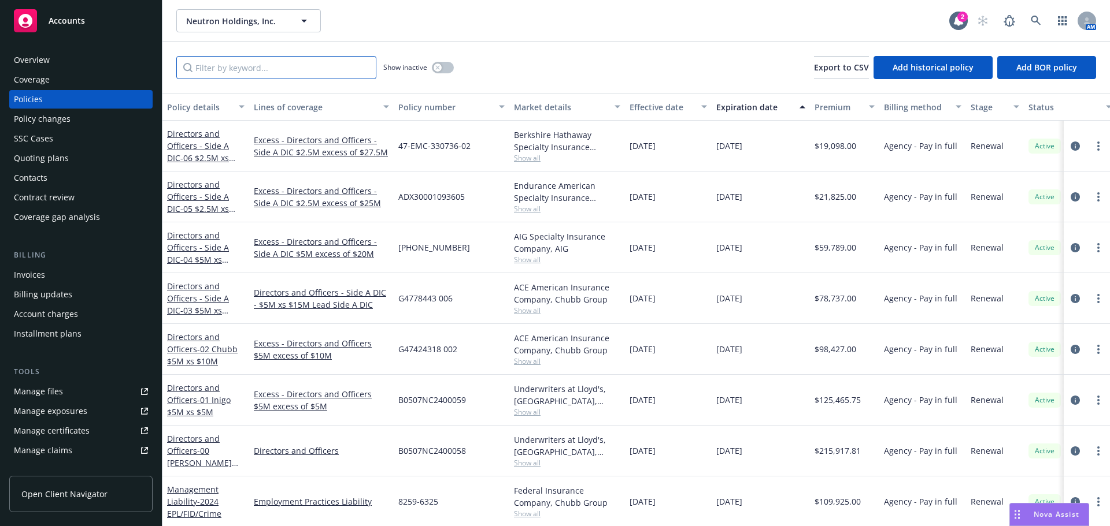
click at [269, 69] on input "Filter by keyword..." at bounding box center [276, 67] width 200 height 23
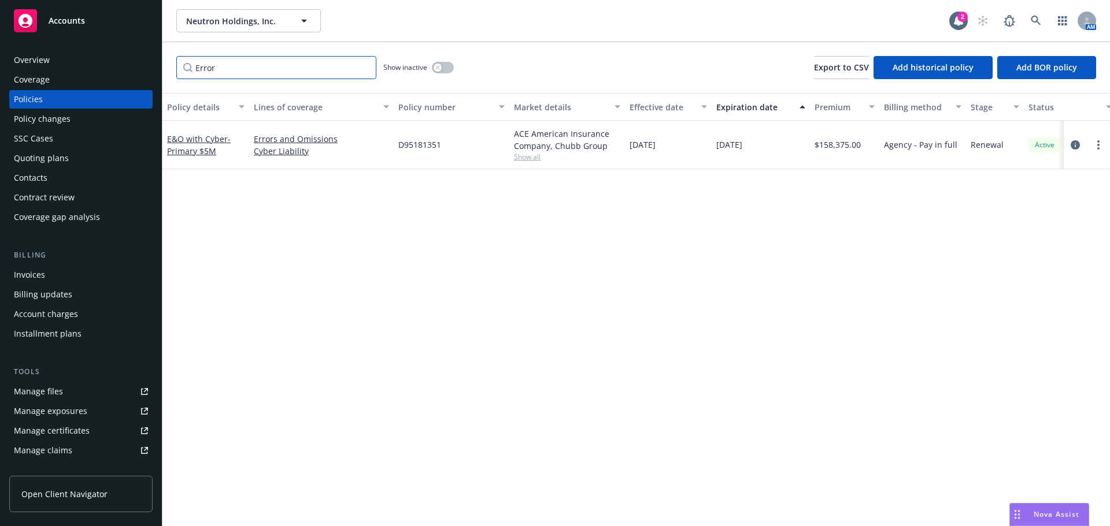
type input "Error"
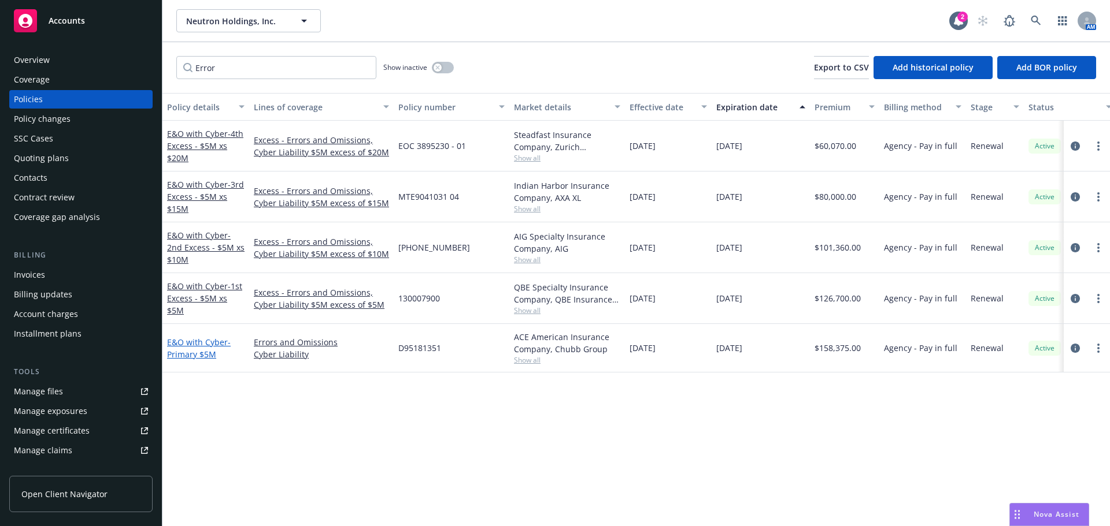
click at [209, 342] on link "E&O with Cyber - Primary $5M" at bounding box center [199, 348] width 64 height 23
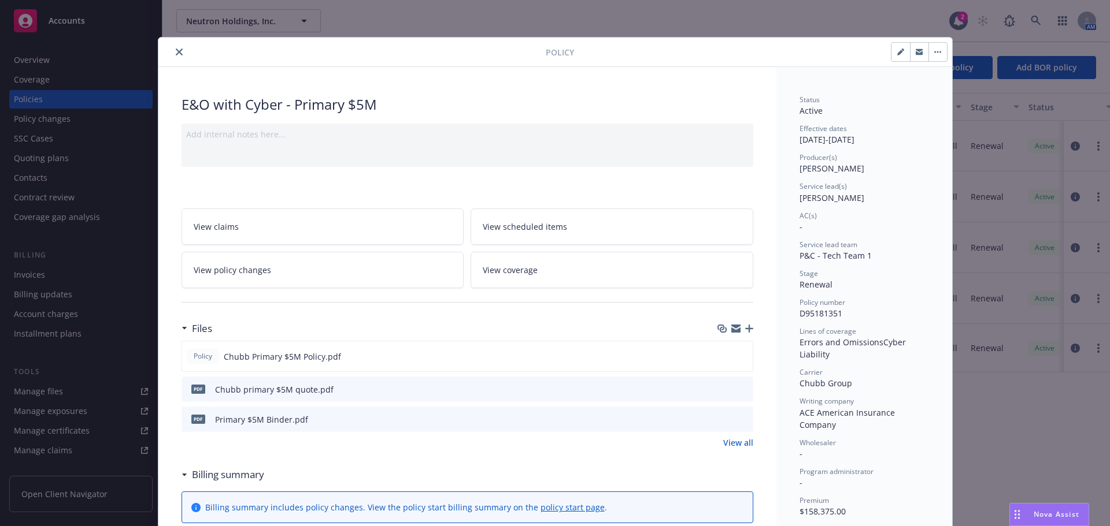
click at [179, 53] on button "close" at bounding box center [179, 52] width 14 height 14
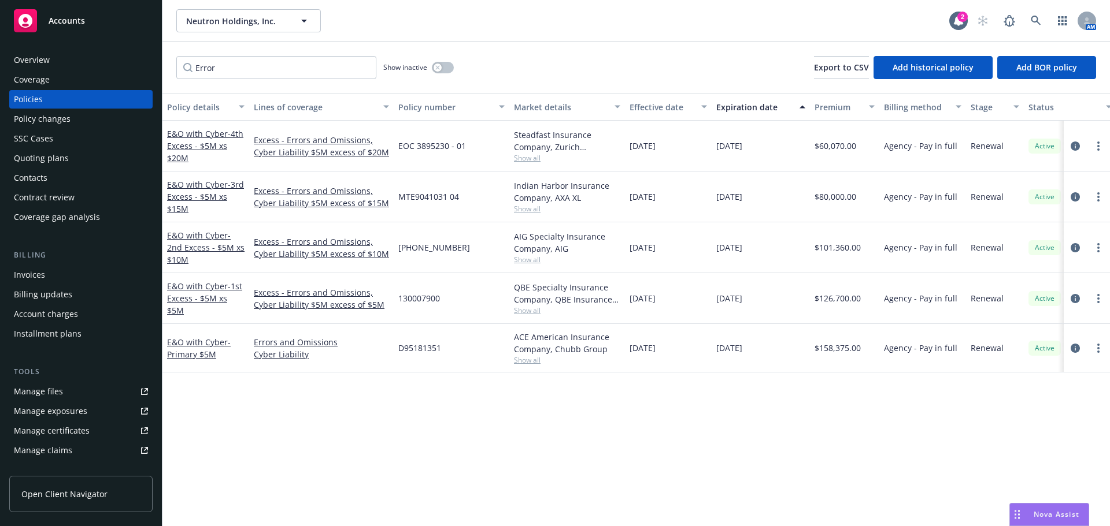
click at [173, 51] on div "Error Show inactive Export to CSV Add historical policy Add BOR policy" at bounding box center [635, 67] width 947 height 51
click at [225, 298] on div "E&O with Cyber - 1st Excess - $5M xs $5M" at bounding box center [205, 298] width 77 height 36
click at [221, 303] on span "- 1st Excess - $5M xs $5M" at bounding box center [204, 298] width 75 height 35
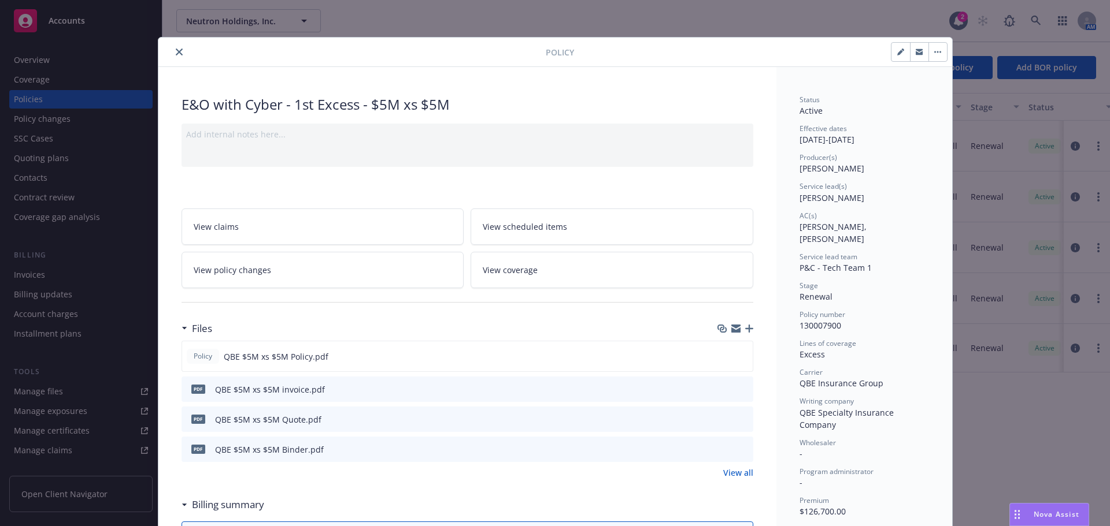
click at [176, 53] on icon "close" at bounding box center [179, 52] width 7 height 7
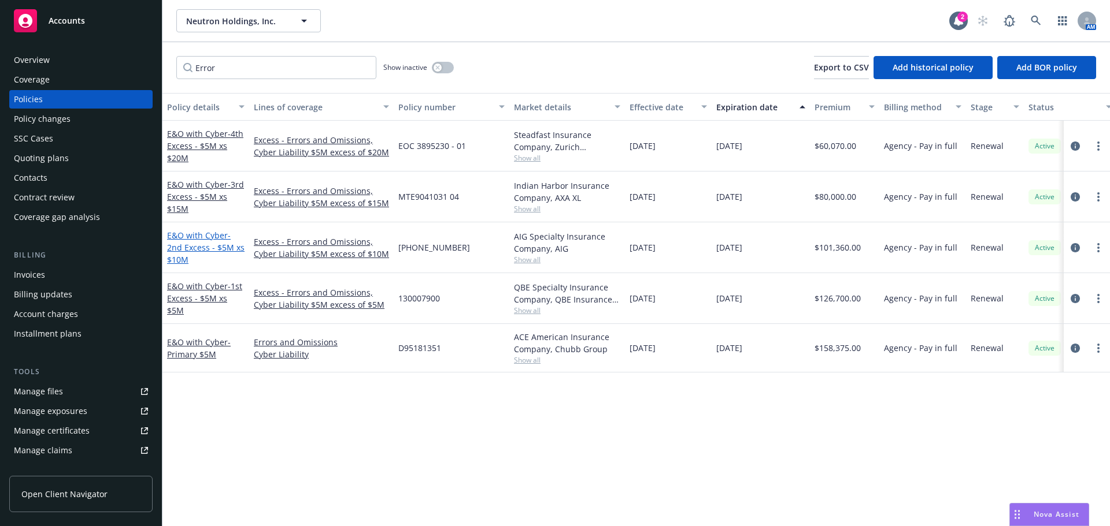
click at [196, 243] on span "- 2nd Excess - $5M xs $10M" at bounding box center [205, 247] width 77 height 35
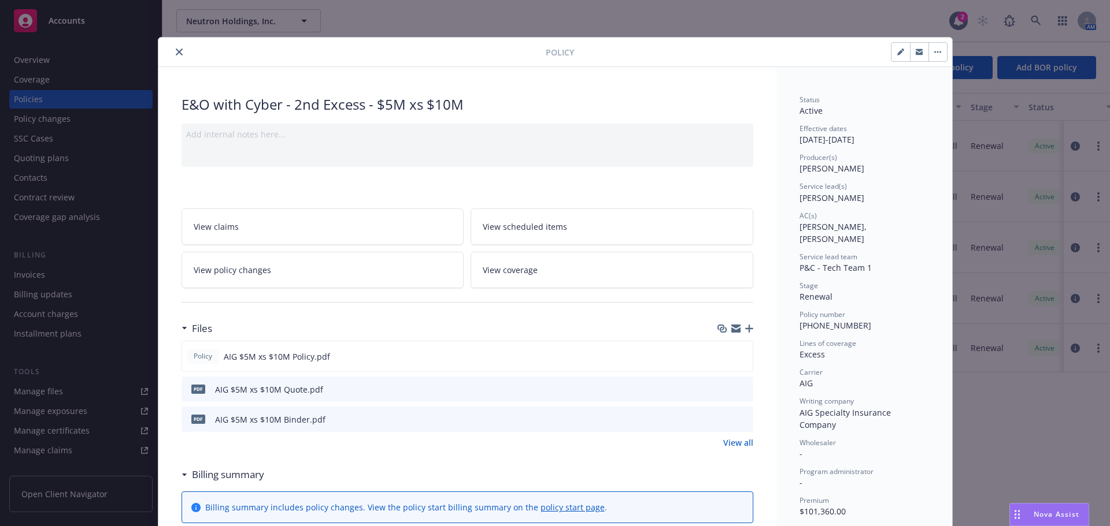
click at [172, 51] on button "close" at bounding box center [179, 52] width 14 height 14
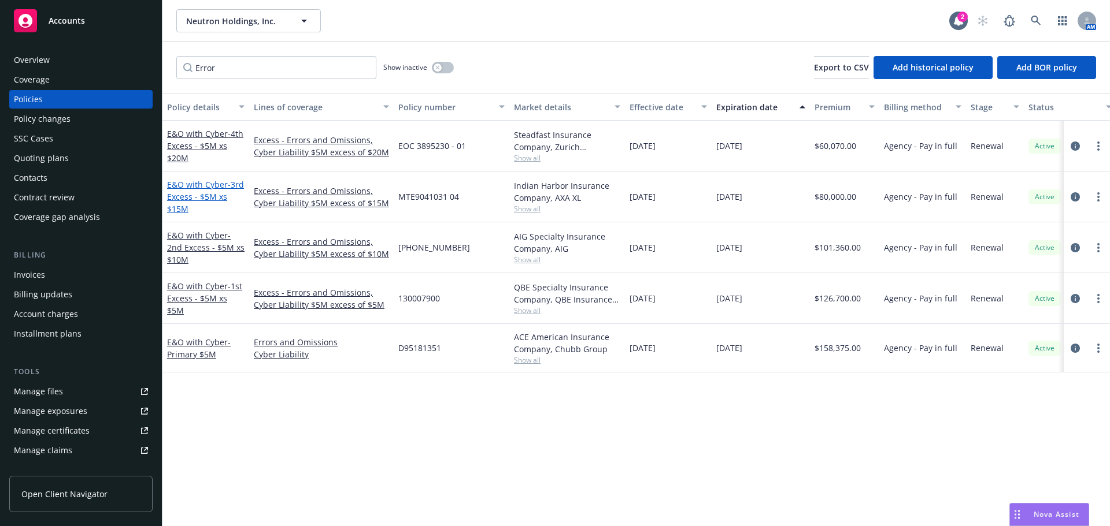
click at [194, 193] on span "- 3rd Excess - $5M xs $15M" at bounding box center [205, 196] width 77 height 35
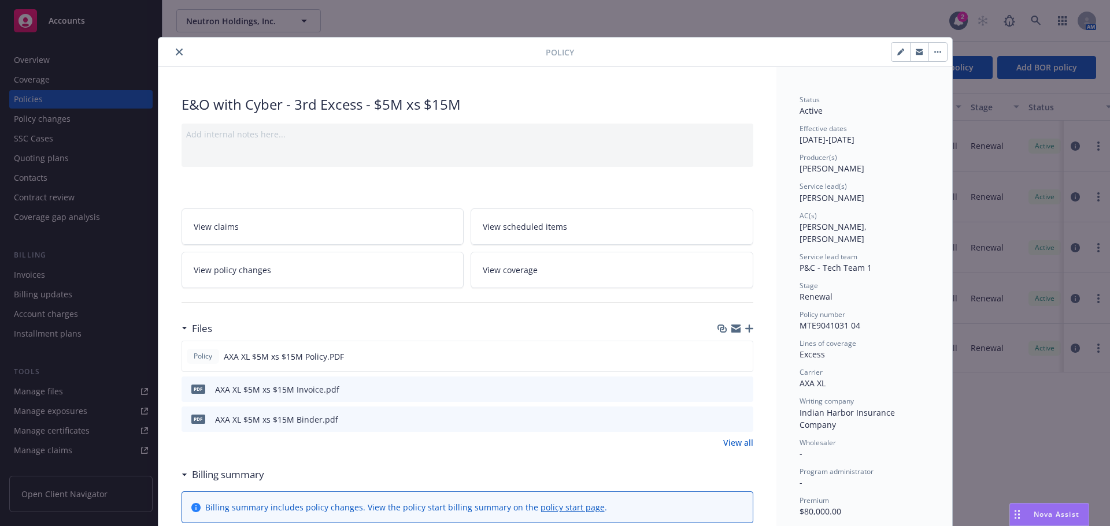
drag, startPoint x: 172, startPoint y: 54, endPoint x: 188, endPoint y: 65, distance: 19.4
click at [176, 54] on icon "close" at bounding box center [179, 52] width 7 height 7
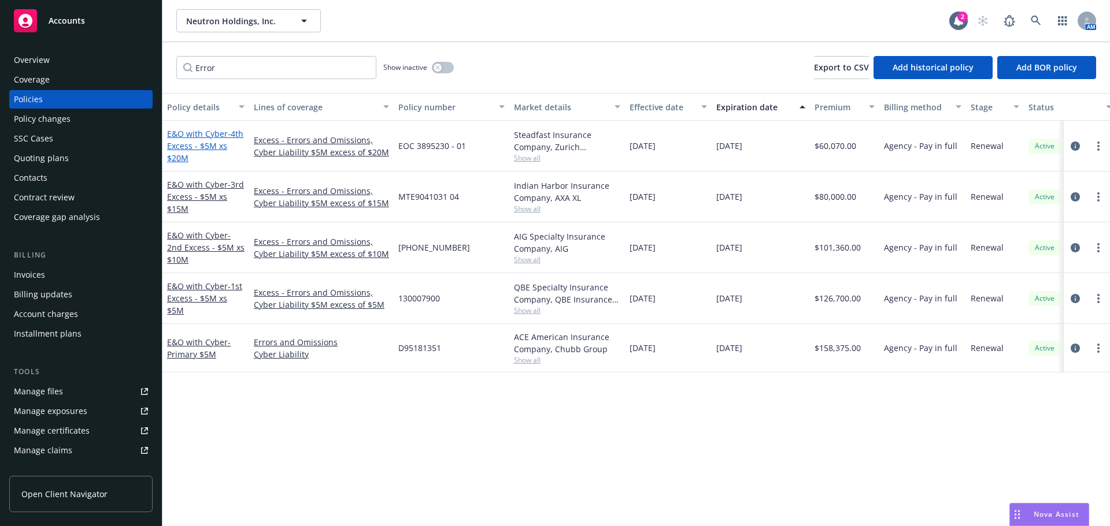
click at [199, 147] on span "- 4th Excess - $5M xs $20M" at bounding box center [205, 145] width 76 height 35
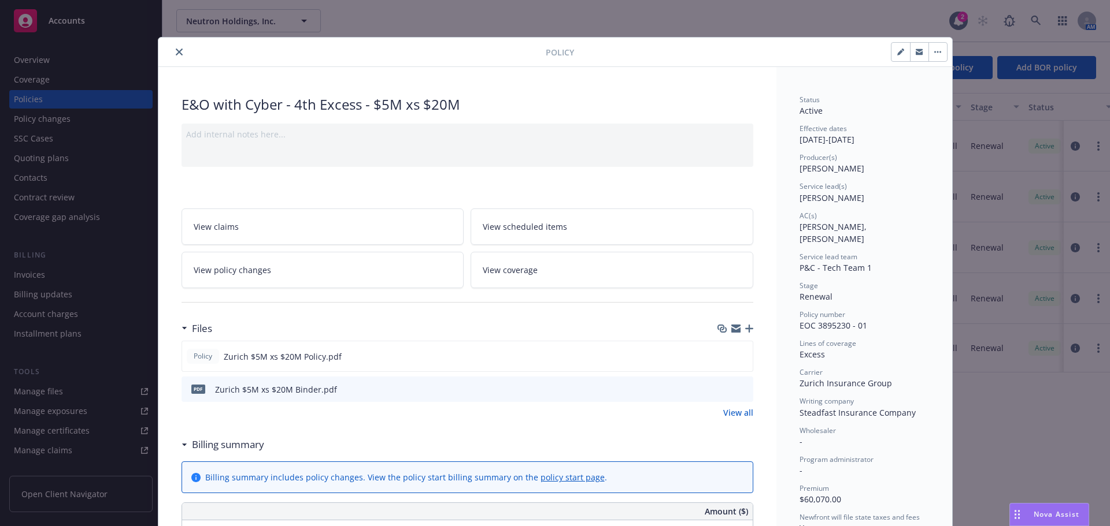
click at [176, 50] on icon "close" at bounding box center [179, 52] width 7 height 7
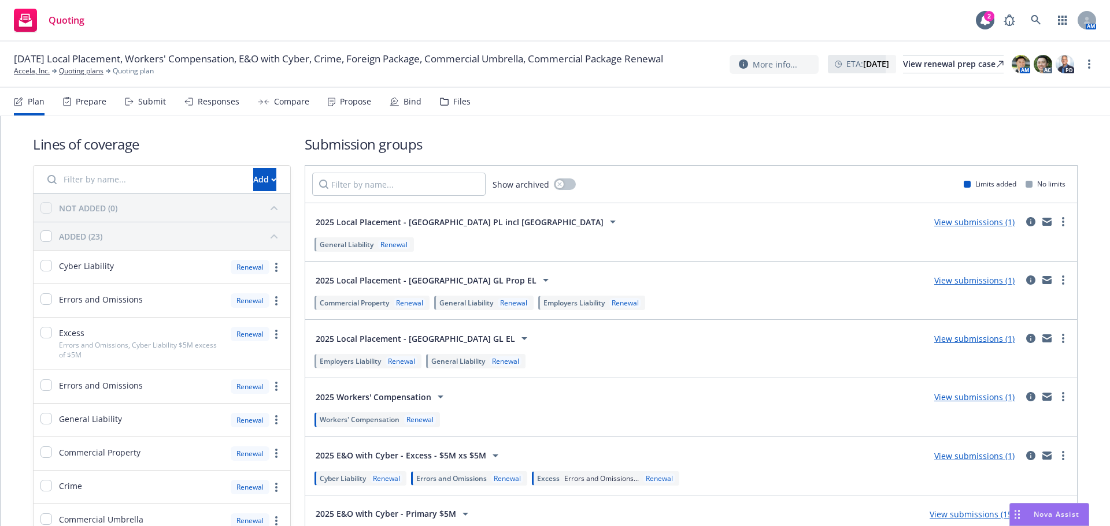
scroll to position [405, 0]
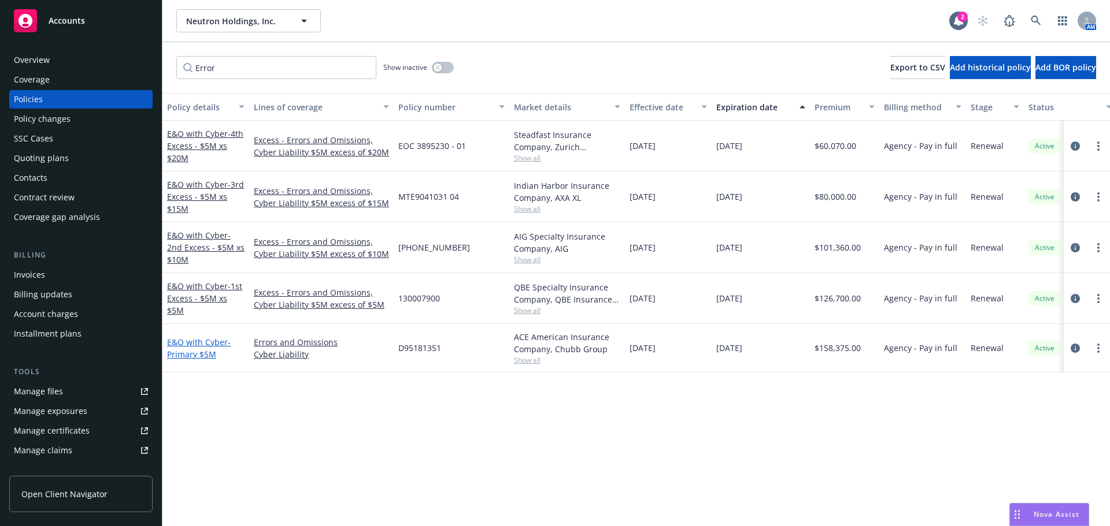
click at [192, 342] on link "E&O with Cyber - Primary $5M" at bounding box center [199, 348] width 64 height 23
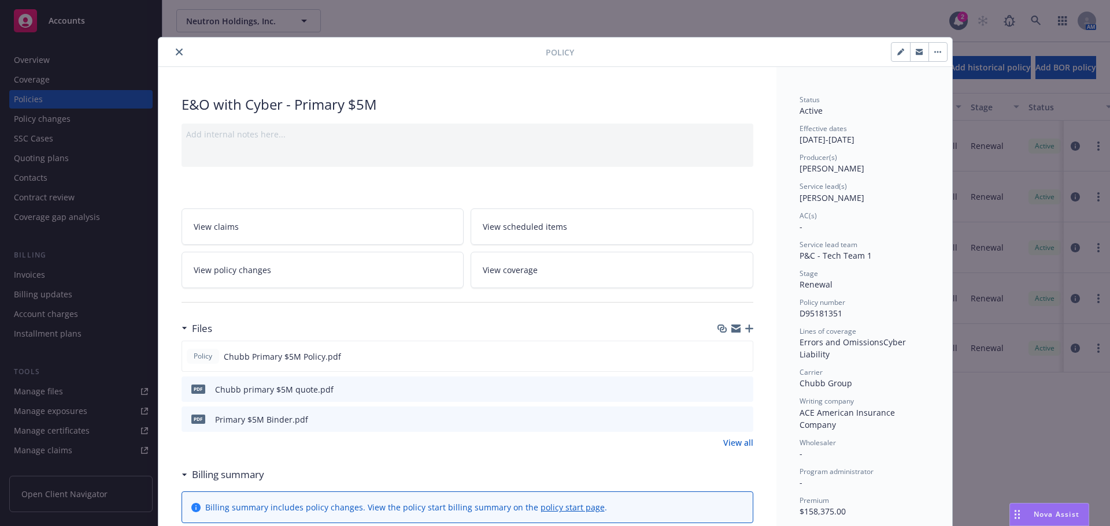
click at [745, 325] on icon "button" at bounding box center [749, 329] width 8 height 8
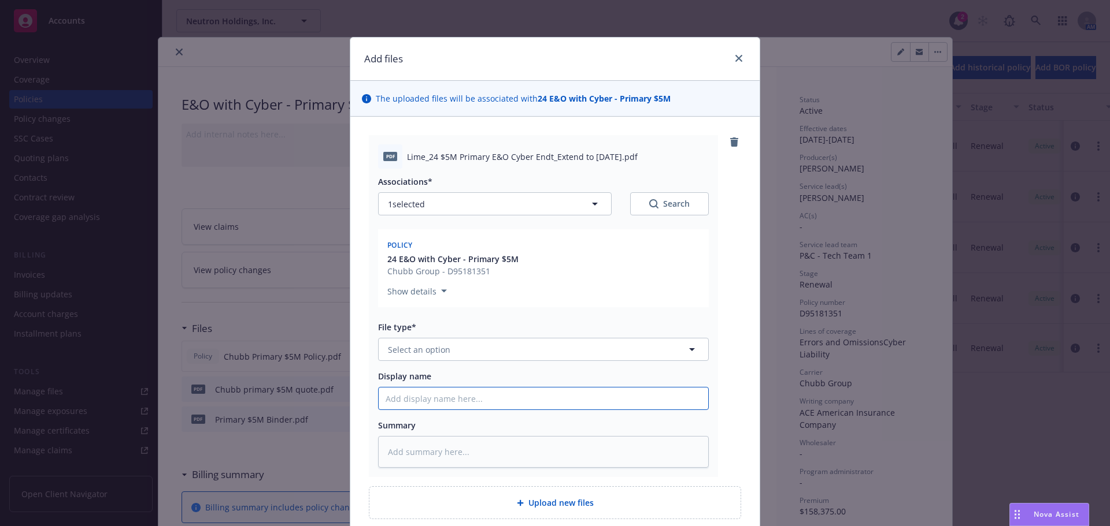
click at [428, 403] on input "Display name" at bounding box center [543, 399] width 329 height 22
paste input "Lime_24 $5M Primary E&O Cyber Endt_Extend to [DATE]"
type textarea "x"
type input "Lime_24 $5M Primary E&O Cyber Endt_Extend to [DATE]"
click at [434, 350] on span "Select an option" at bounding box center [419, 350] width 62 height 12
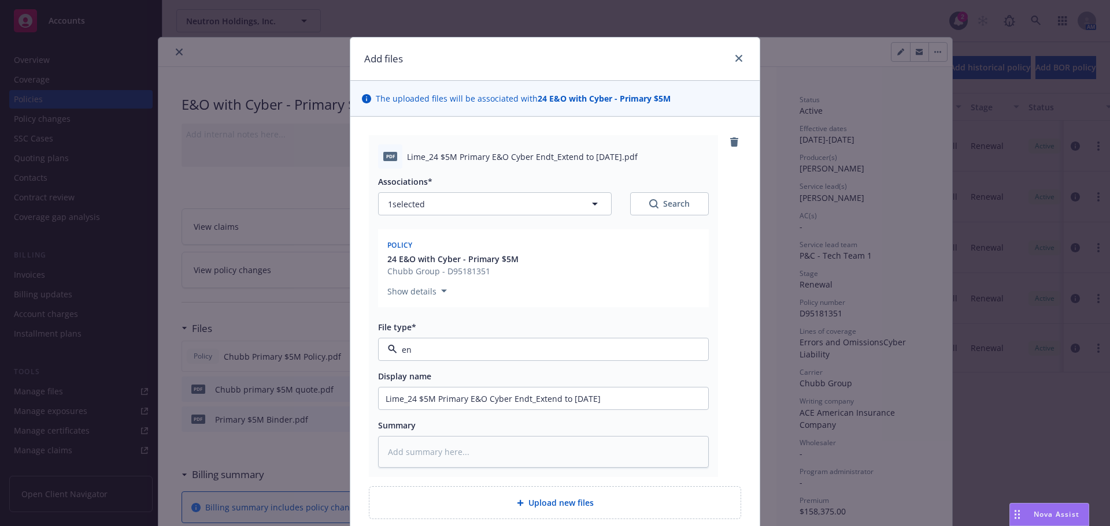
type input "end"
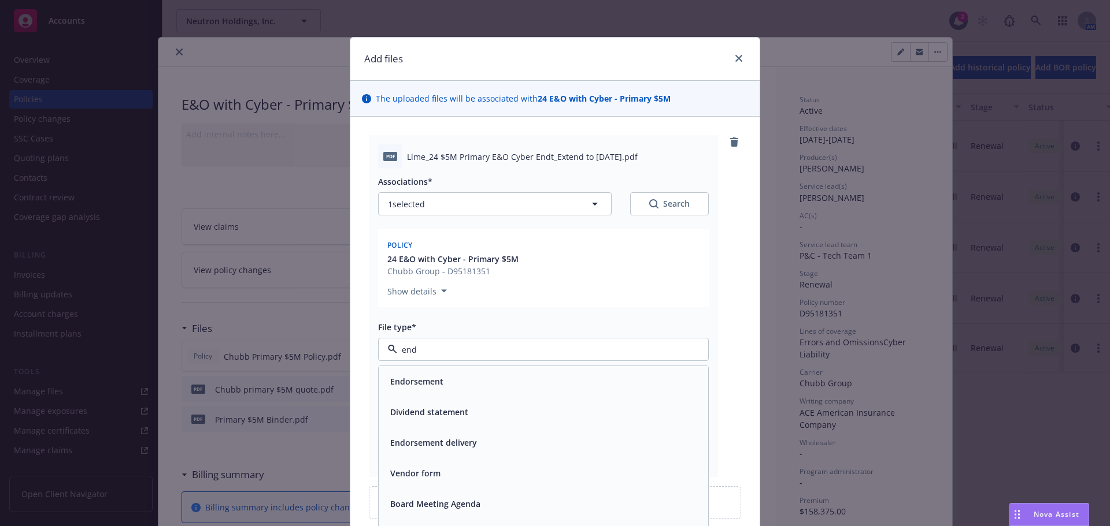
click at [415, 378] on span "Endorsement" at bounding box center [416, 382] width 53 height 12
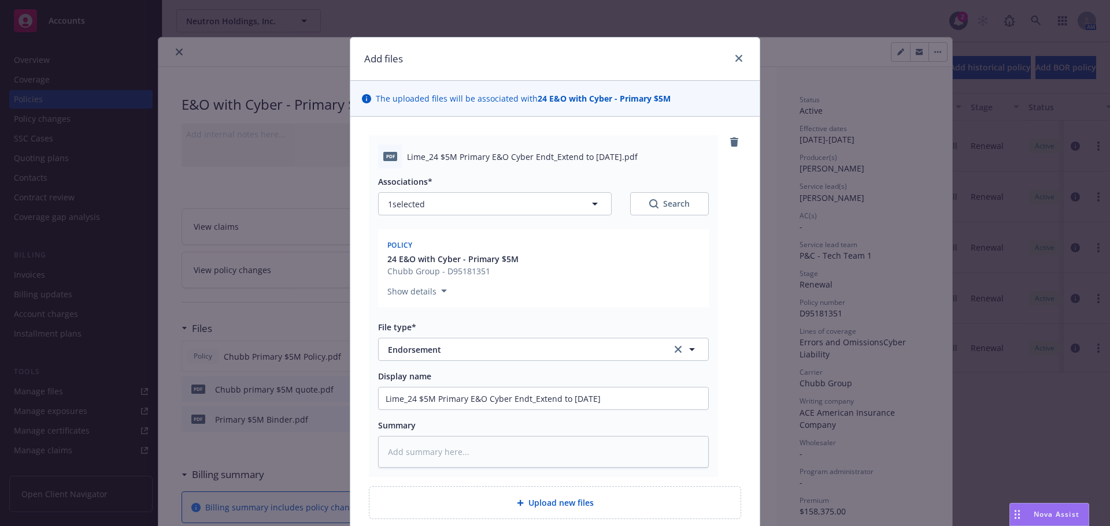
scroll to position [101, 0]
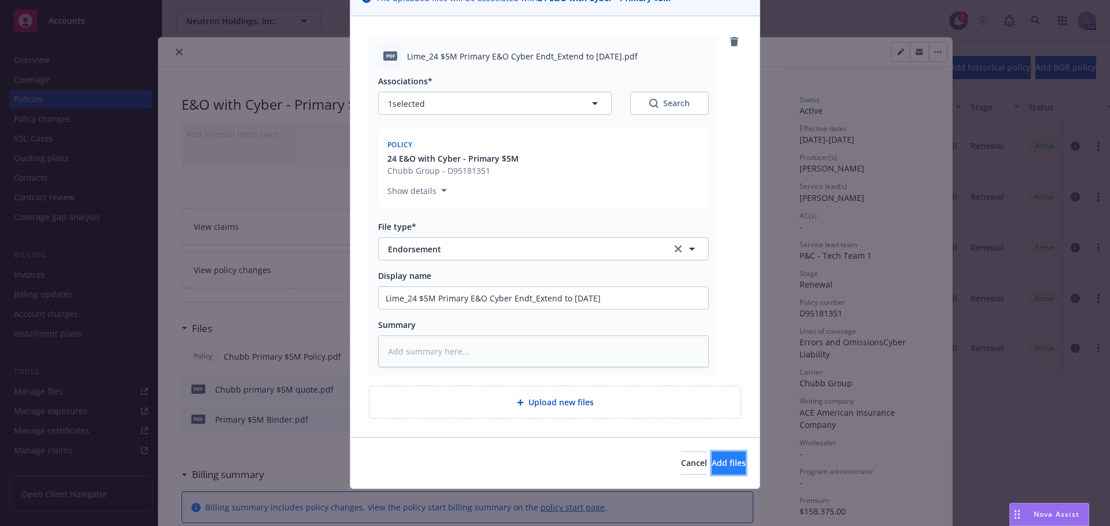
click at [711, 465] on span "Add files" at bounding box center [728, 463] width 34 height 11
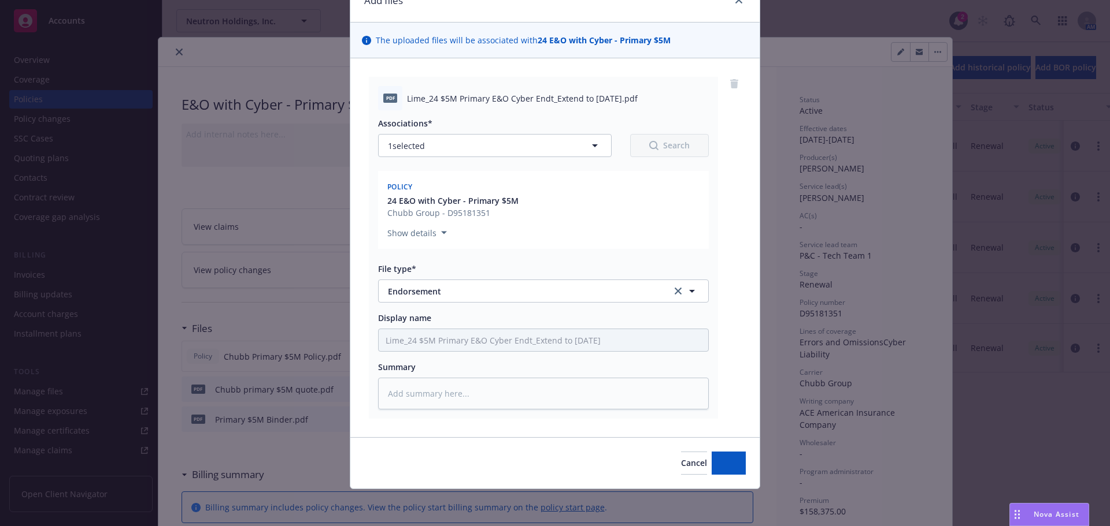
scroll to position [58, 0]
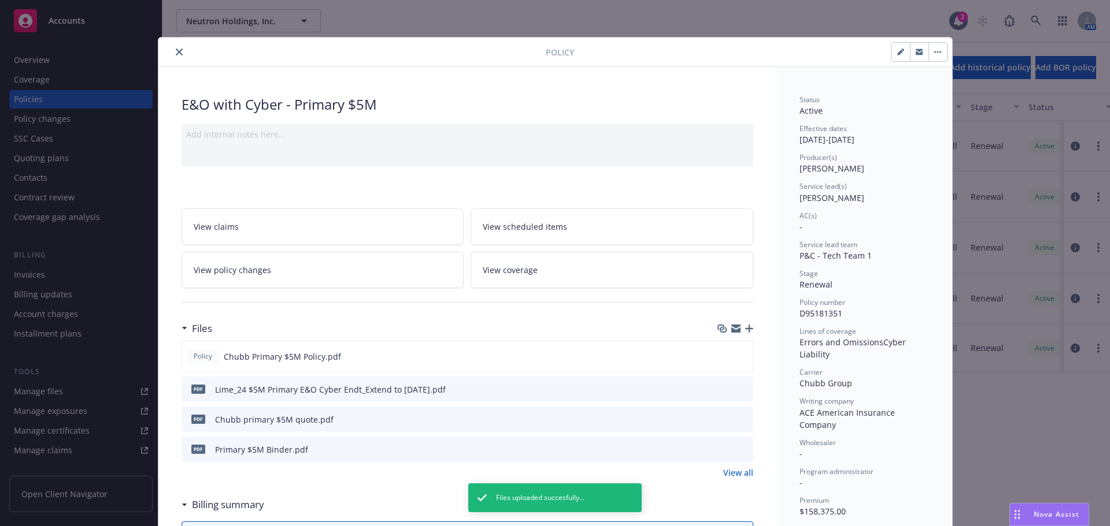
click at [177, 49] on icon "close" at bounding box center [179, 52] width 7 height 7
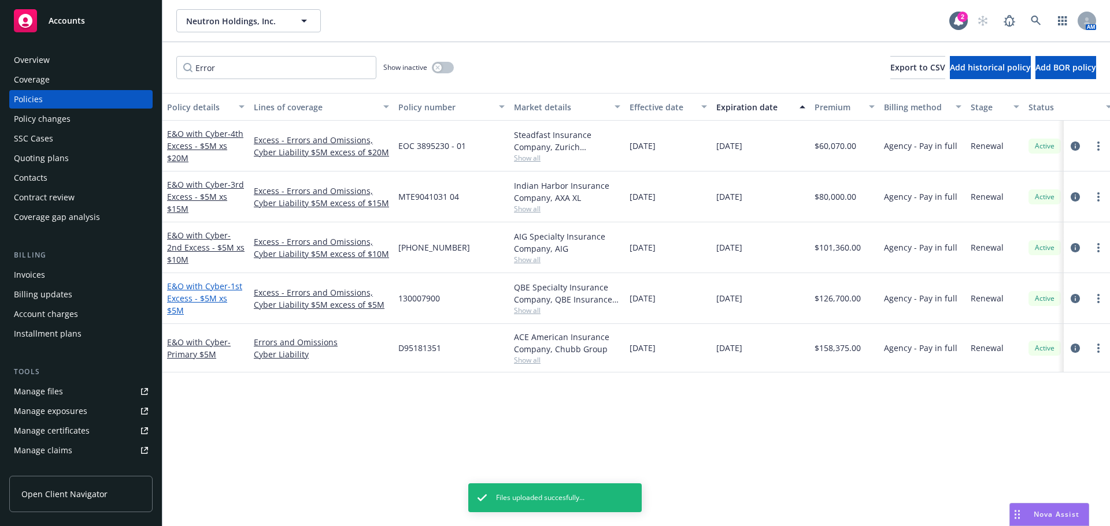
click at [203, 302] on span "- 1st Excess - $5M xs $5M" at bounding box center [204, 298] width 75 height 35
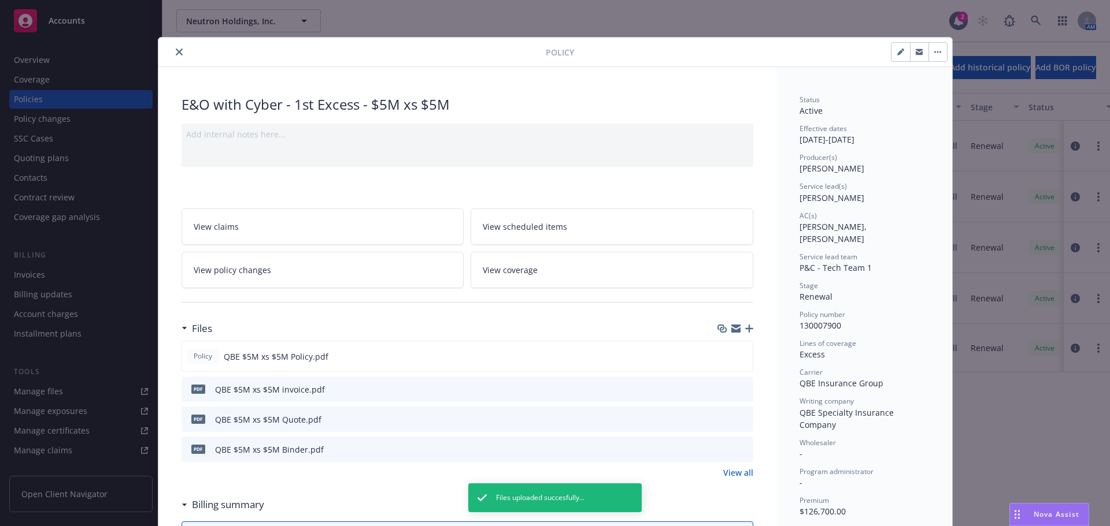
click at [745, 327] on icon "button" at bounding box center [749, 329] width 8 height 8
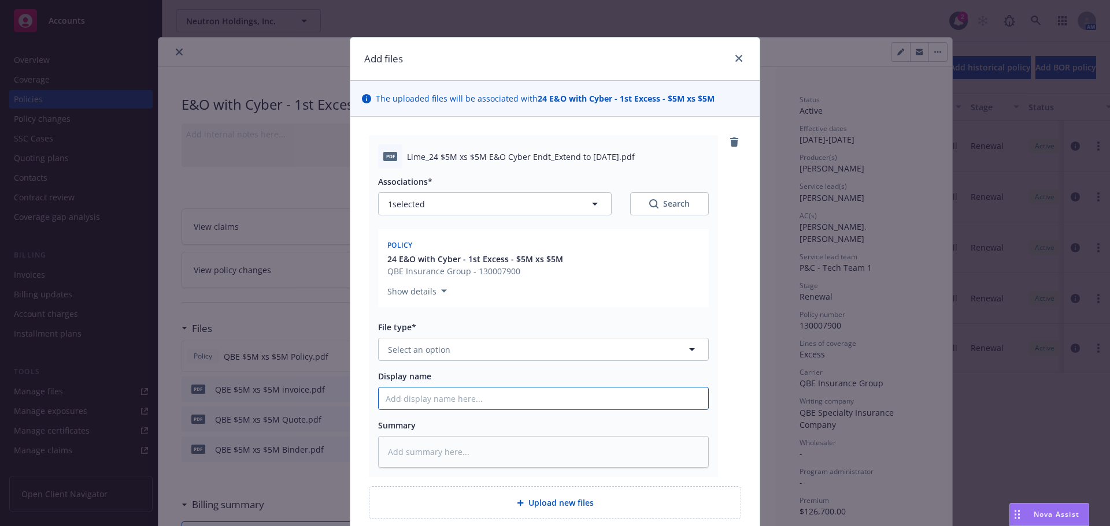
click at [409, 391] on input "Display name" at bounding box center [543, 399] width 329 height 22
paste input "Lime_24 $5M Primary E&O Cyber Endt_Extend to [DATE]"
type textarea "x"
type input "Lime_24 $5M Primary E&O Cyber Endt_Extend to [DATE]"
click at [462, 401] on input "Lime_24 $5M Primary E&O Cyber Endt_Extend to [DATE]" at bounding box center [543, 399] width 329 height 22
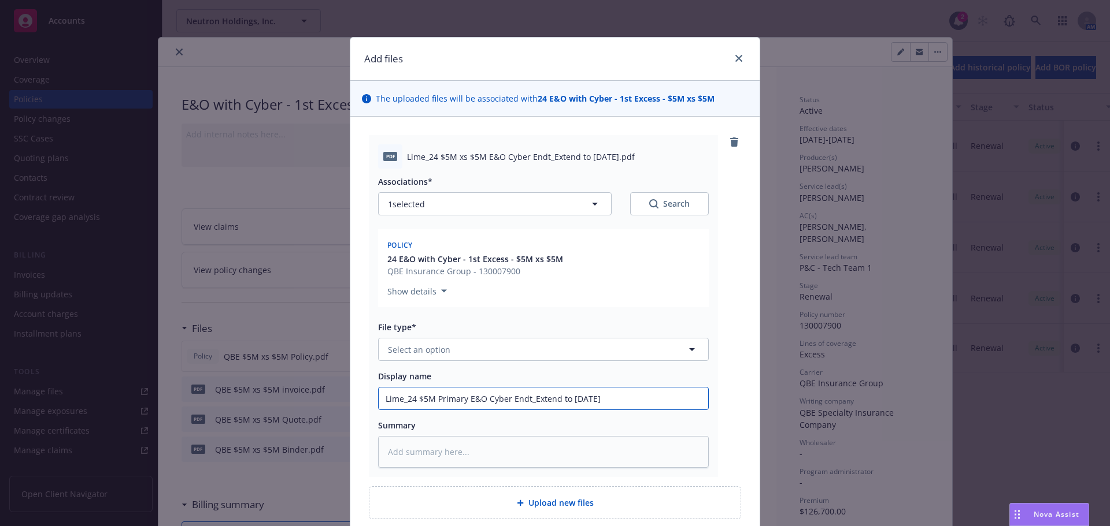
type textarea "x"
type input "Lime_24 $5M Primar E&O Cyber Endt_Extend to [DATE]"
type textarea "x"
type input "Lime_24 $5M Prima E&O Cyber Endt_Extend to [DATE]"
type textarea "x"
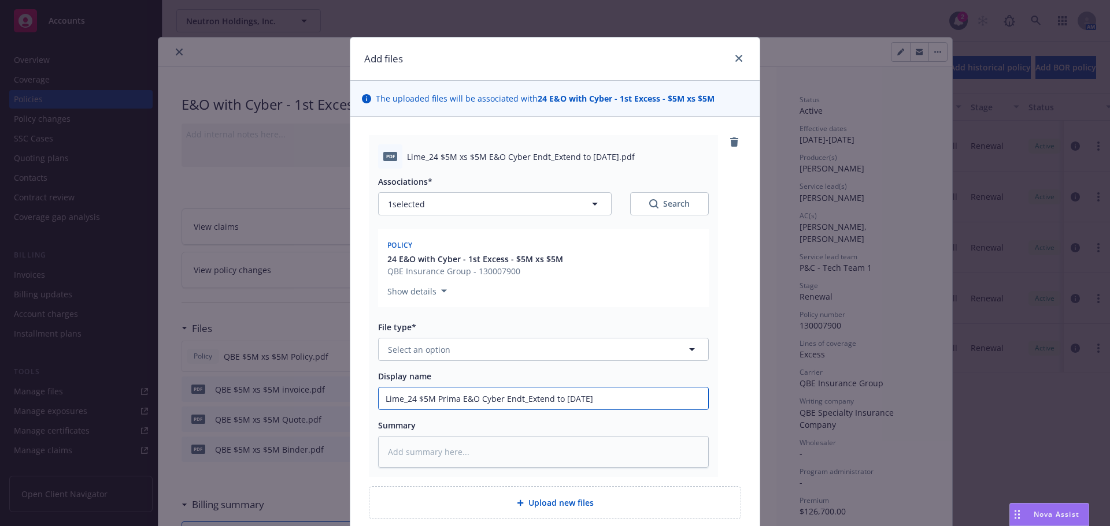
type input "Lime_24 $5M Prim E&O Cyber Endt_Extend to [DATE]"
type textarea "x"
type input "Lime_24 $5M Pri E&O Cyber Endt_Extend to [DATE]"
type textarea "x"
type input "Lime_24 $5M Pr E&O Cyber Endt_Extend to [DATE]"
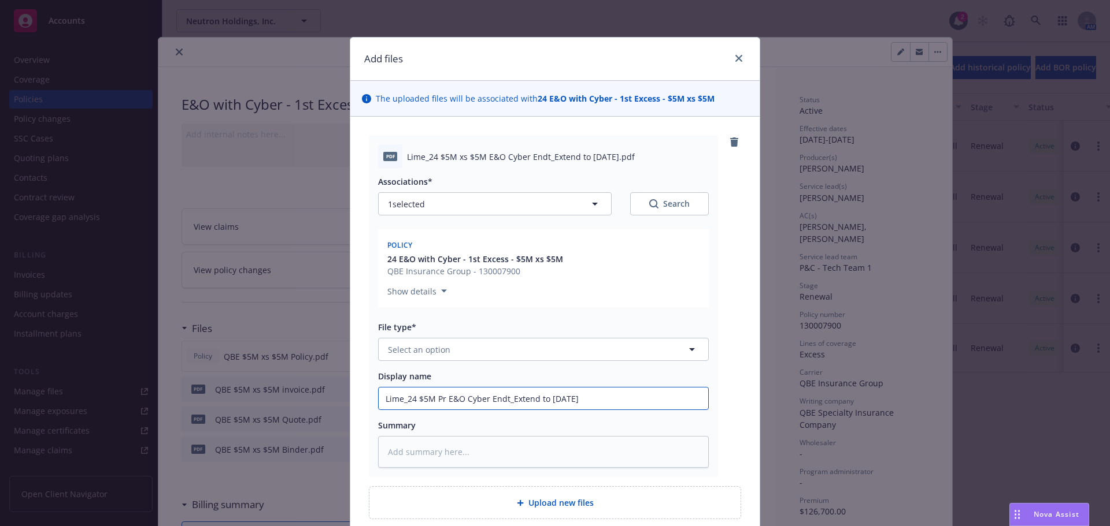
type textarea "x"
type input "Lime_24 $5M P E&O Cyber Endt_Extend to [DATE]"
type textarea "x"
type input "Lime_24 $5M E&O Cyber Endt_Extend to [DATE]"
type textarea "x"
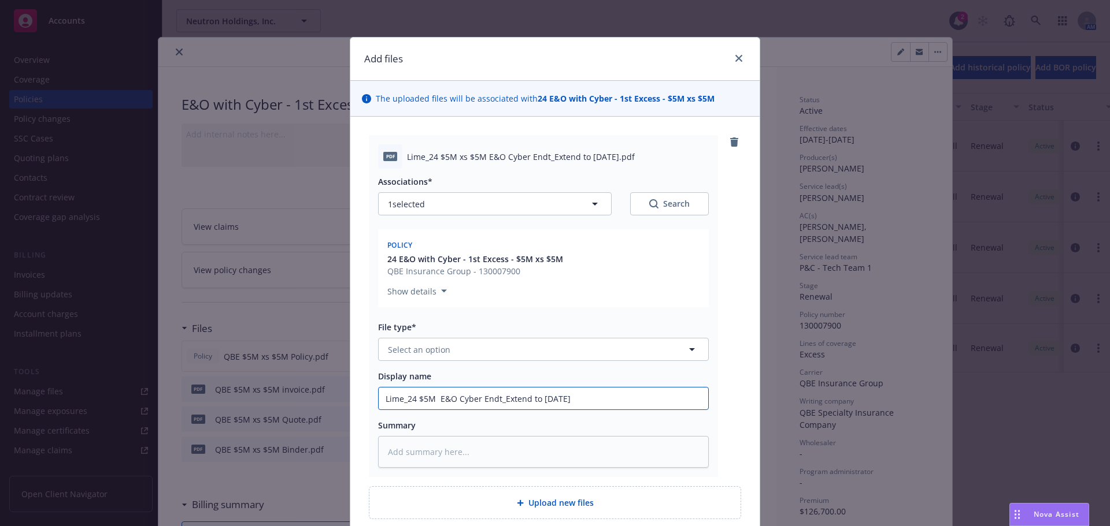
type input "Lime_24 $5M x E&O Cyber Endt_Extend to [DATE]"
type textarea "x"
type input "Lime_24 $5M xs E&O Cyber Endt_Extend to [DATE]"
type textarea "x"
type input "Lime_24 $5M xs E&O Cyber Endt_Extend to [DATE]"
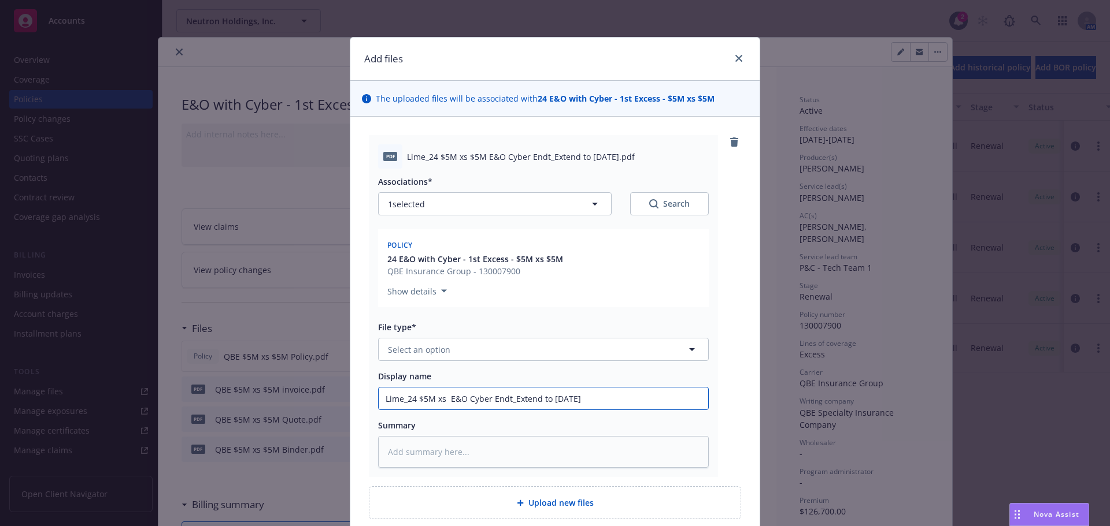
type textarea "x"
type input "Lime_24 $5M xs $ E&O Cyber Endt_Extend to [DATE]"
type textarea "x"
type input "Lime_24 $5M xs $5 E&O Cyber Endt_Extend to [DATE]"
type textarea "x"
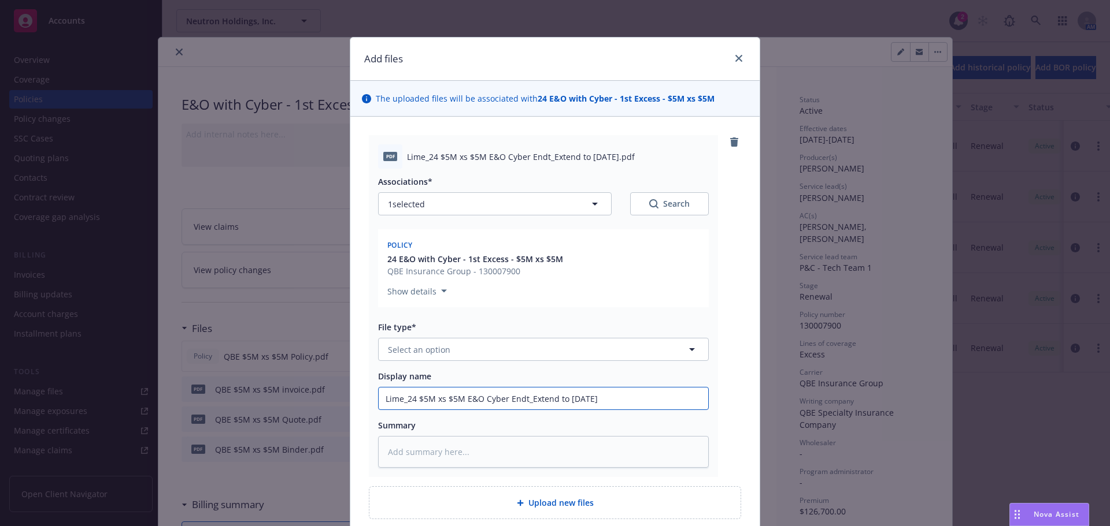
type input "Lime_24 $5M xs $5M E&O Cyber Endt_Extend to [DATE]"
click at [444, 346] on button "Select an option" at bounding box center [543, 349] width 331 height 23
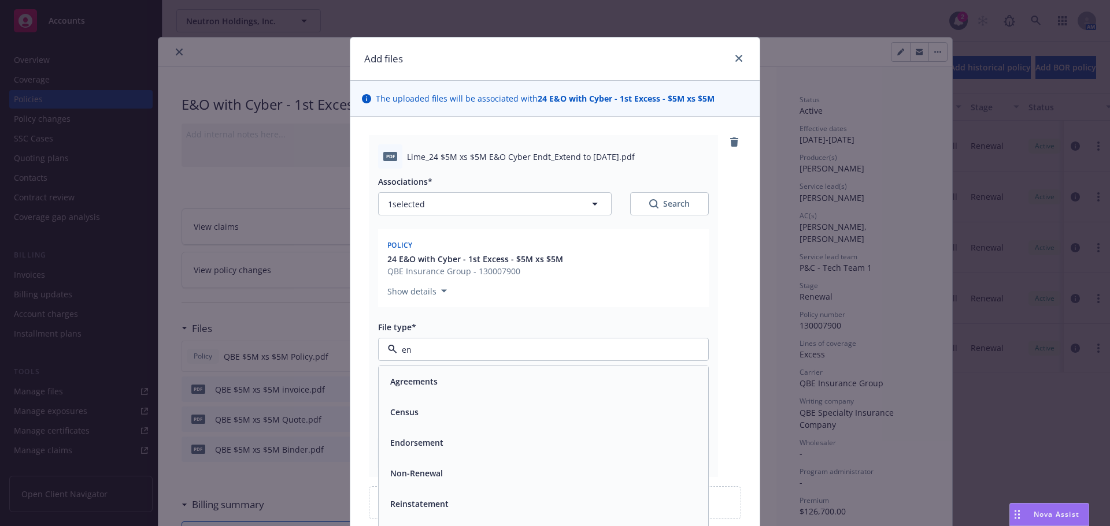
type input "end"
click at [442, 374] on div "Endorsement" at bounding box center [543, 381] width 316 height 17
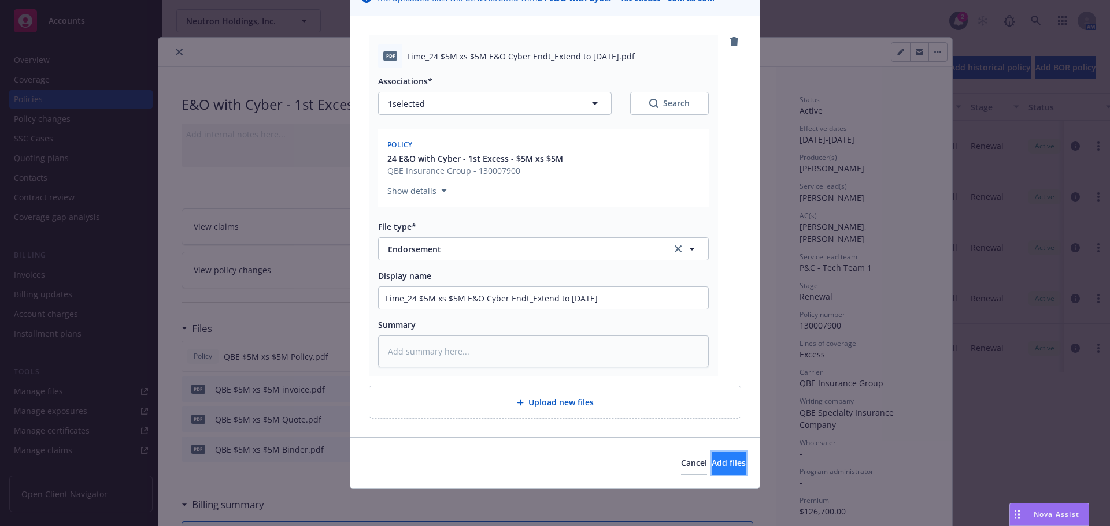
click at [711, 461] on span "Add files" at bounding box center [728, 463] width 34 height 11
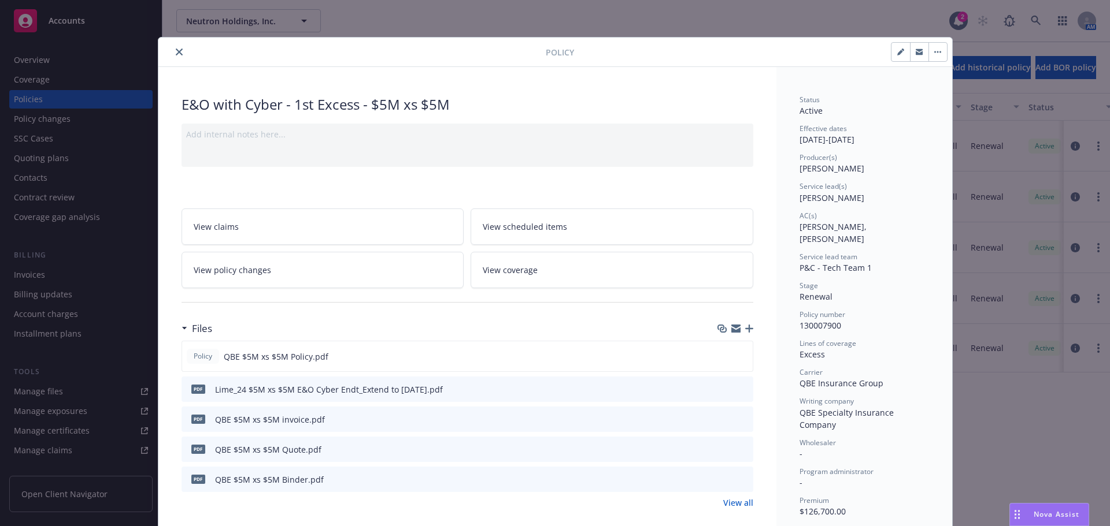
click at [172, 50] on button "close" at bounding box center [179, 52] width 14 height 14
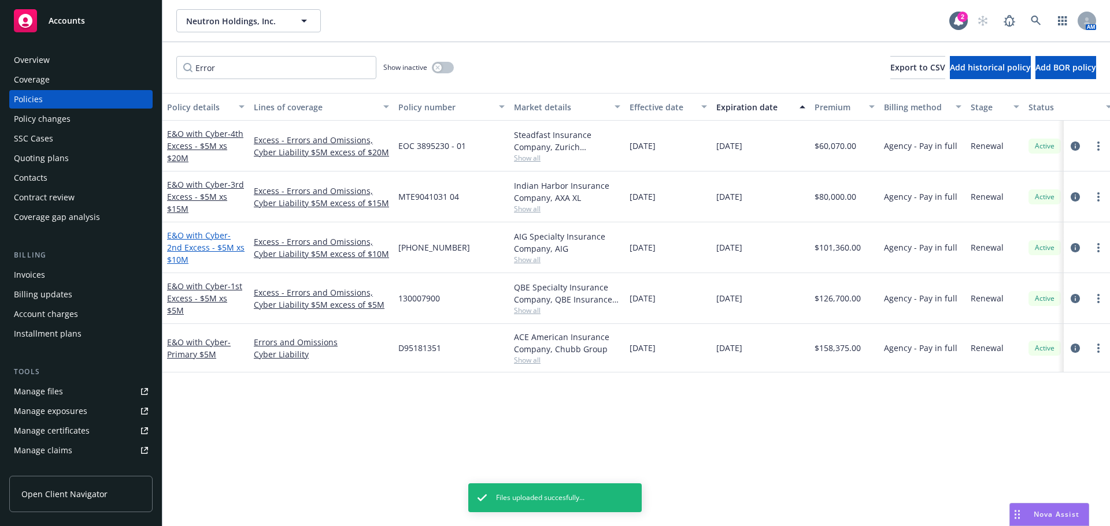
click at [192, 236] on link "E&O with Cyber - 2nd Excess - $5M xs $10M" at bounding box center [205, 247] width 77 height 35
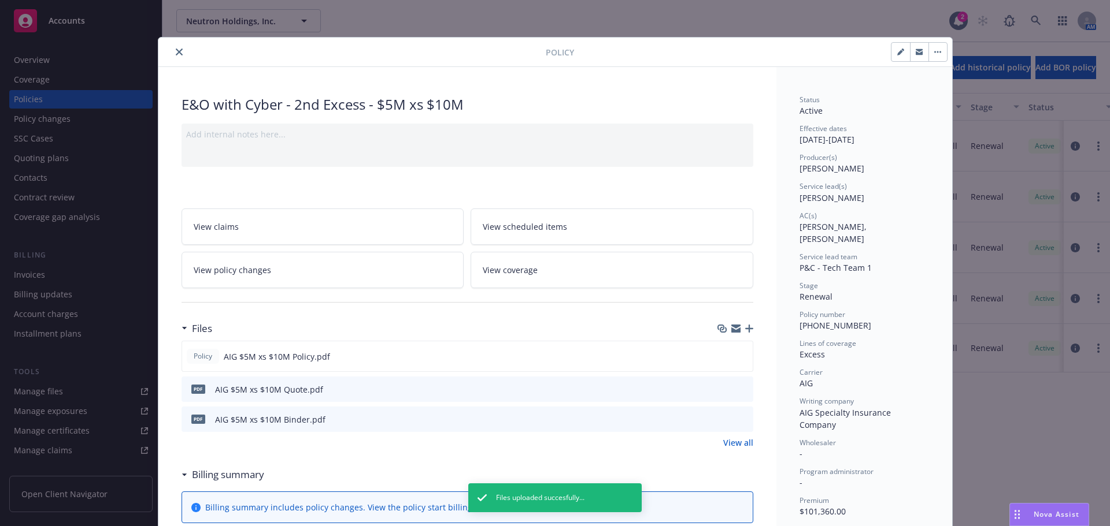
click at [745, 327] on icon "button" at bounding box center [749, 329] width 8 height 8
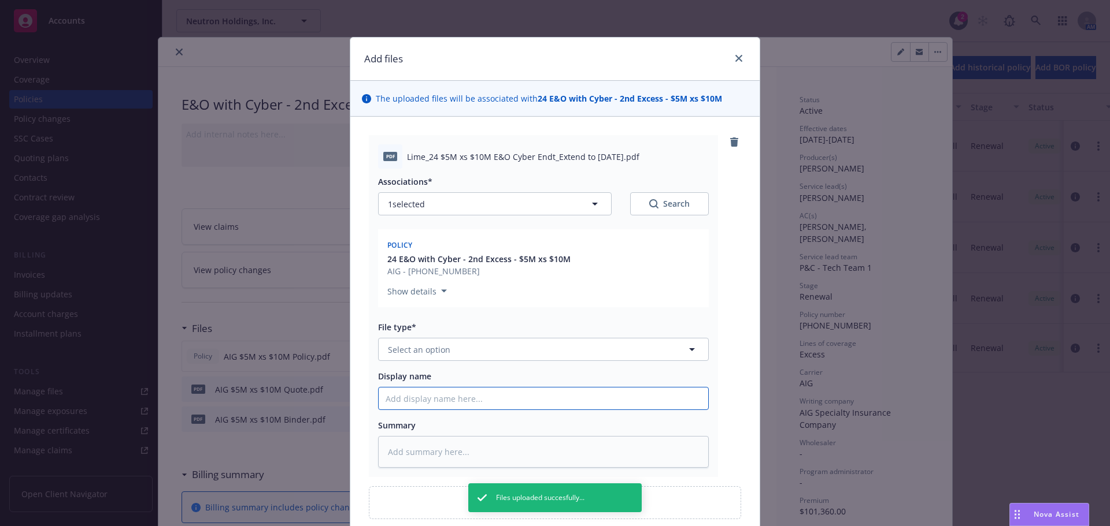
click at [432, 396] on input "Display name" at bounding box center [543, 399] width 329 height 22
paste input "Lime_24 $5M xs $5M E&O Cyber Endt_Extend to [DATE]"
type textarea "x"
type input "Lime_24 $5M xs $5M E&O Cyber Endt_Extend to [DATE]"
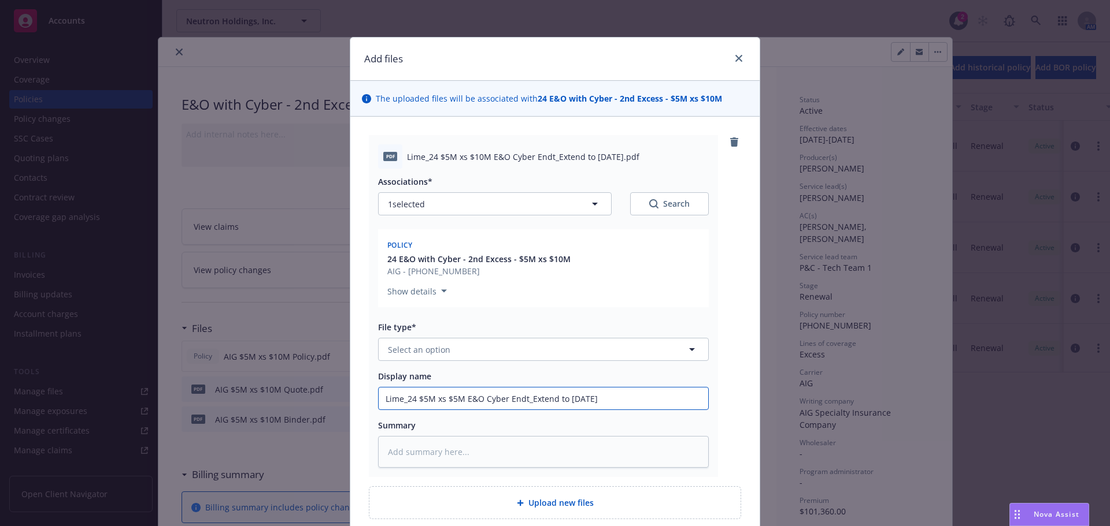
type textarea "x"
type input "Lime_24 $5M xs $5M E&O Cyber Endt_Extend to [DATE]"
click at [417, 351] on span "Select an option" at bounding box center [419, 350] width 62 height 12
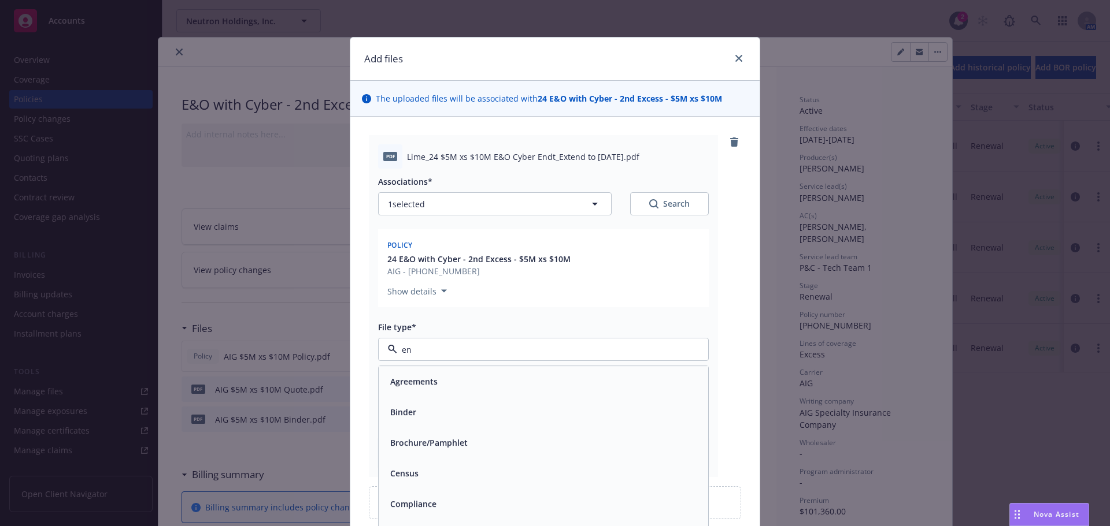
type input "end"
drag, startPoint x: 418, startPoint y: 375, endPoint x: 432, endPoint y: 377, distance: 14.1
click at [418, 375] on div "Endorsement" at bounding box center [415, 381] width 60 height 17
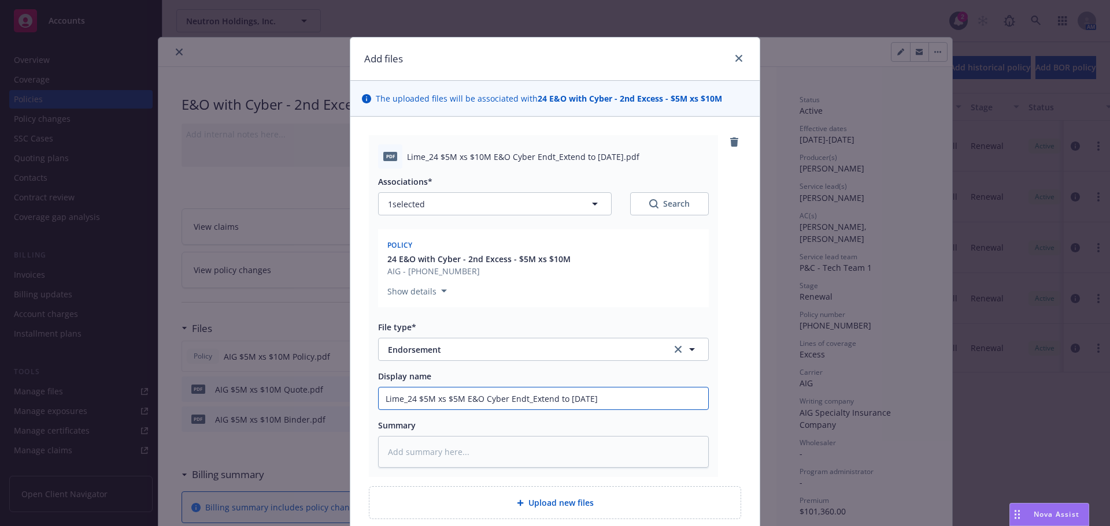
click at [454, 399] on input "Lime_24 $5M xs $5M E&O Cyber Endt_Extend to [DATE]" at bounding box center [543, 399] width 329 height 22
type textarea "x"
type input "Lime_24 $5M xs $M E&O Cyber Endt_Extend to [DATE]"
type textarea "x"
type input "Lime_24 $5M xs $1M E&O Cyber Endt_Extend to [DATE]"
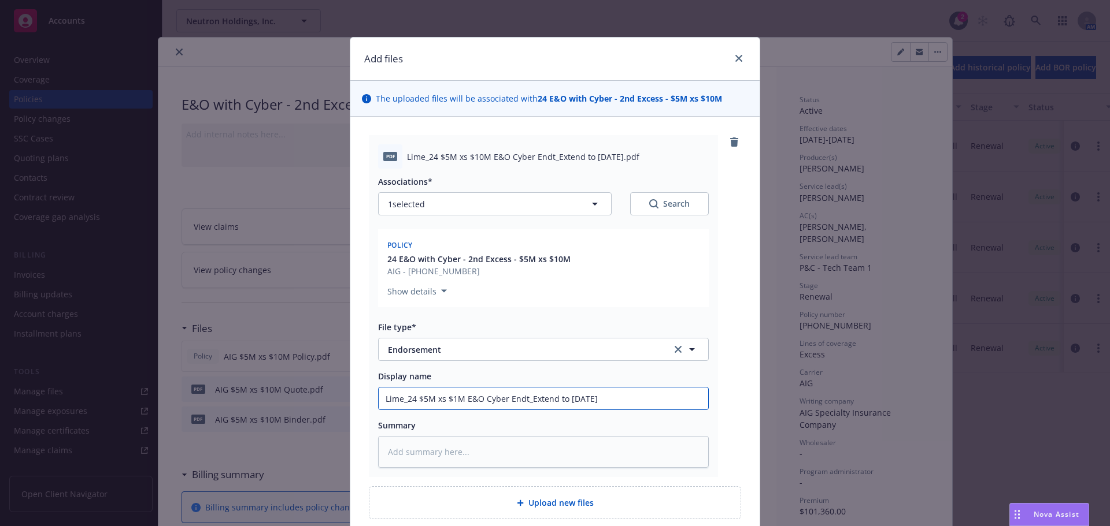
type textarea "x"
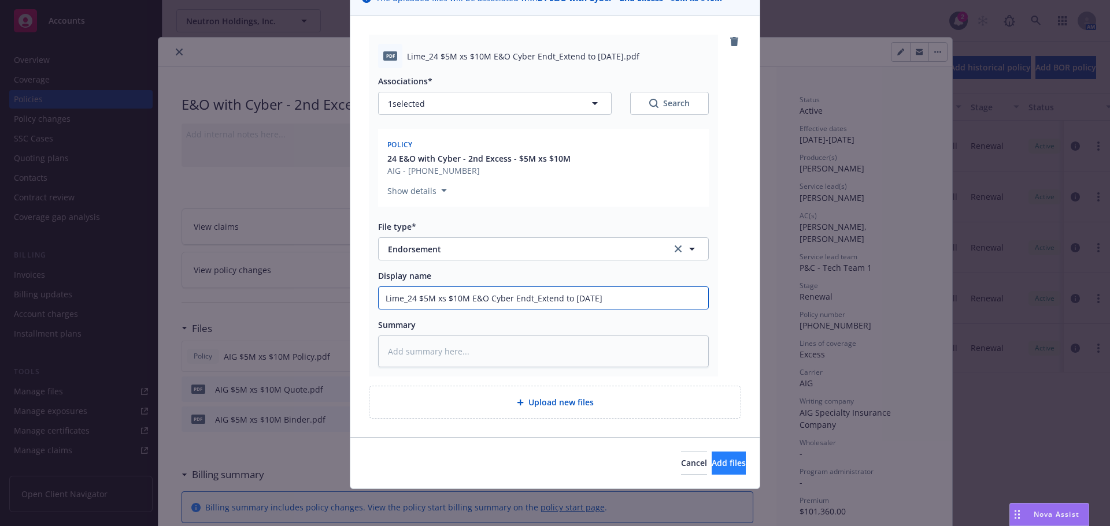
type input "Lime_24 $5M xs $10M E&O Cyber Endt_Extend to [DATE]"
click at [711, 455] on button "Add files" at bounding box center [728, 463] width 34 height 23
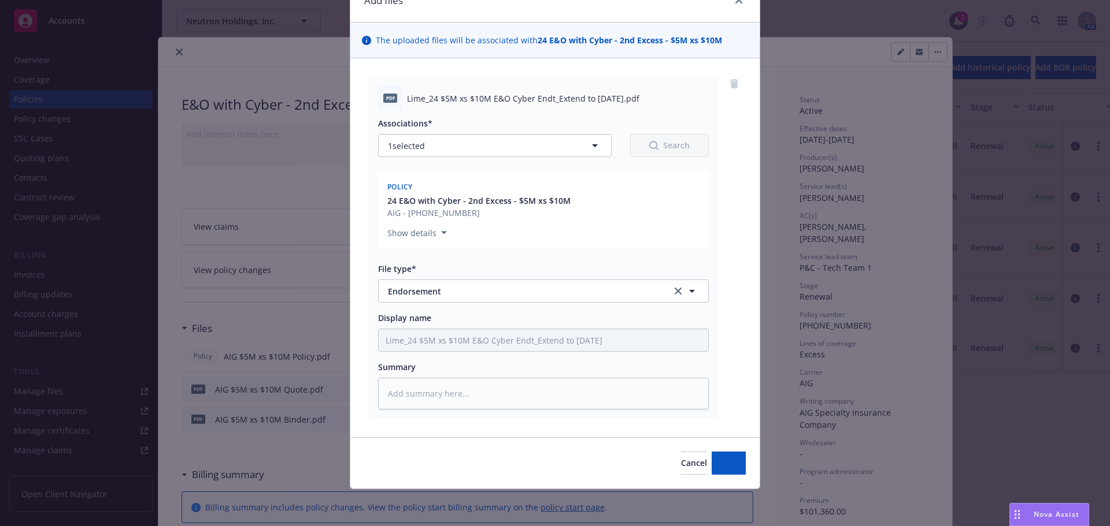
scroll to position [58, 0]
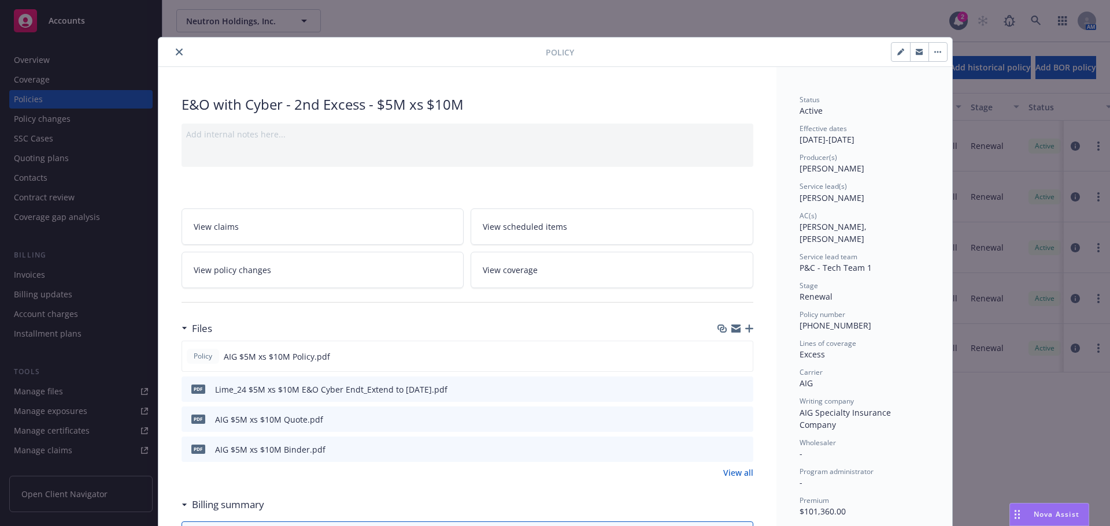
click at [172, 51] on button "close" at bounding box center [179, 52] width 14 height 14
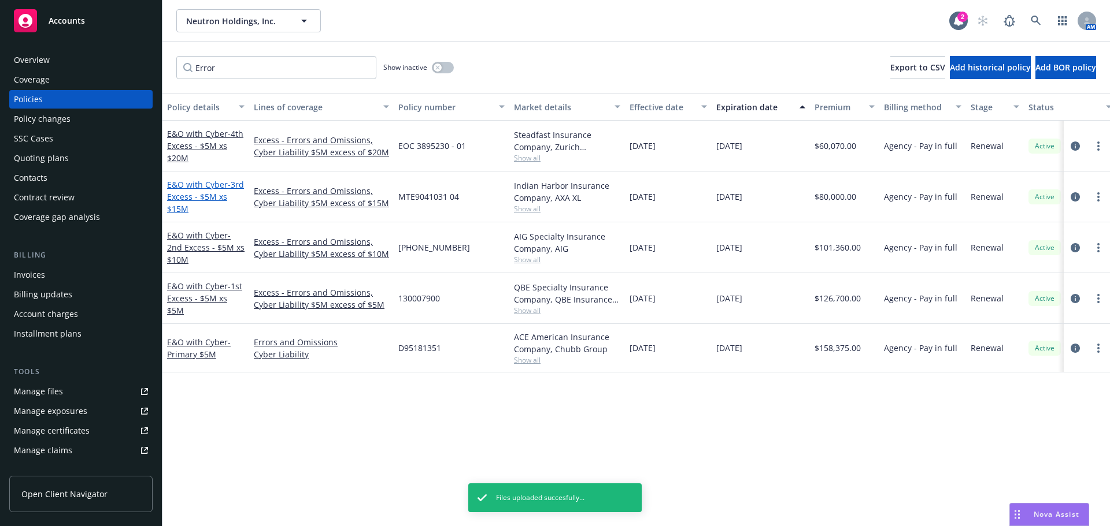
click at [201, 188] on link "E&O with Cyber - 3rd Excess - $5M xs $15M" at bounding box center [205, 196] width 77 height 35
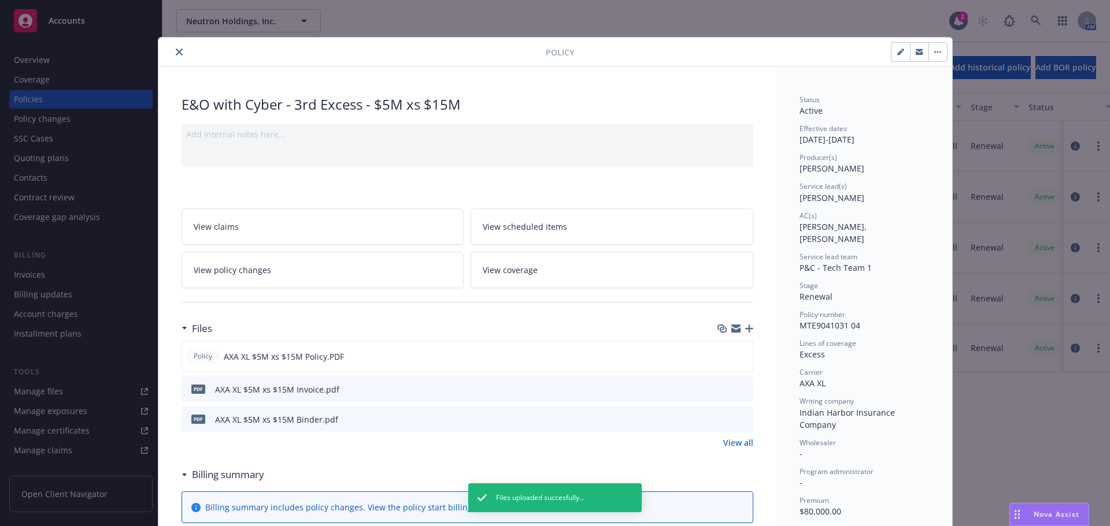
click at [747, 330] on icon "button" at bounding box center [749, 329] width 8 height 8
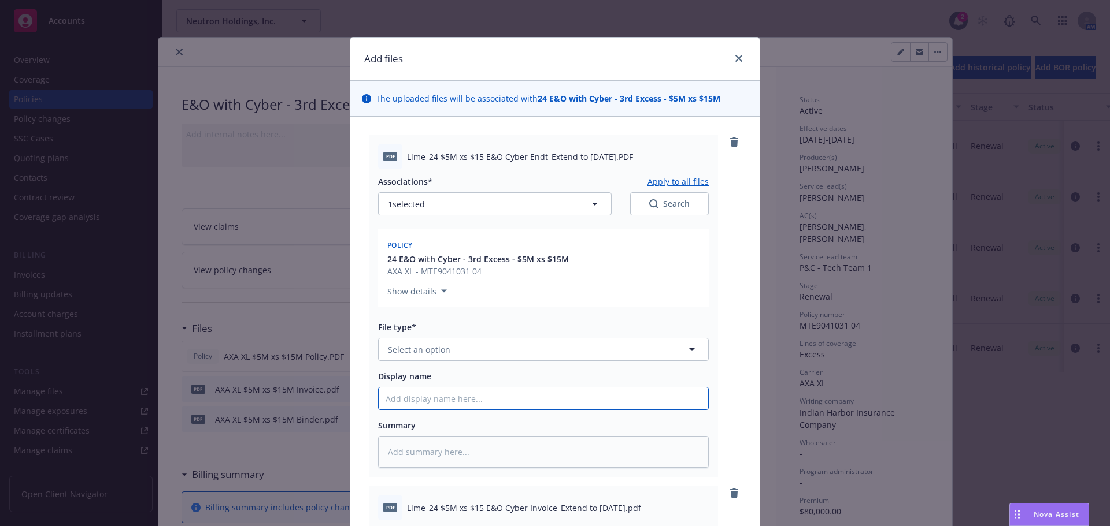
click at [405, 402] on input "Display name" at bounding box center [543, 399] width 329 height 22
paste input "Lime_24 $5M xs $10M E&O Cyber Endt_Extend to [DATE]"
type textarea "x"
type input "Lime_24 $5M xs $10M E&O Cyber Endt_Extend to [DATE]"
click at [455, 400] on input "Lime_24 $5M xs $10M E&O Cyber Endt_Extend to [DATE]" at bounding box center [543, 399] width 329 height 22
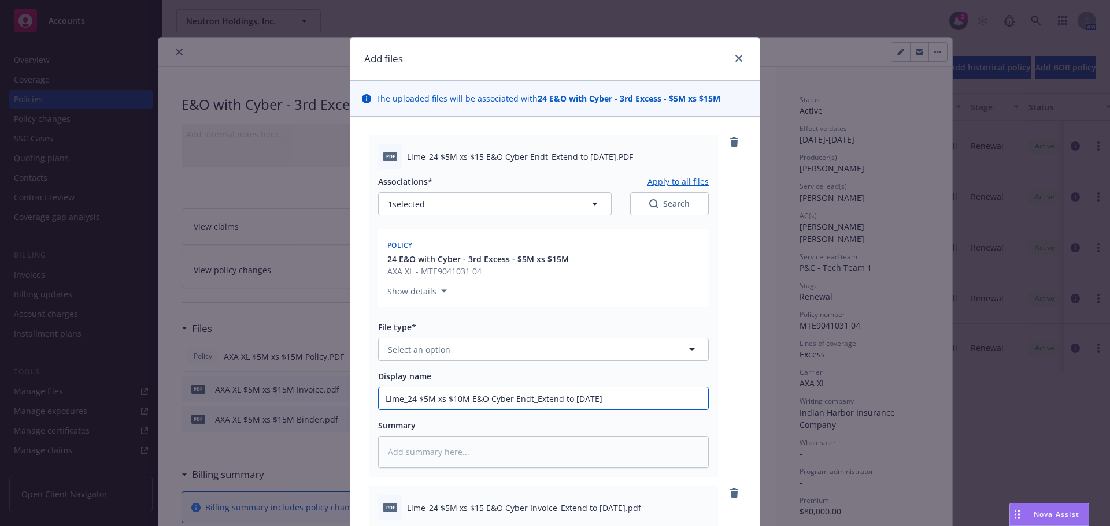
type textarea "x"
type input "Lime_24 $5M xs $1M E&O Cyber Endt_Extend to [DATE]"
type textarea "x"
type input "Lime_24 $5M xs $15M E&O Cyber Endt_Extend to [DATE]"
click at [489, 351] on button "Select an option" at bounding box center [543, 349] width 331 height 23
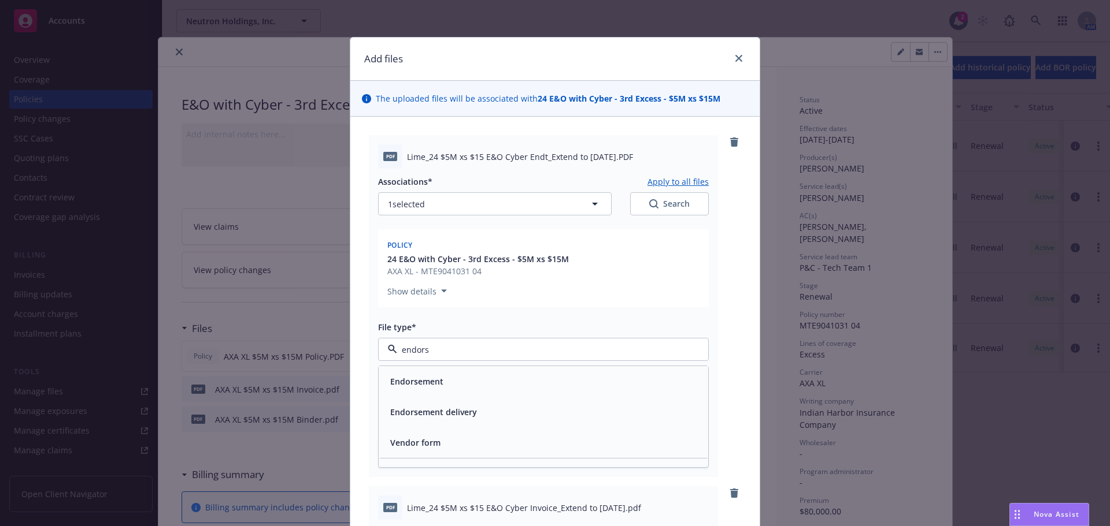
type input "endorse"
type textarea "x"
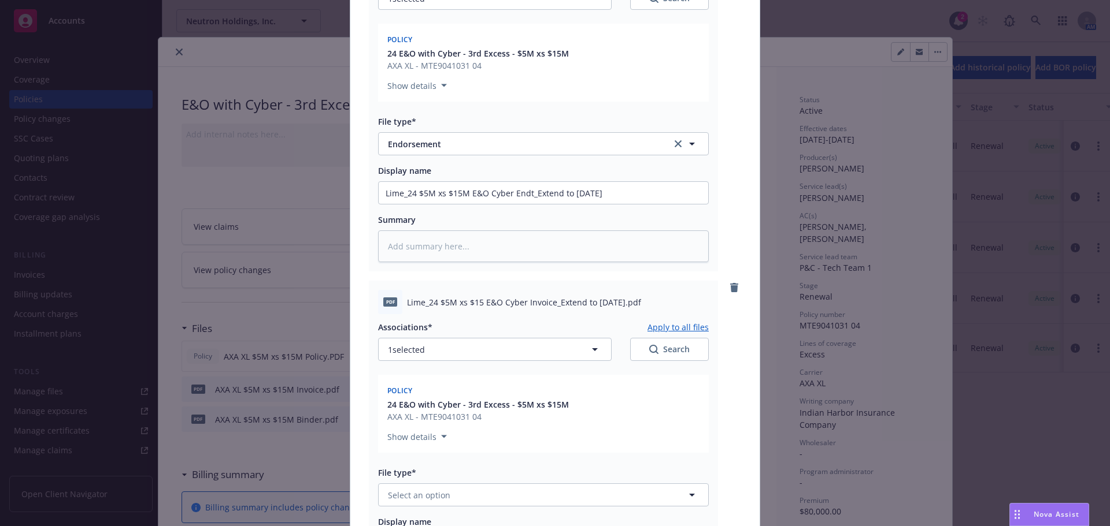
scroll to position [289, 0]
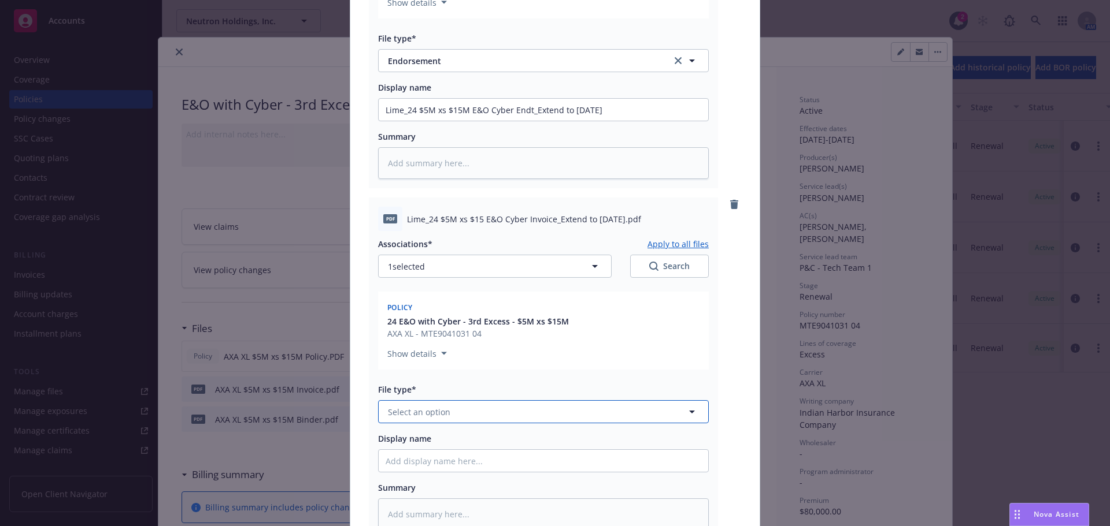
click at [439, 410] on span "Select an option" at bounding box center [419, 412] width 62 height 12
type input "invoice"
click at [429, 462] on div "Invoice - Third Party" at bounding box center [543, 474] width 329 height 31
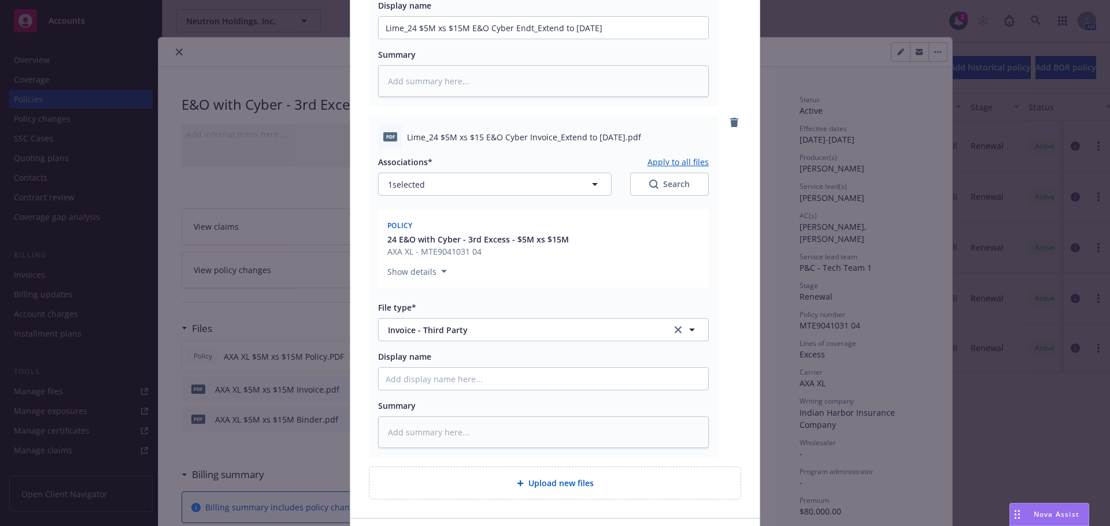
scroll to position [452, 0]
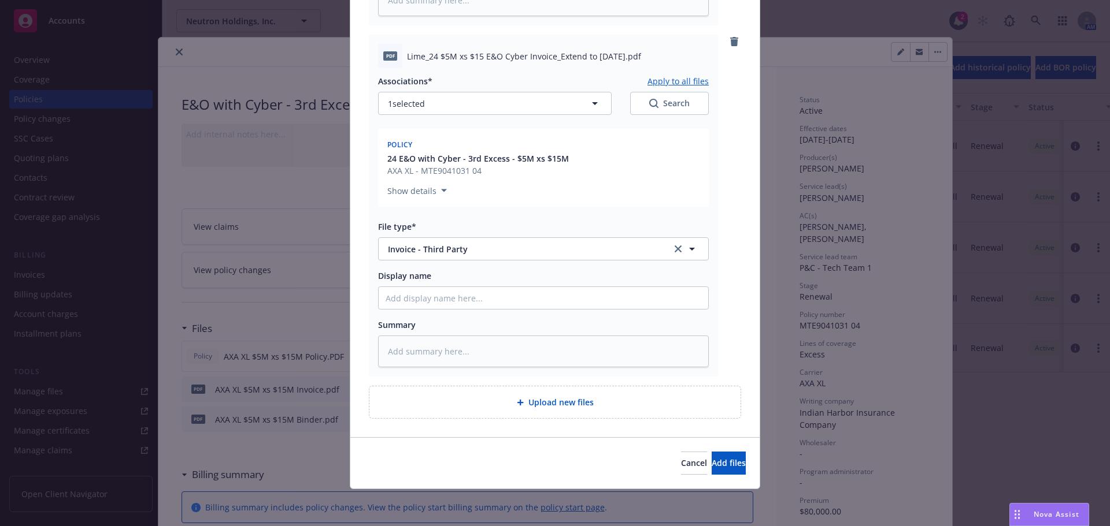
click at [513, 310] on div "Associations* Apply to all files 1 selected Search Policy 24 E&O with Cyber - 3…" at bounding box center [543, 217] width 331 height 299
paste input "Lime_24 $5M xs $10M E&O Cyber Endt_Extend to [DATE]"
type textarea "x"
type input "Lime_24 $5M xs $10M E&O Cyber Endt_Extend to [DATE]"
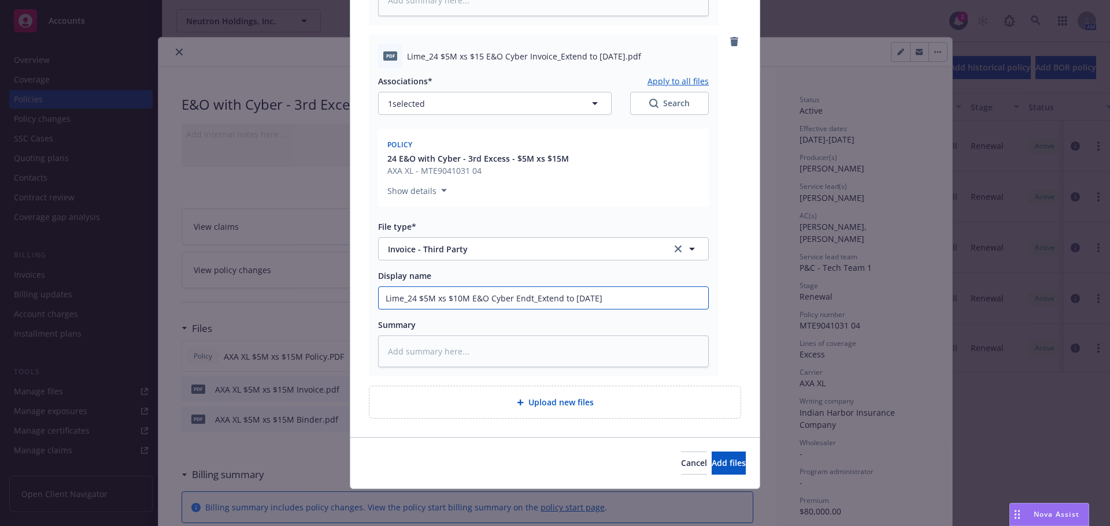
type textarea "x"
type input "Lime_24 $5M xs $10M E&O Cyber Ent_Extend to [DATE]"
type textarea "x"
type input "Lime_24 $5M xs $10M E&O Cyber Et_Extend to [DATE]"
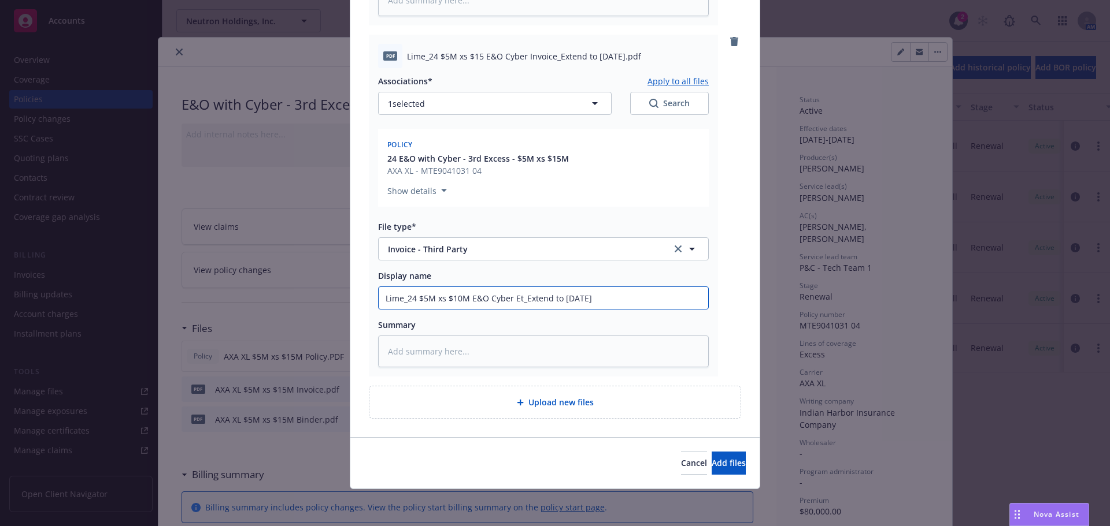
type textarea "x"
type input "Lime_24 $5M xs $10M E&O Cyber t_Extend to [DATE]"
type textarea "x"
type input "Lime_24 $5M xs $10M E&O Cyber _Extend to [DATE]"
type textarea "x"
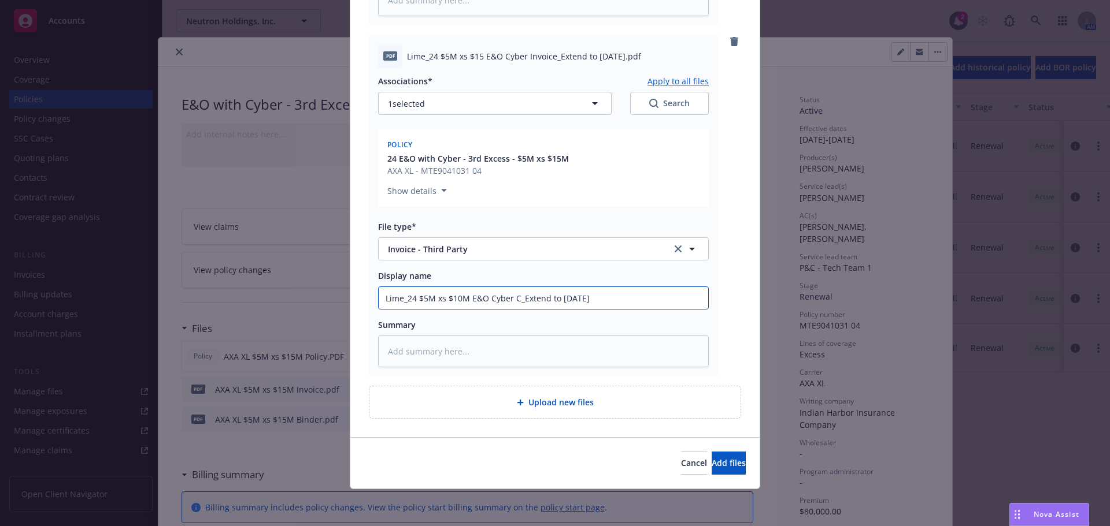
type input "Lime_24 $5M xs $10M E&O Cyber Ca_Extend to [DATE]"
type textarea "x"
type input "Lime_24 $5M xs $10M E&O Cyber Car_Extend to [DATE]"
type textarea "x"
type input "Lime_24 $5M xs $10M E&O Cyber Carri_Extend to [DATE]"
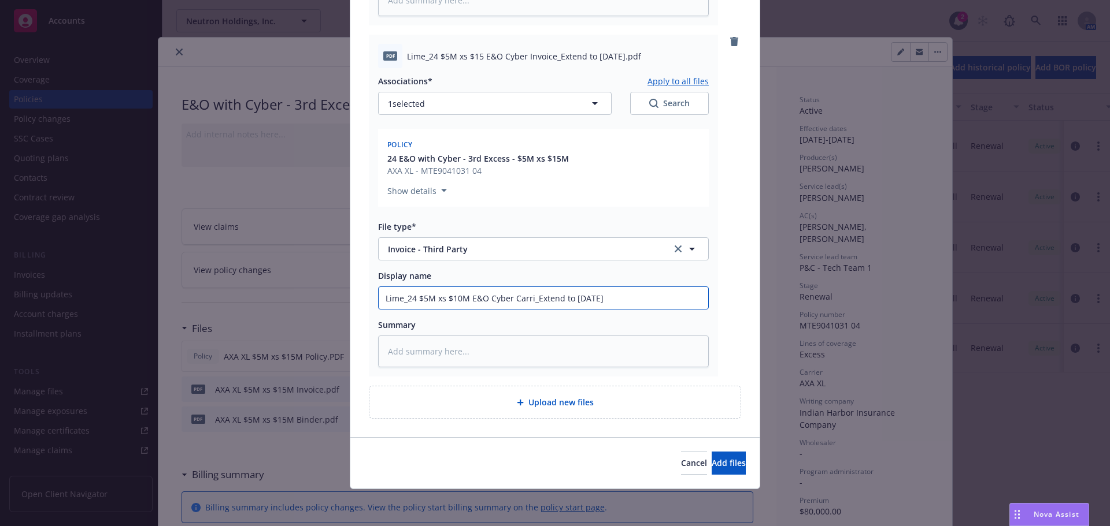
type textarea "x"
type input "Lime_24 $5M xs $10M E&O Cyber Carrier_Extend to [DATE]"
type textarea "x"
type input "Lime_24 $5M xs $10M E&O Cyber Carrier _Extend to [DATE]"
type textarea "x"
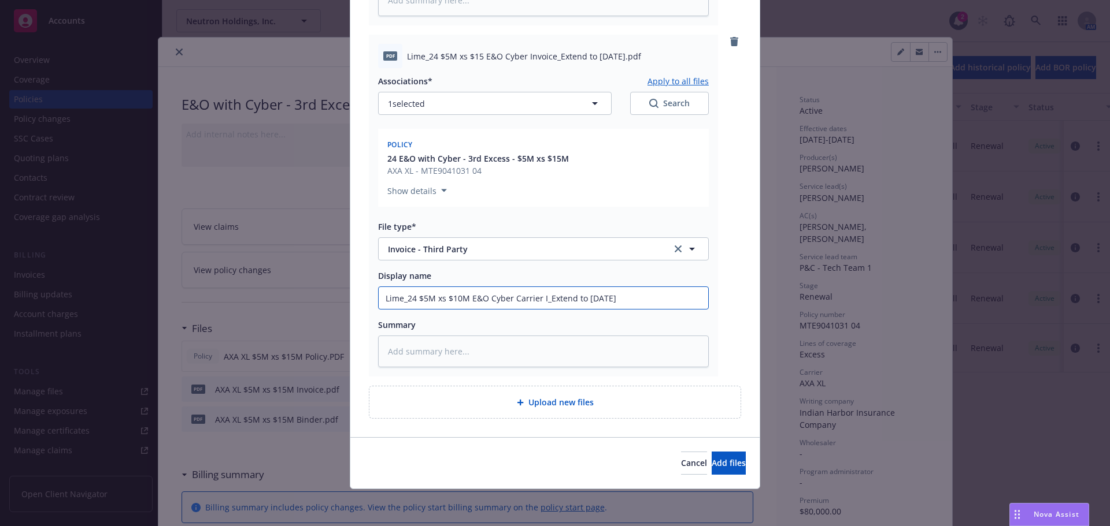
type input "Lime_24 $5M xs $10M E&O Cyber Carrier IN_Extend to [DATE]"
type textarea "x"
type input "Lime_24 $5M xs $10M E&O Cyber Carrier INvo_Extend to [DATE]"
type textarea "x"
type input "Lime_24 $5M xs $10M E&O Cyber Carrier INvoi_Extend to [DATE]"
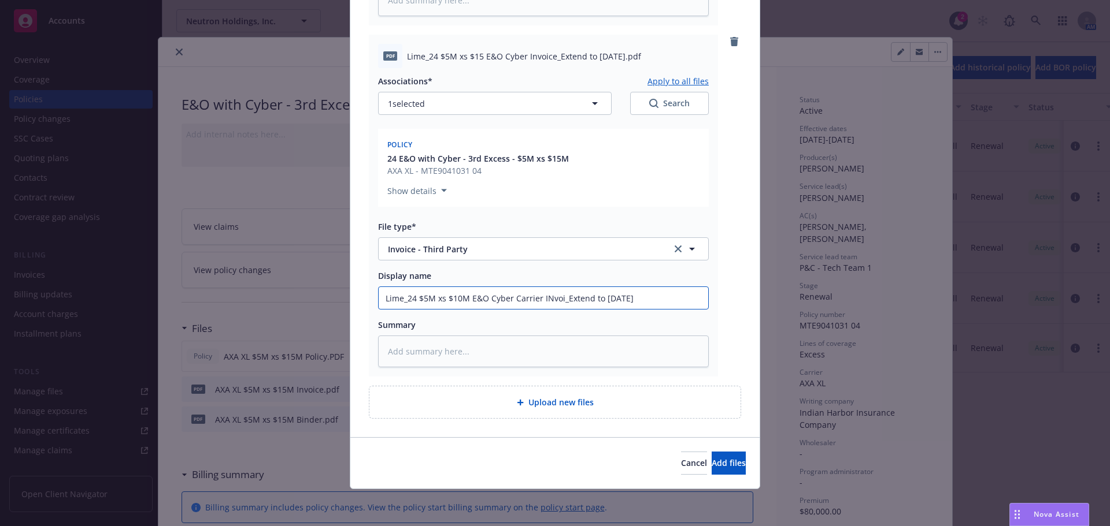
type textarea "x"
type input "Lime_24 $5M xs $10M E&O Cyber Carrier INvoic_Extend to [DATE]"
type textarea "x"
type input "Lime_24 $5M xs $10M E&O Cyber Carrier INvoice_Extend to [DATE]"
type textarea "x"
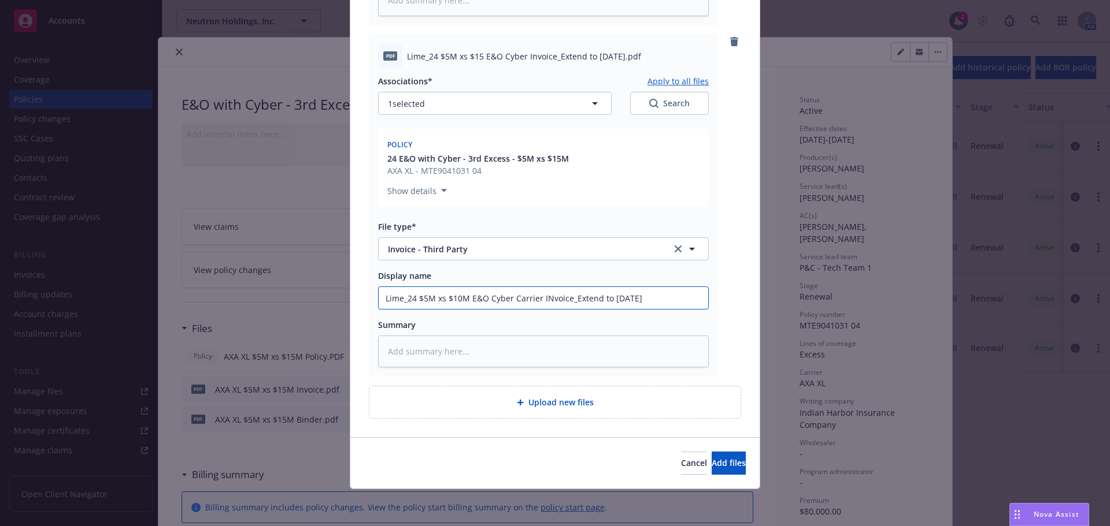
type input "Lime_24 $5M xs $10M E&O Cyber Carrier INvoic_Extend to [DATE]"
type textarea "x"
type input "Lime_24 $5M xs $10M E&O Cyber Carrier INvo_Extend to [DATE]"
type textarea "x"
type input "Lime_24 $5M xs $10M E&O Cyber Carrier INv_Extend to [DATE]"
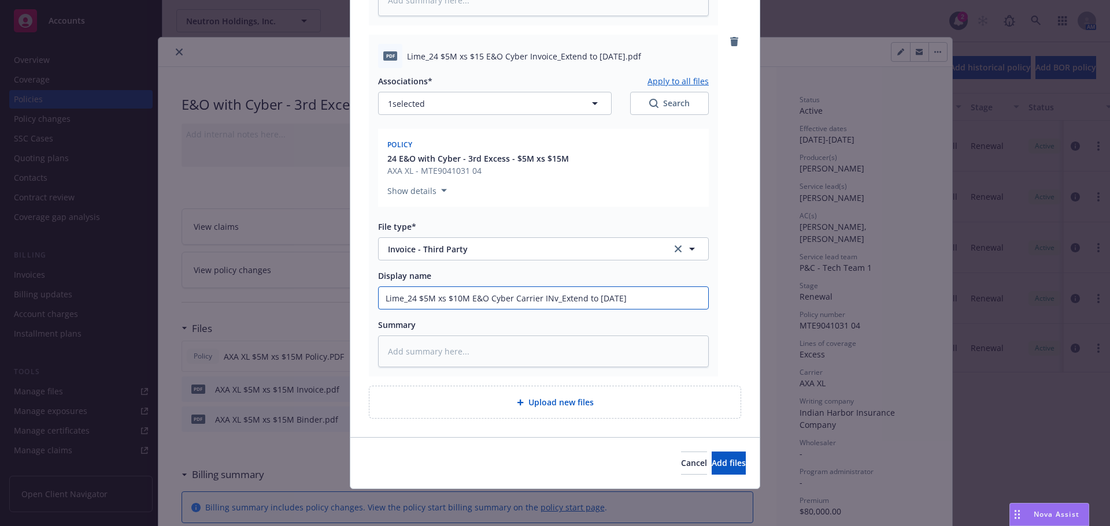
type textarea "x"
type input "Lime_24 $5M xs $10M E&O Cyber Carrier IN_Extend to [DATE]"
type textarea "x"
type input "Lime_24 $5M xs $10M E&O Cyber Carrier Ij_Extend to [DATE]"
type textarea "x"
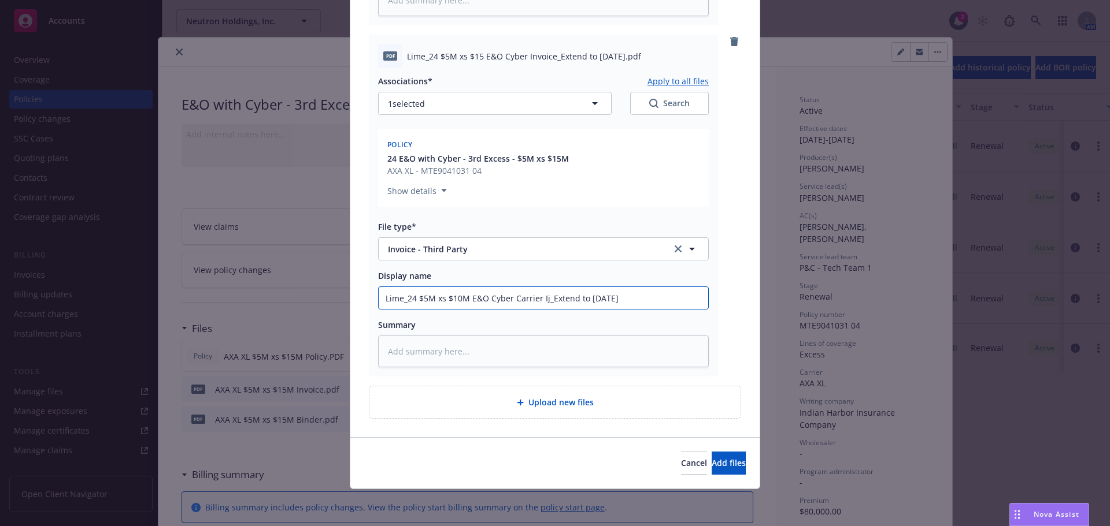
type input "Lime_24 $5M xs $10M E&O Cyber Carrier Ijn_Extend to [DATE]"
type textarea "x"
type input "Lime_24 $5M xs $10M E&O Cyber Carrier Ijnv_Extend to [DATE]"
type textarea "x"
type input "Lime_24 $5M xs $10M E&O Cyber Carrier Ijn_Extend to [DATE]"
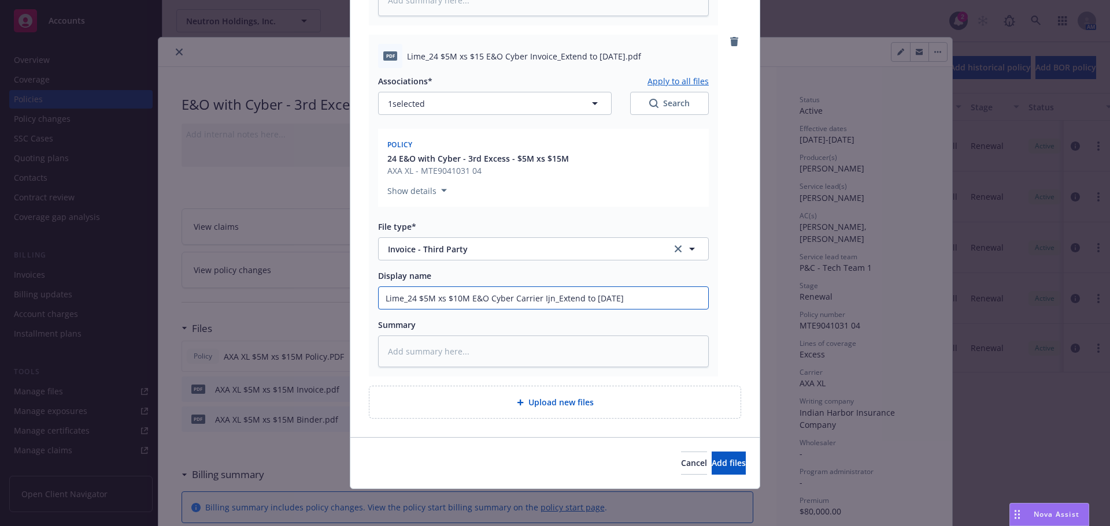
type textarea "x"
type input "Lime_24 $5M xs $10M E&O Cyber Carrier Ij_Extend to [DATE]"
type textarea "x"
type input "Lime_24 $5M xs $10M E&O Cyber Carrier I_Extend to [DATE]"
type textarea "x"
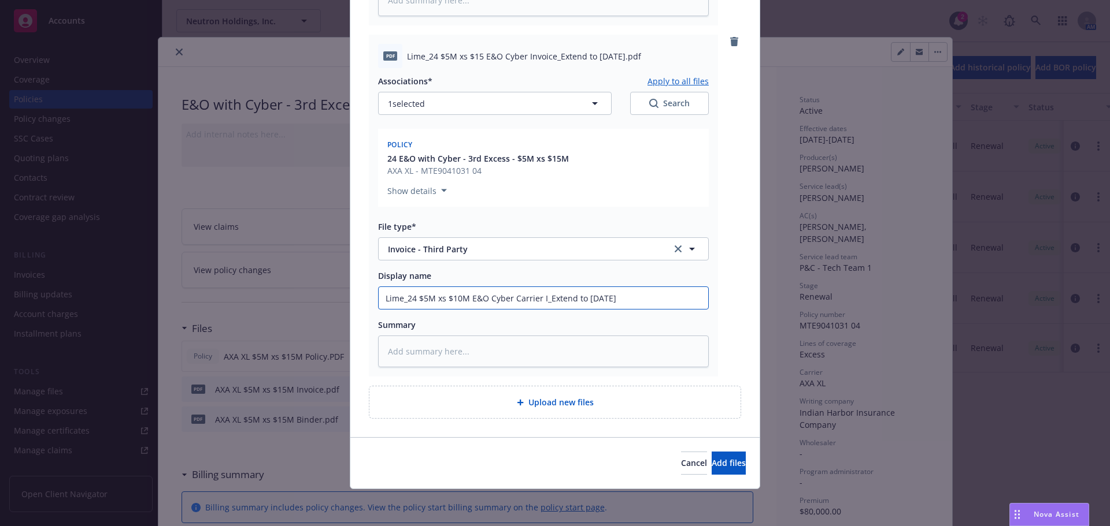
type input "Lime_24 $5M xs $10M E&O Cyber Carrier In_Extend to [DATE]"
type textarea "x"
type input "Lime_24 $5M xs $10M E&O Cyber Carrier Invo_Extend to [DATE]"
type textarea "x"
type input "Lime_24 $5M xs $10M E&O Cyber Carrier Invoi_Extend to [DATE]"
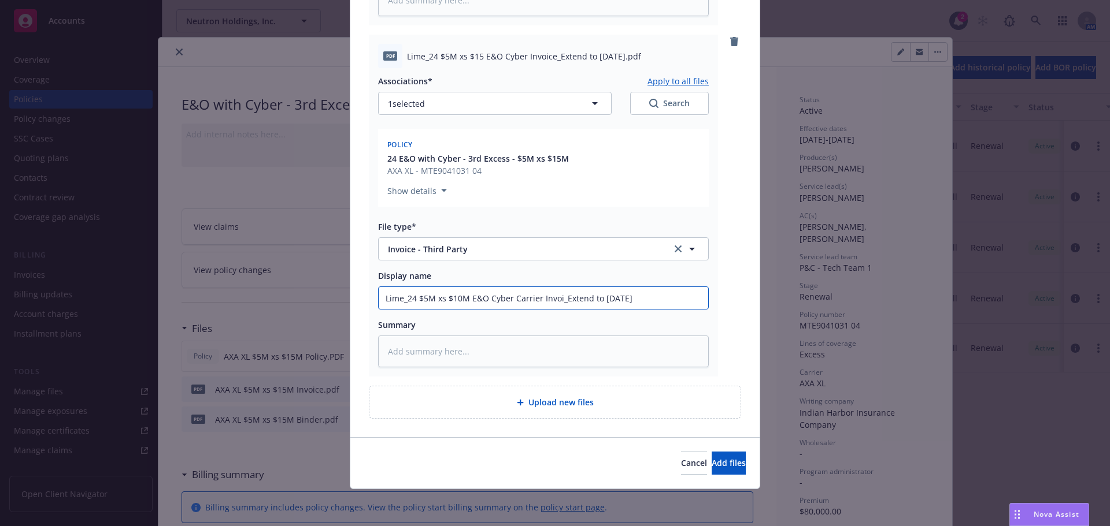
type textarea "x"
type input "Lime_24 $5M xs $10M E&O Cyber Carrier Invoic_Extend to [DATE]"
type textarea "x"
type input "Lime_24 $5M xs $10M E&O Cyber Carrier Invoice_Extend to [DATE]"
click at [510, 351] on textarea at bounding box center [543, 352] width 331 height 32
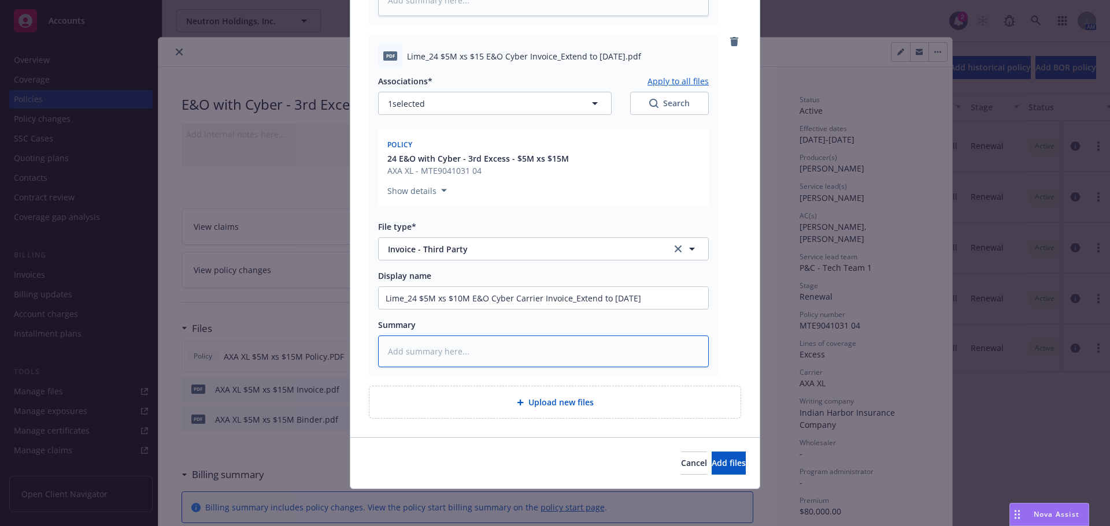
type textarea "x"
type textarea "ca"
type textarea "x"
type textarea "car"
type textarea "x"
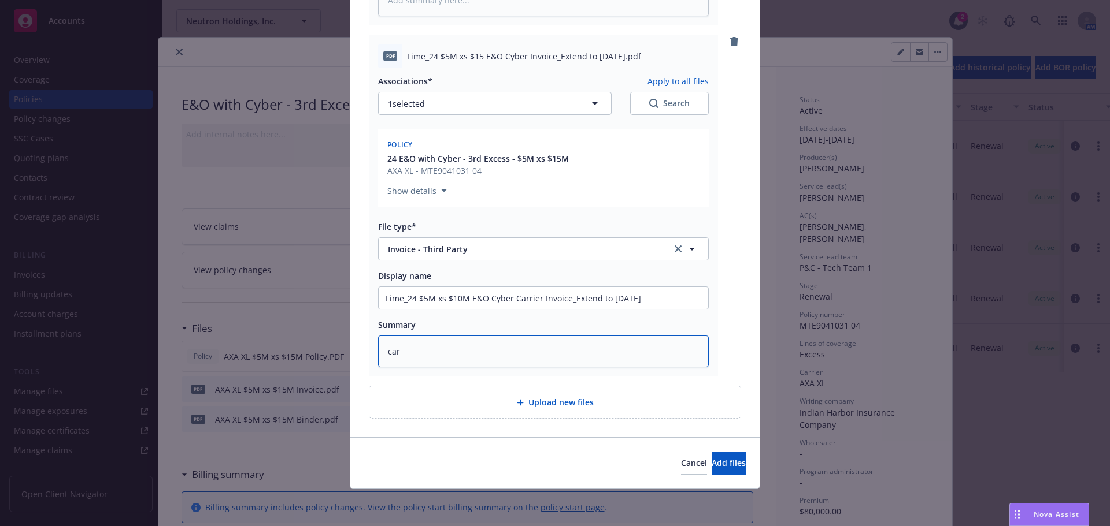
type textarea "[PERSON_NAME]"
type textarea "x"
type textarea "[PERSON_NAME]"
type textarea "x"
type textarea "[PERSON_NAME]"
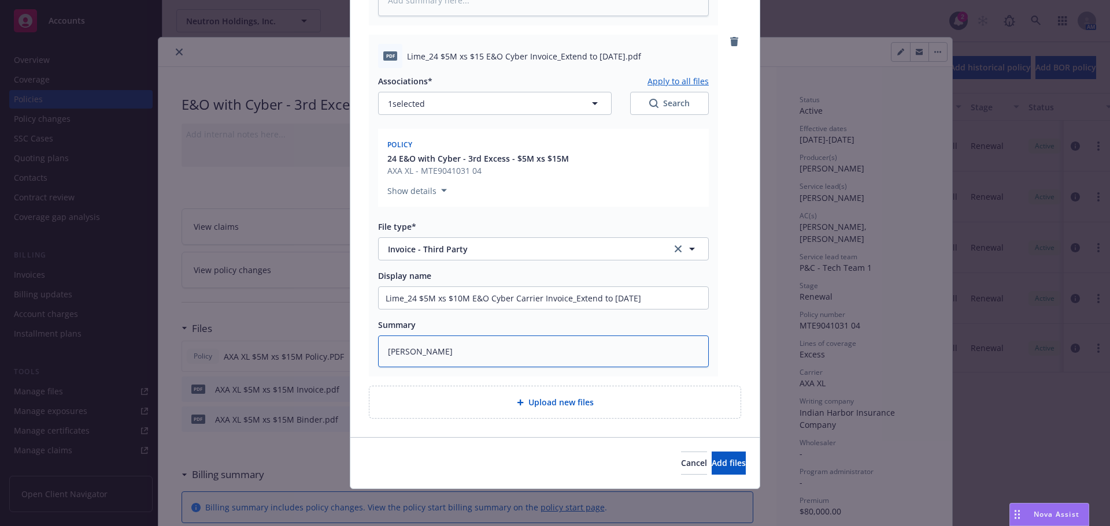
type textarea "x"
type textarea "carrier"
type textarea "x"
type textarea "carrier i"
type textarea "x"
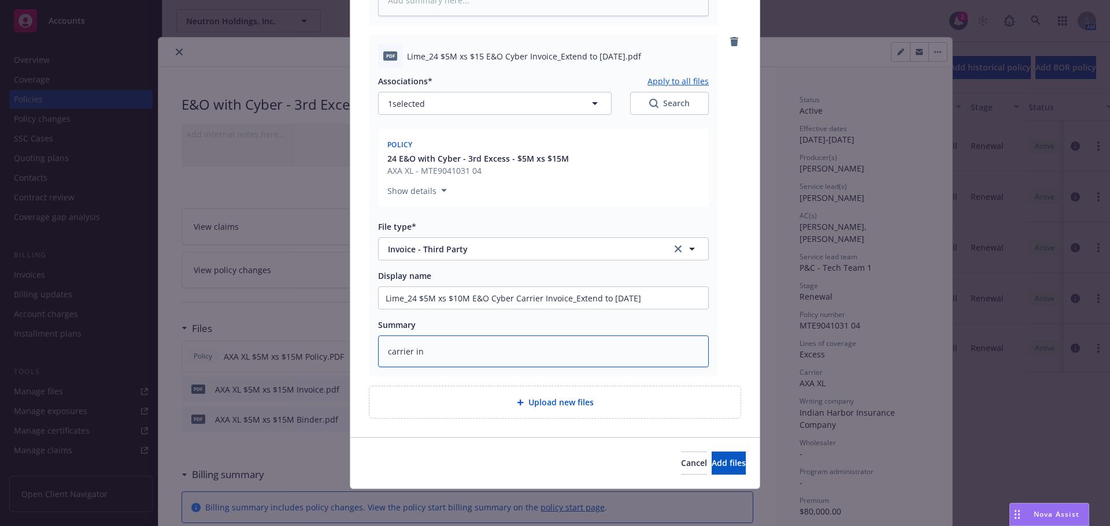
type textarea "carrier inv"
type textarea "x"
type textarea "carrier invo"
type textarea "x"
type textarea "carrier invoic"
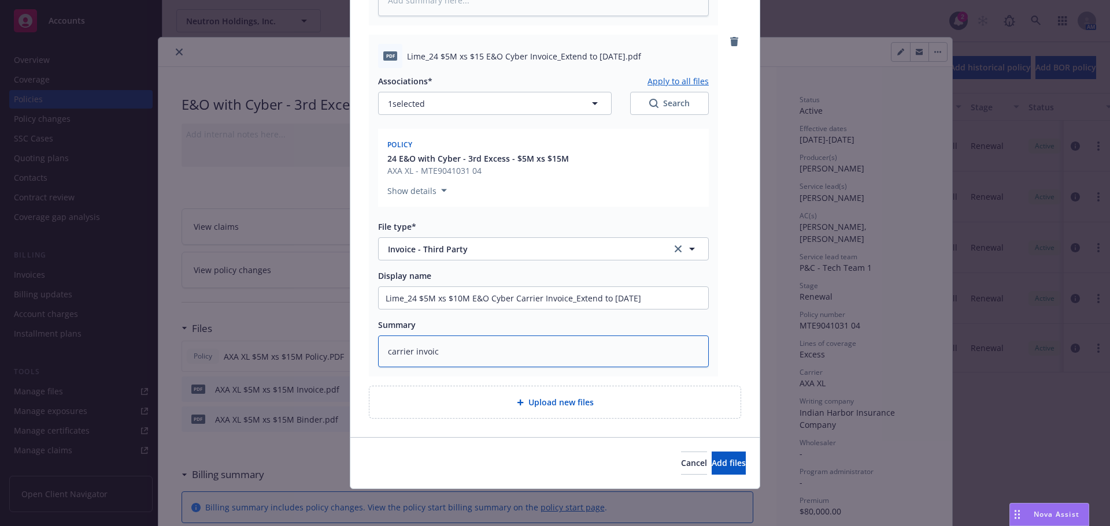
type textarea "x"
type textarea "carrier invoice"
click at [711, 461] on span "Add files" at bounding box center [728, 463] width 34 height 11
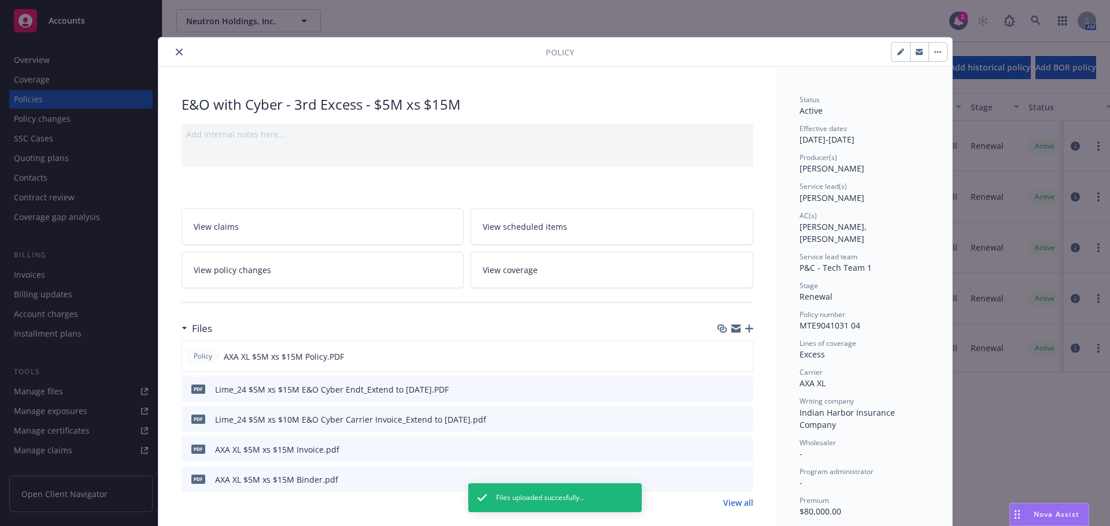
click at [176, 49] on icon "close" at bounding box center [179, 52] width 7 height 7
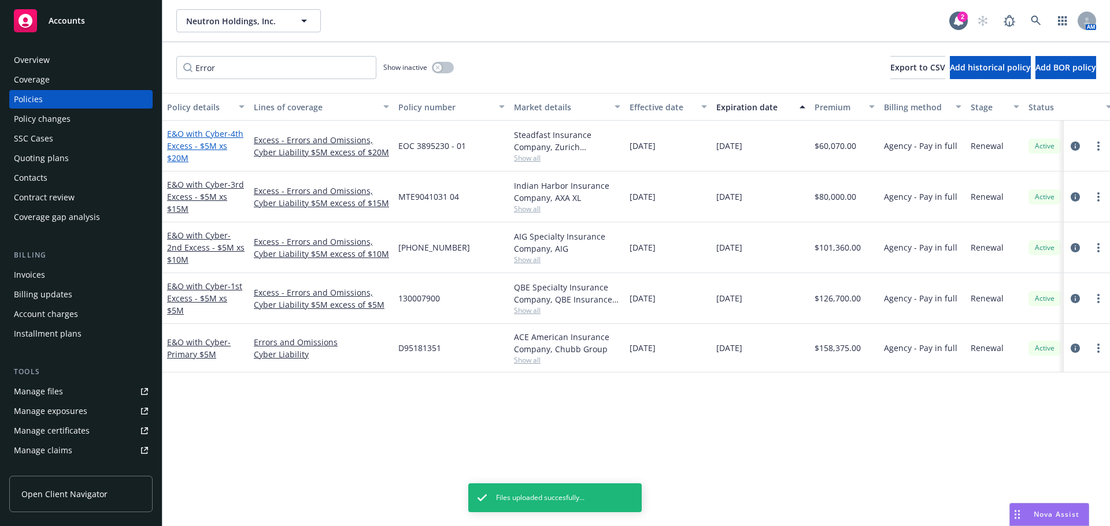
click at [188, 143] on span "- 4th Excess - $5M xs $20M" at bounding box center [205, 145] width 76 height 35
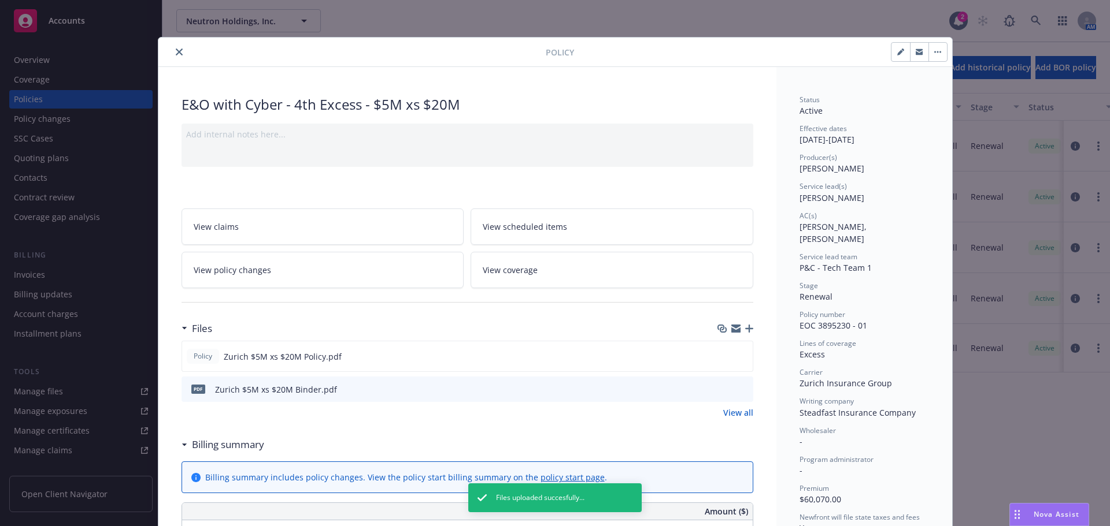
click at [745, 329] on icon "button" at bounding box center [749, 329] width 8 height 8
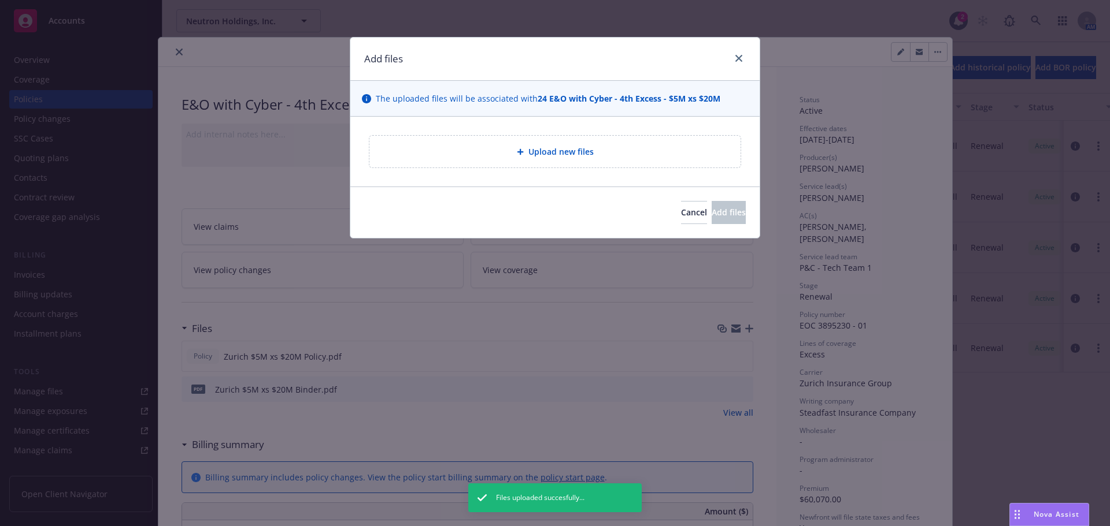
type textarea "x"
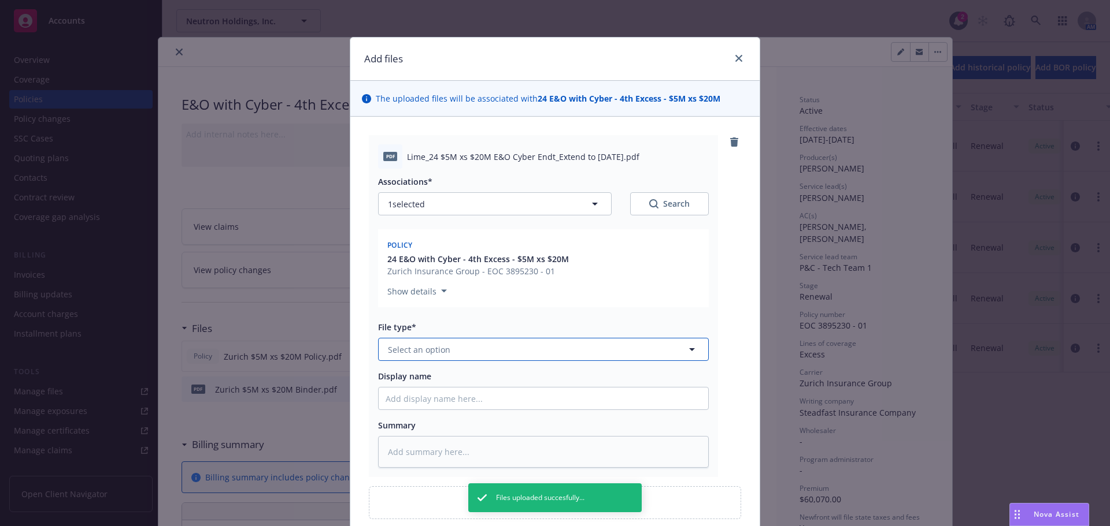
click at [473, 354] on button "Select an option" at bounding box center [543, 349] width 331 height 23
type input "e"
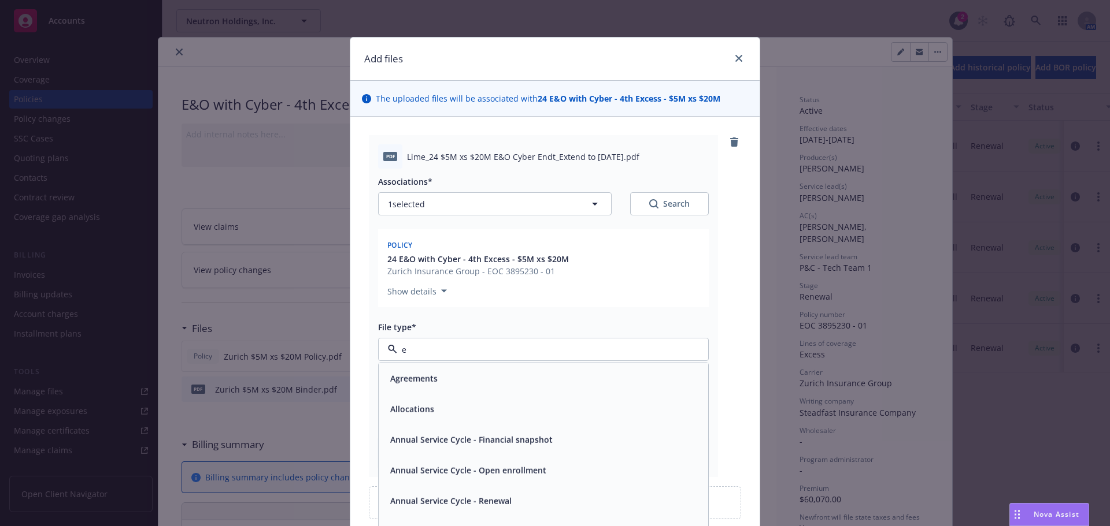
type textarea "x"
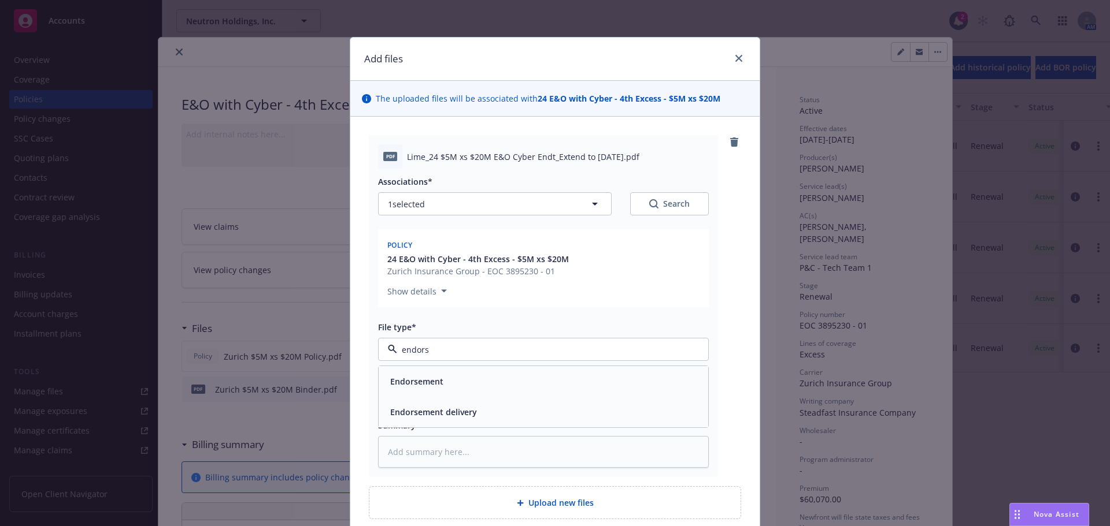
type input "endors"
click at [480, 369] on div "Associations* 1 selected Search Policy 24 E&O with Cyber - 4th Excess - $5M xs …" at bounding box center [543, 318] width 331 height 299
click at [459, 381] on div "Endorsement" at bounding box center [543, 381] width 316 height 17
click at [428, 401] on input "Display name" at bounding box center [543, 399] width 329 height 22
paste input "Lime_24 $5M xs $10M E&O Cyber Endt_Extend to [DATE]"
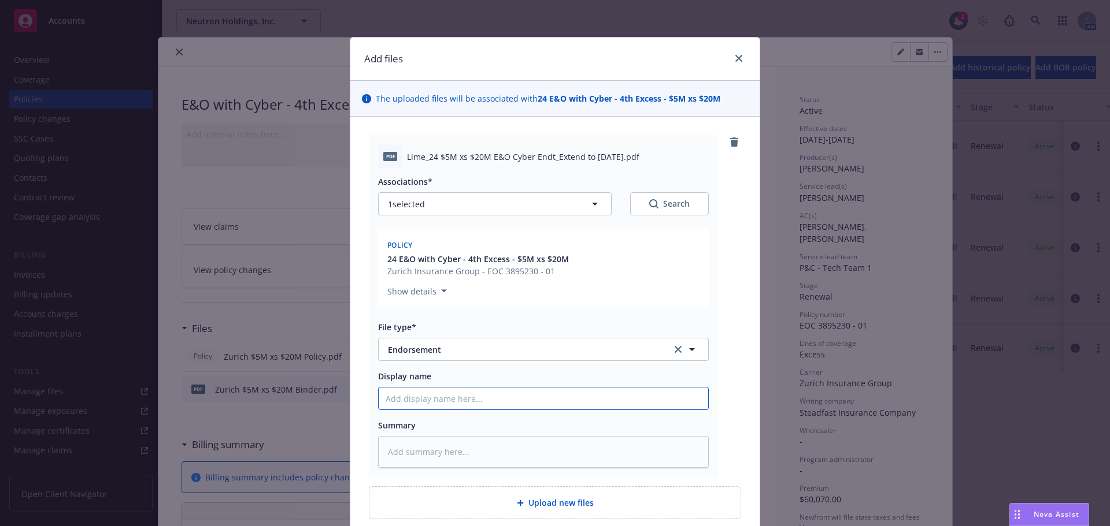
type textarea "x"
type input "Lime_24 $5M xs $10M E&O Cyber Endt_Extend to [DATE]"
click at [452, 398] on input "Lime_24 $5M xs $10M E&O Cyber Endt_Extend to [DATE]" at bounding box center [543, 399] width 329 height 22
type textarea "x"
type input "Lime_24 $5M xs $0M E&O Cyber Endt_Extend to [DATE]"
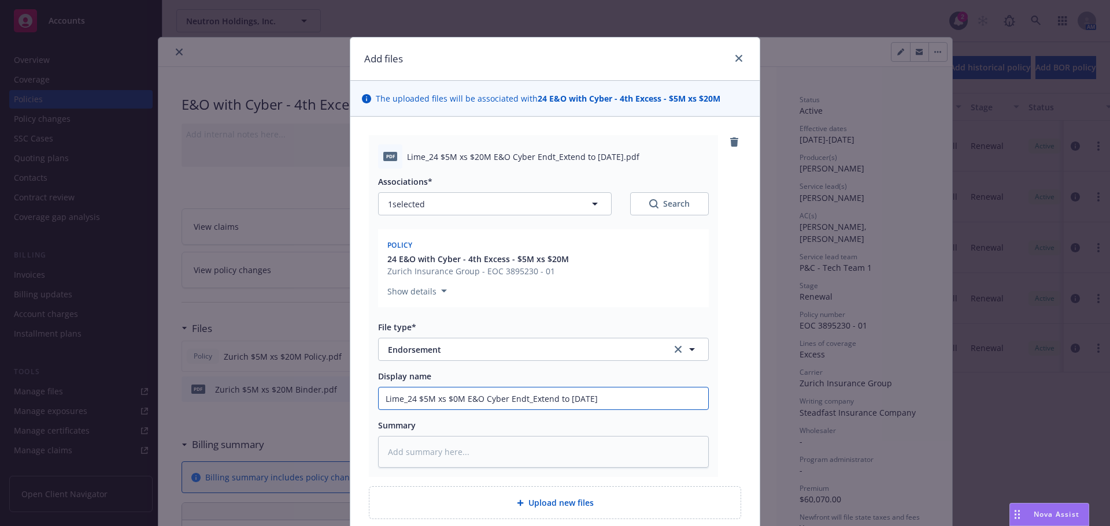
type textarea "x"
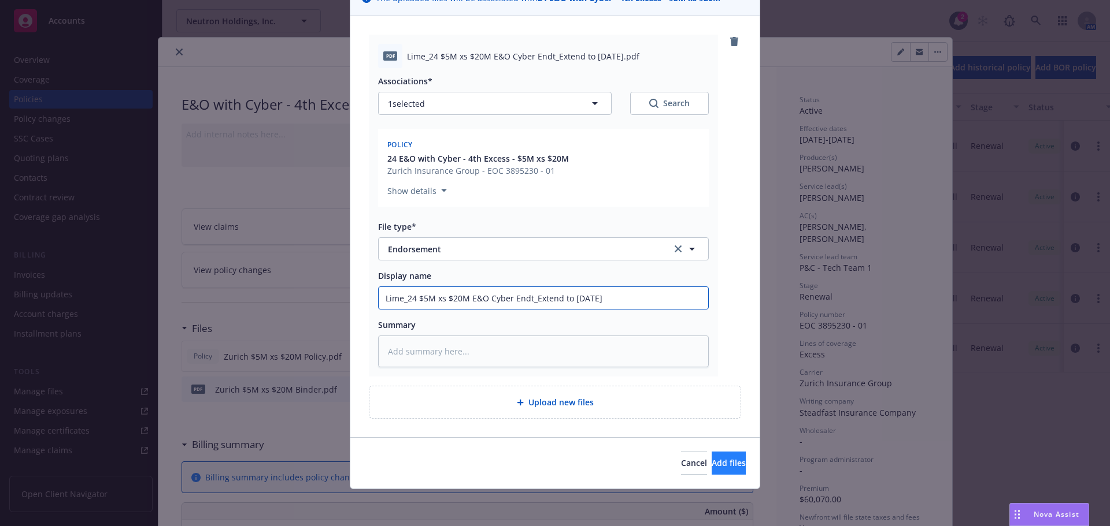
type input "Lime_24 $5M xs $20M E&O Cyber Endt_Extend to [DATE]"
click at [719, 461] on span "Add files" at bounding box center [728, 463] width 34 height 11
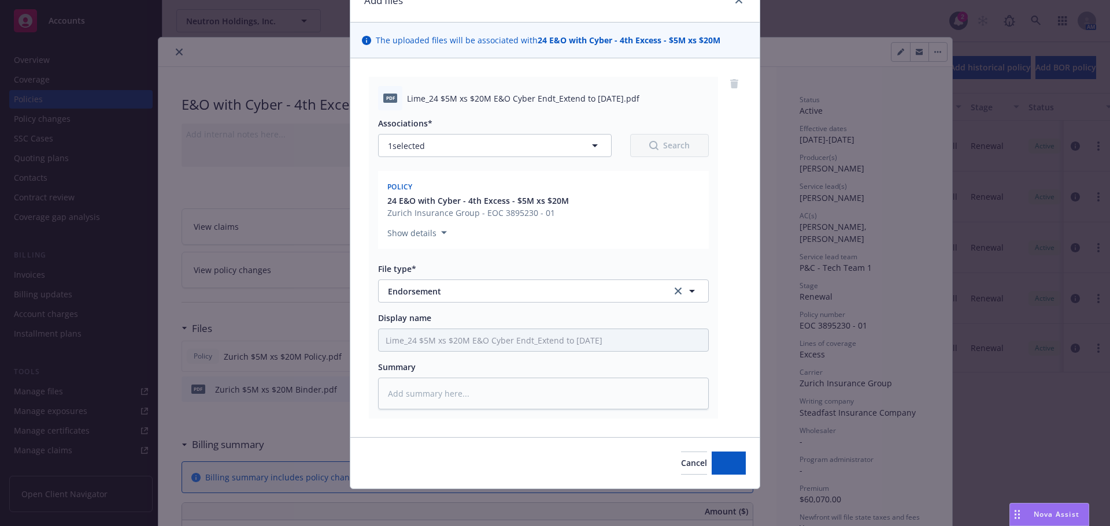
type textarea "x"
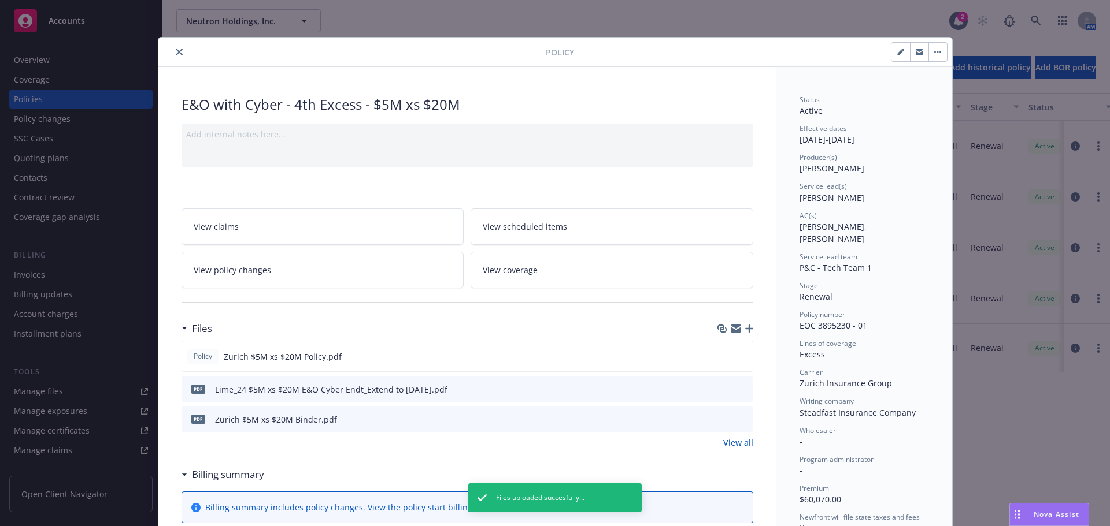
click at [177, 52] on button "close" at bounding box center [179, 52] width 14 height 14
